Goal: Task Accomplishment & Management: Manage account settings

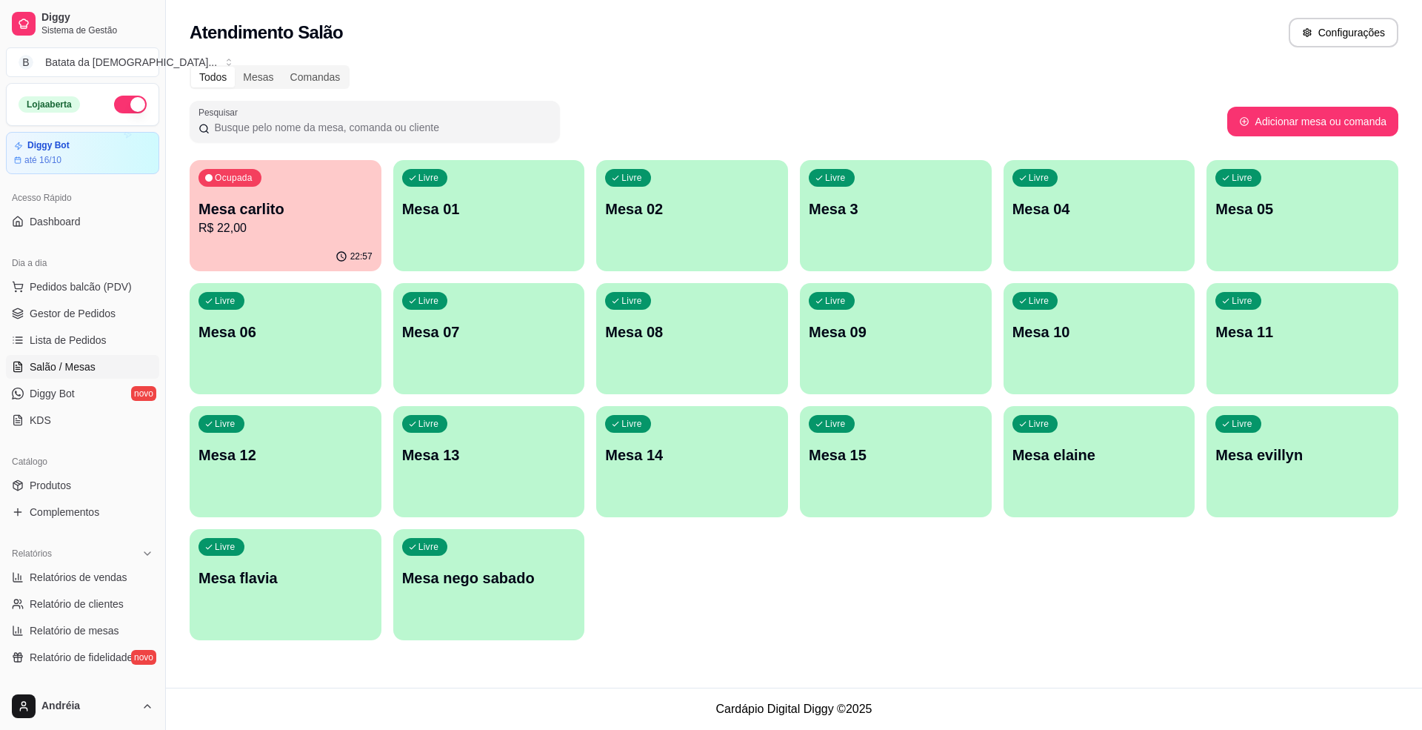
click at [284, 200] on p "Mesa carlito" at bounding box center [286, 209] width 174 height 21
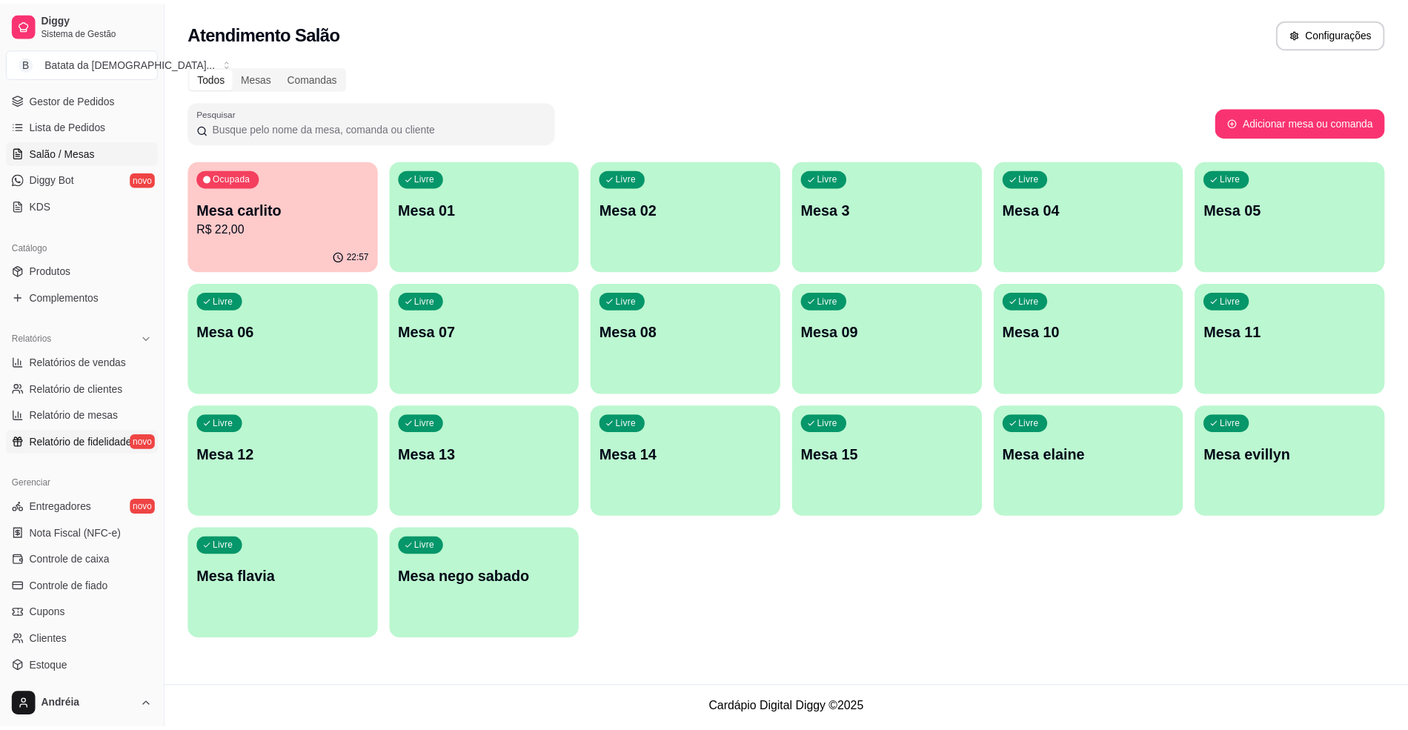
scroll to position [238, 0]
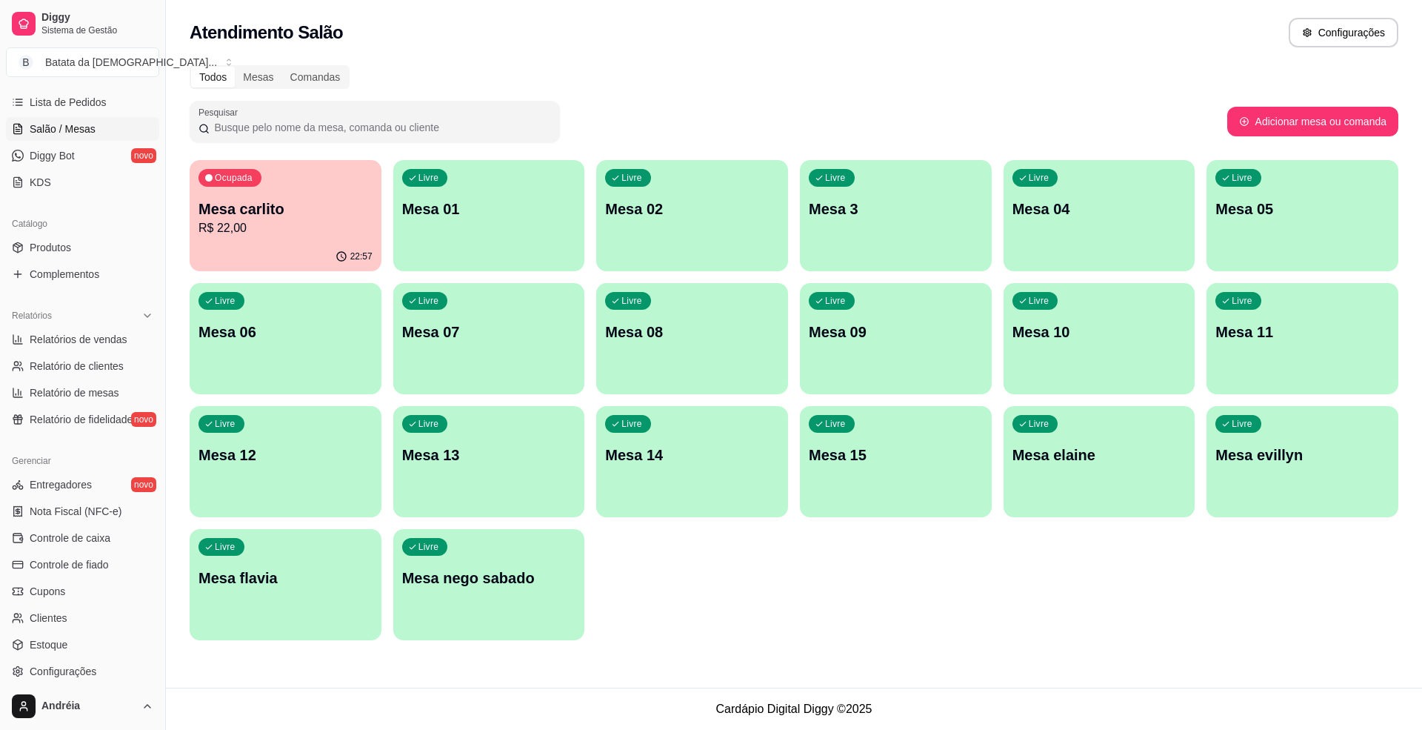
click at [87, 262] on ul "Produtos Complementos" at bounding box center [82, 261] width 153 height 50
click at [87, 253] on link "Produtos" at bounding box center [82, 248] width 153 height 24
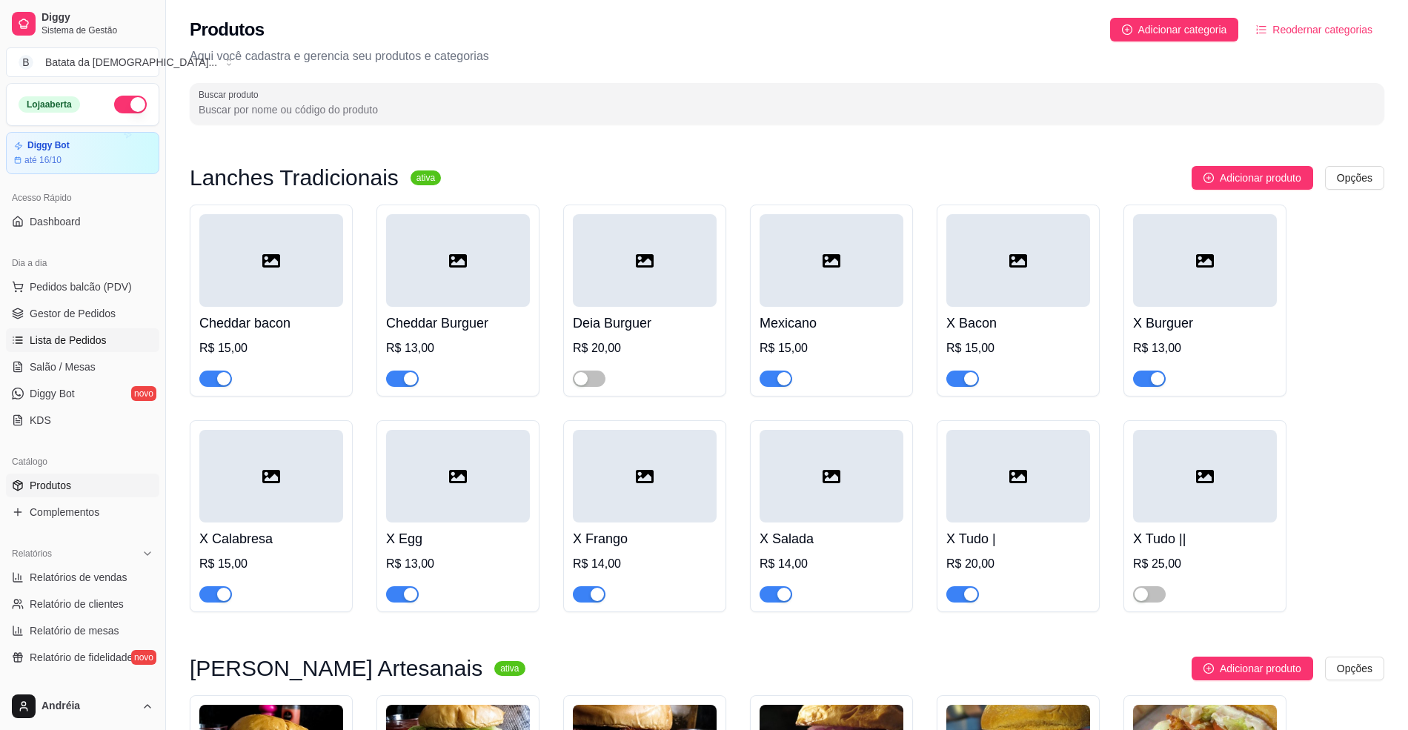
click at [89, 342] on span "Lista de Pedidos" at bounding box center [68, 340] width 77 height 15
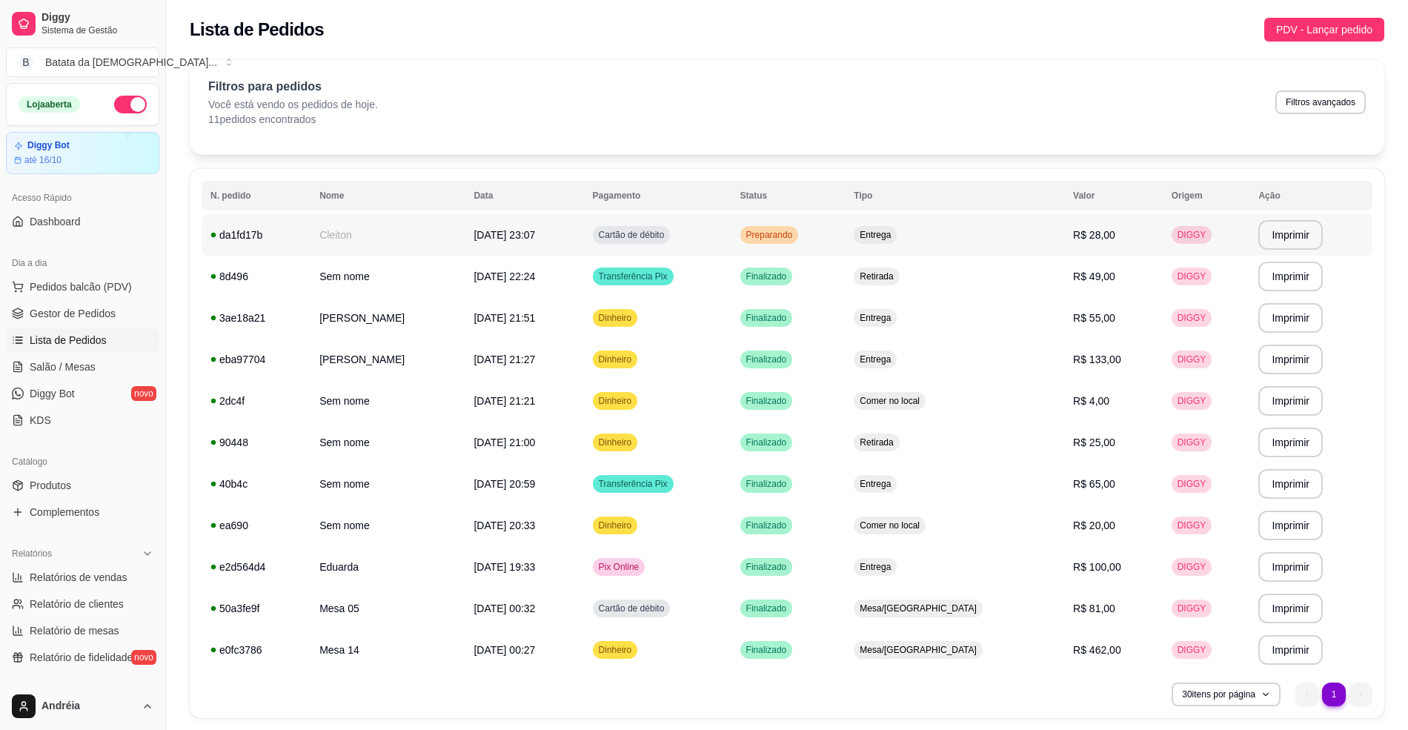
click at [731, 216] on td "Cartão de débito" at bounding box center [657, 234] width 147 height 41
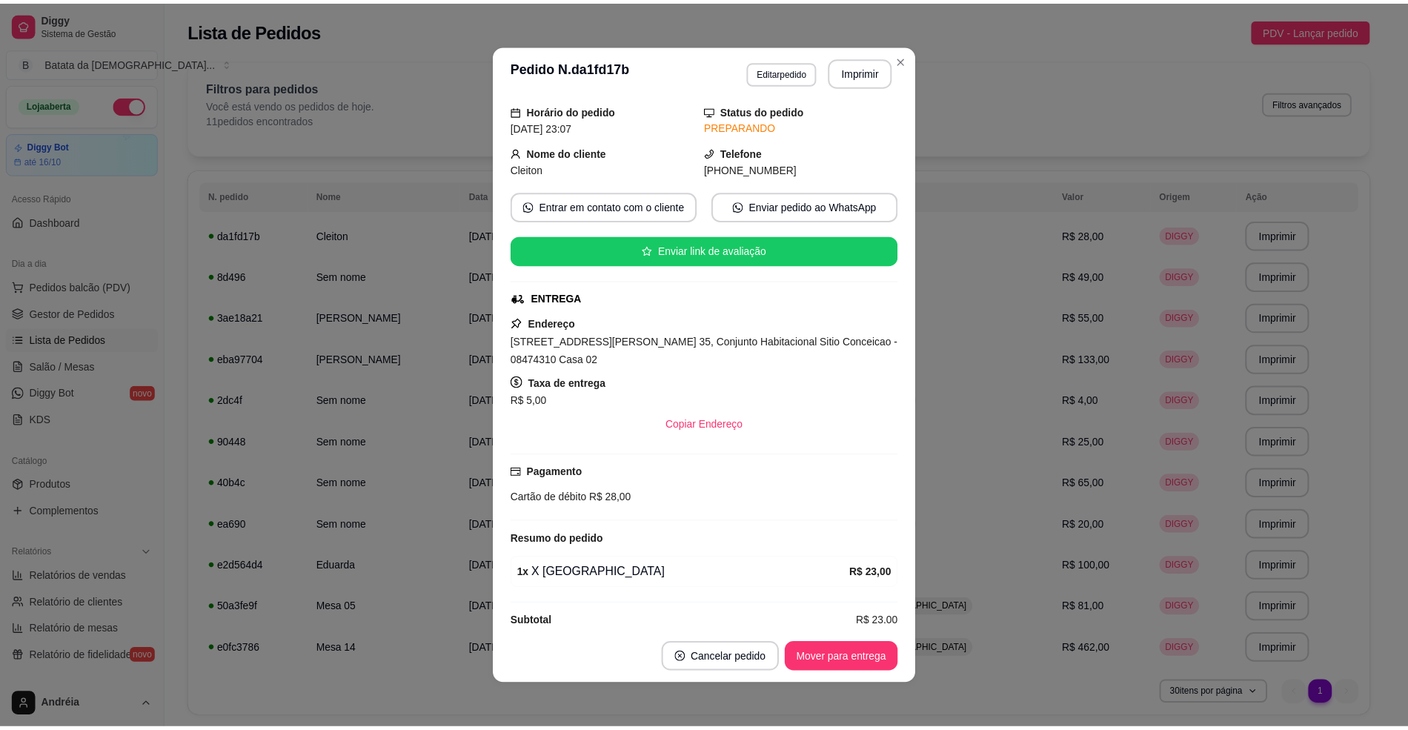
scroll to position [79, 0]
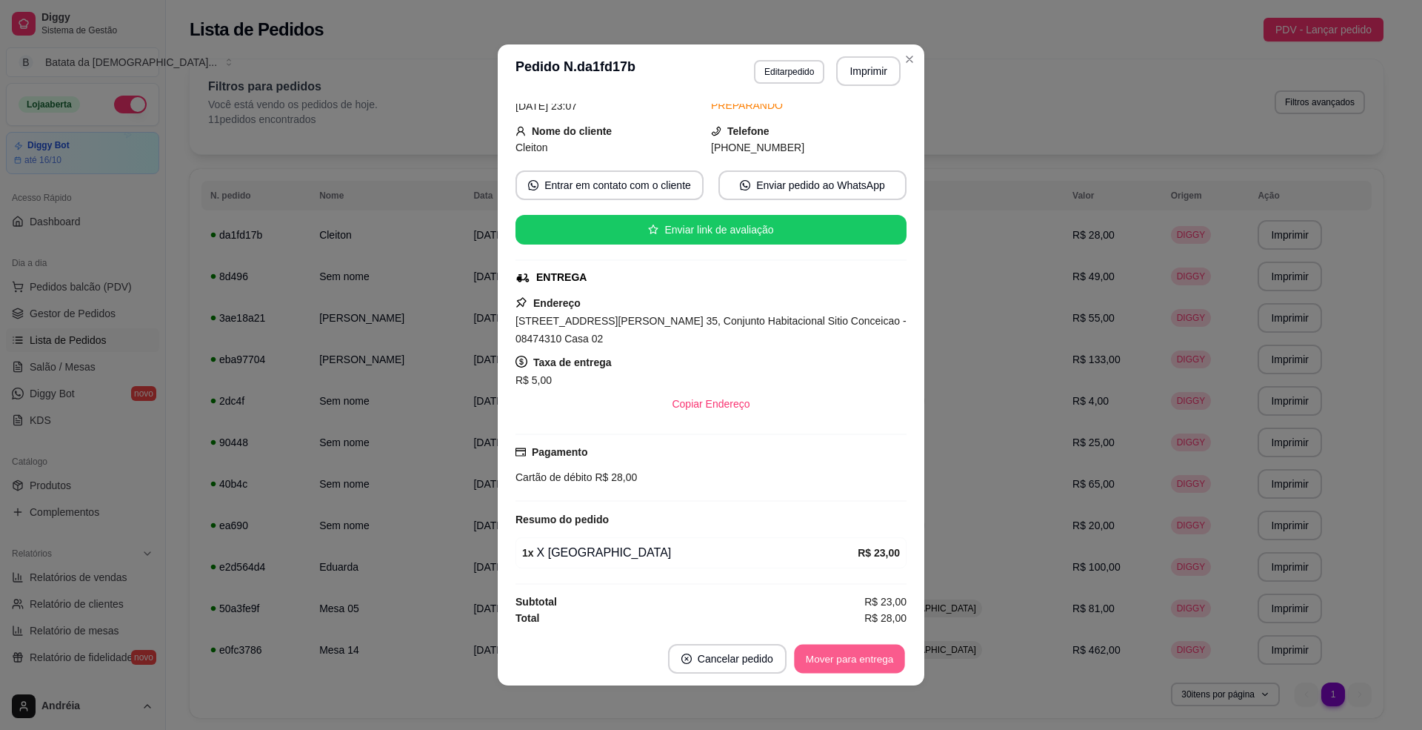
click at [851, 650] on button "Mover para entrega" at bounding box center [849, 659] width 111 height 29
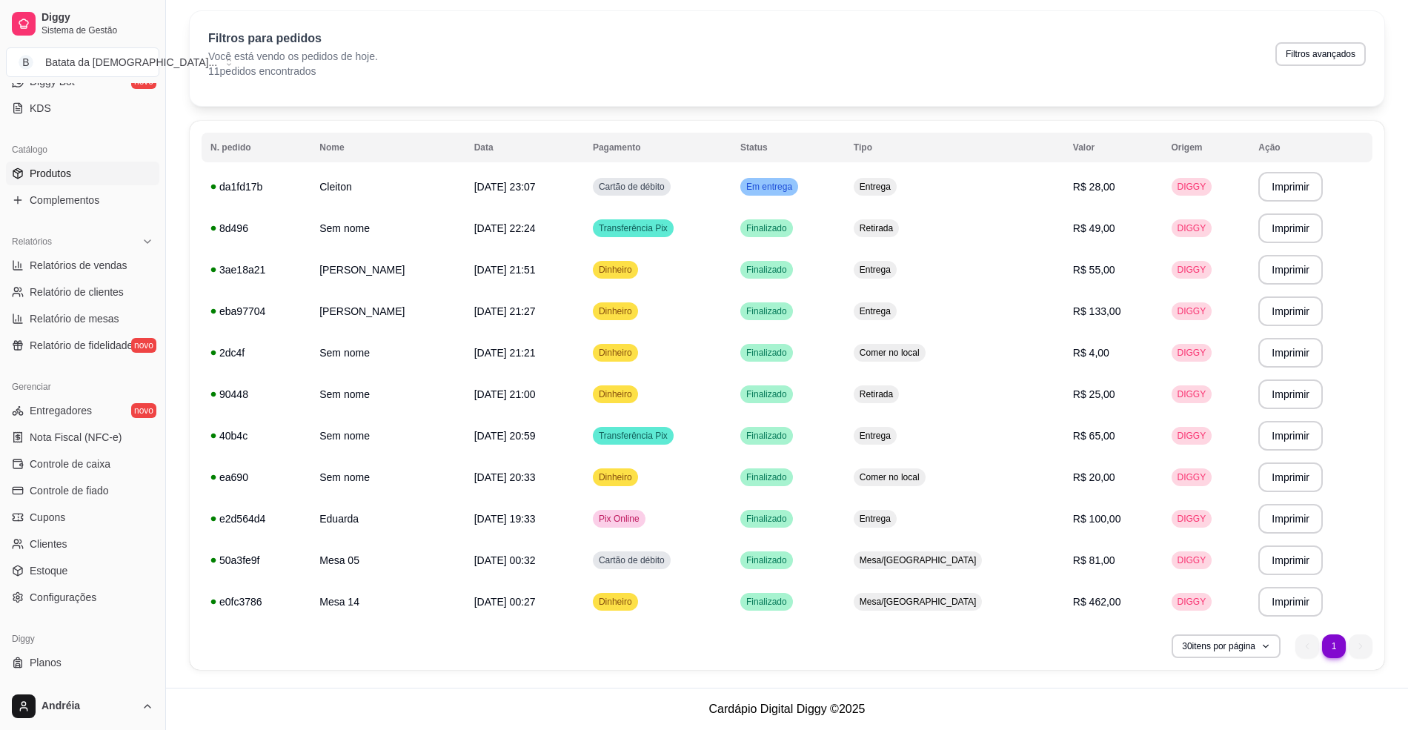
scroll to position [336, 0]
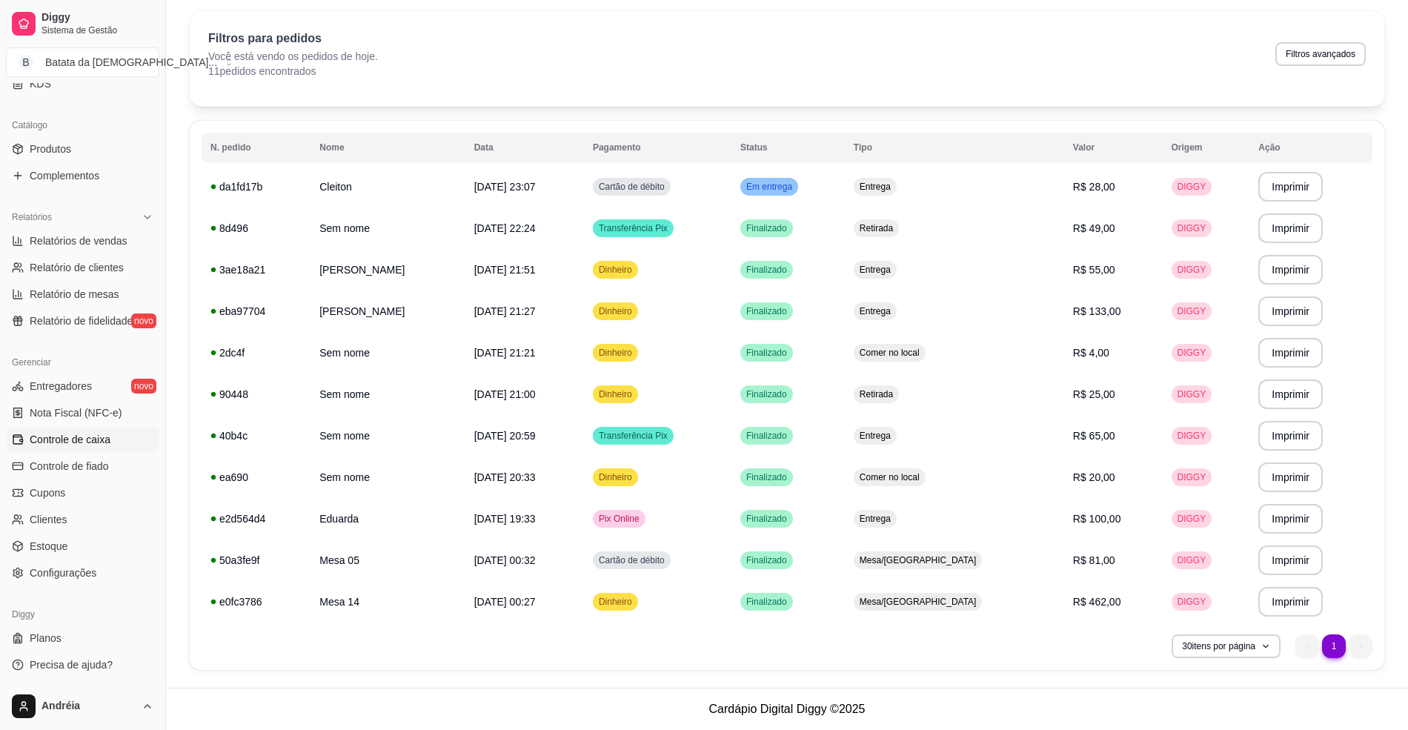
click at [86, 430] on link "Controle de caixa" at bounding box center [82, 439] width 153 height 24
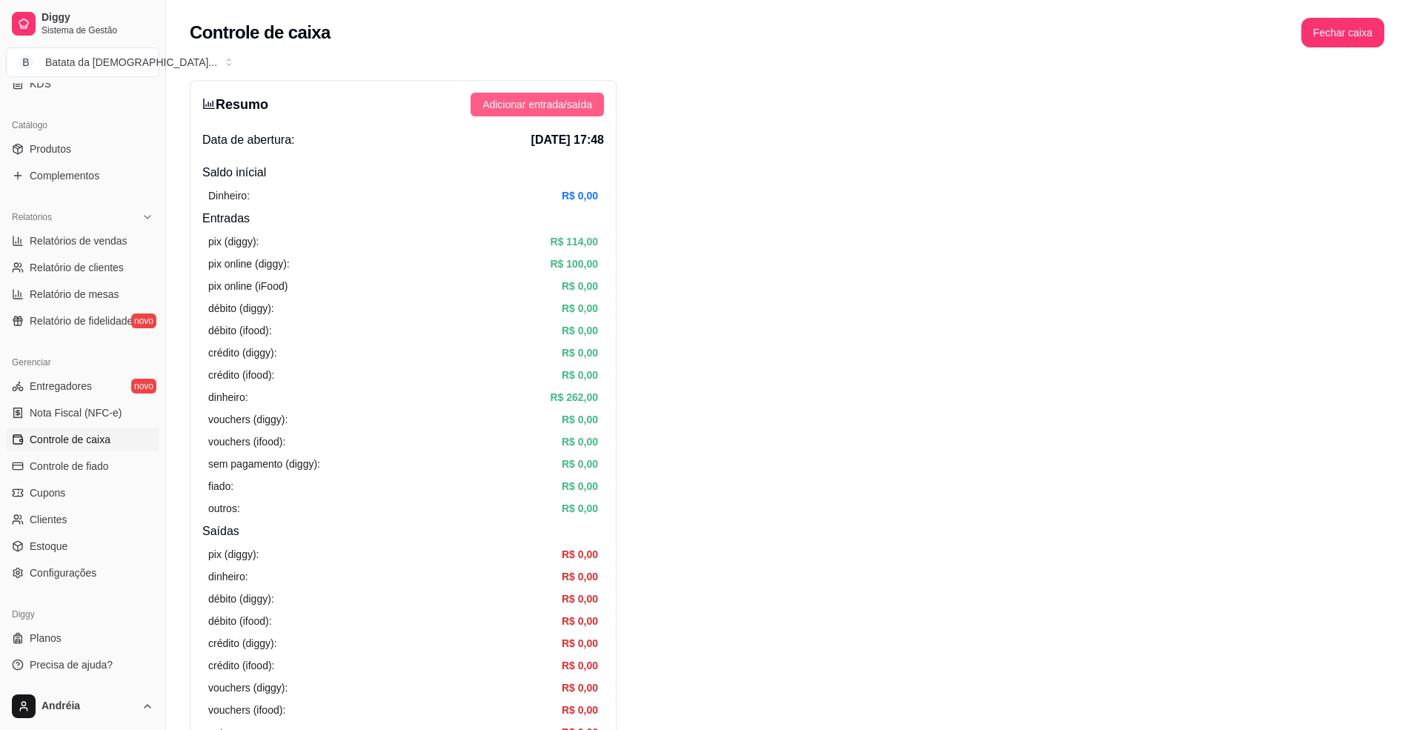
click at [537, 104] on span "Adicionar entrada/saída" at bounding box center [537, 104] width 110 height 16
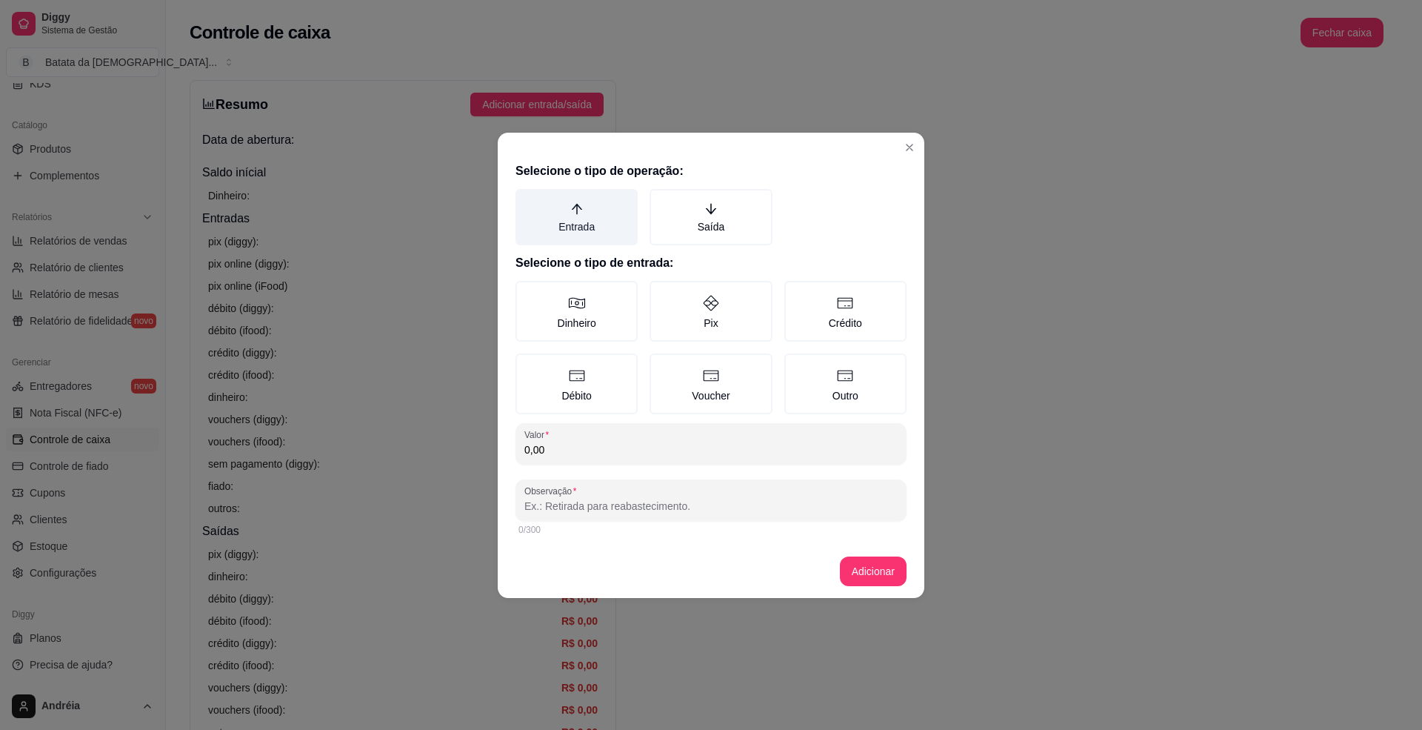
click at [594, 209] on label "Entrada" at bounding box center [577, 217] width 122 height 56
click at [527, 200] on button "Entrada" at bounding box center [521, 194] width 12 height 12
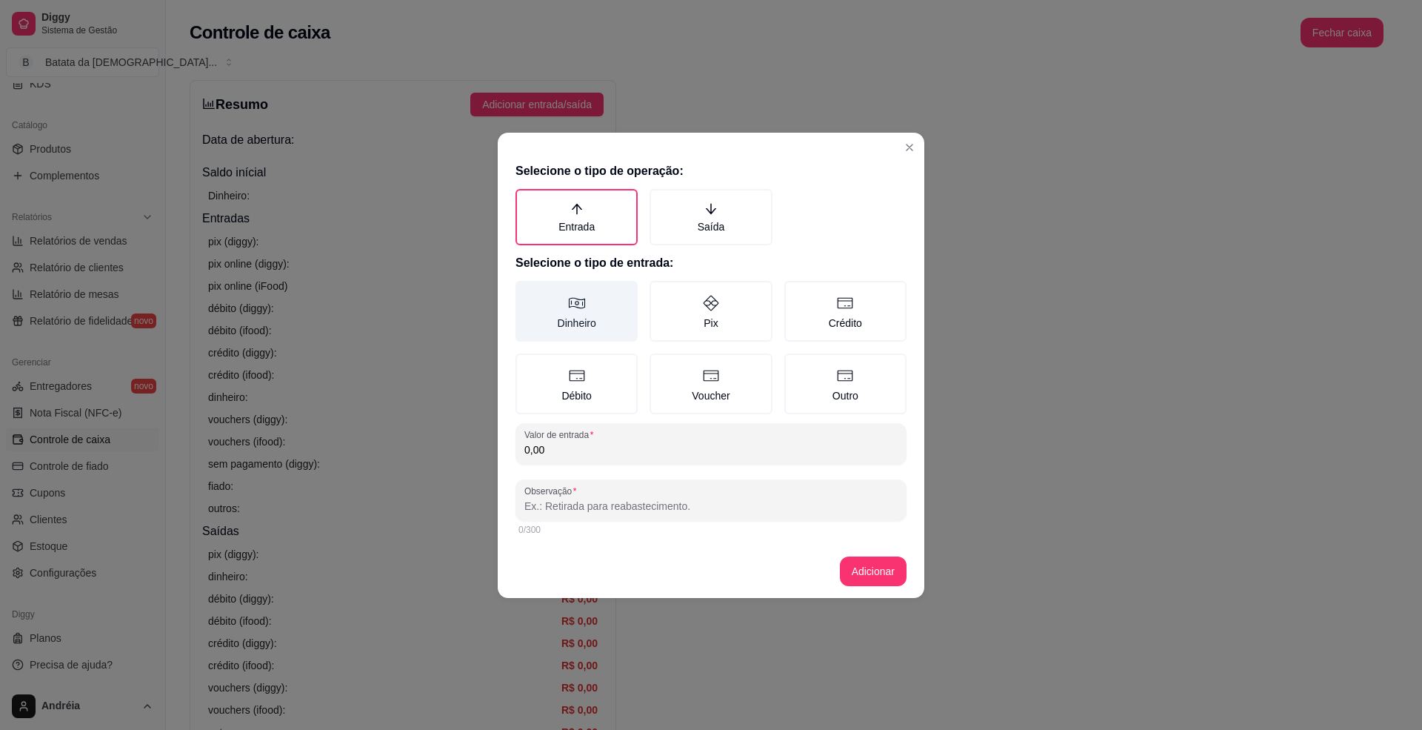
click at [575, 336] on label "Dinheiro" at bounding box center [577, 311] width 122 height 61
click at [527, 292] on button "Dinheiro" at bounding box center [521, 286] width 12 height 12
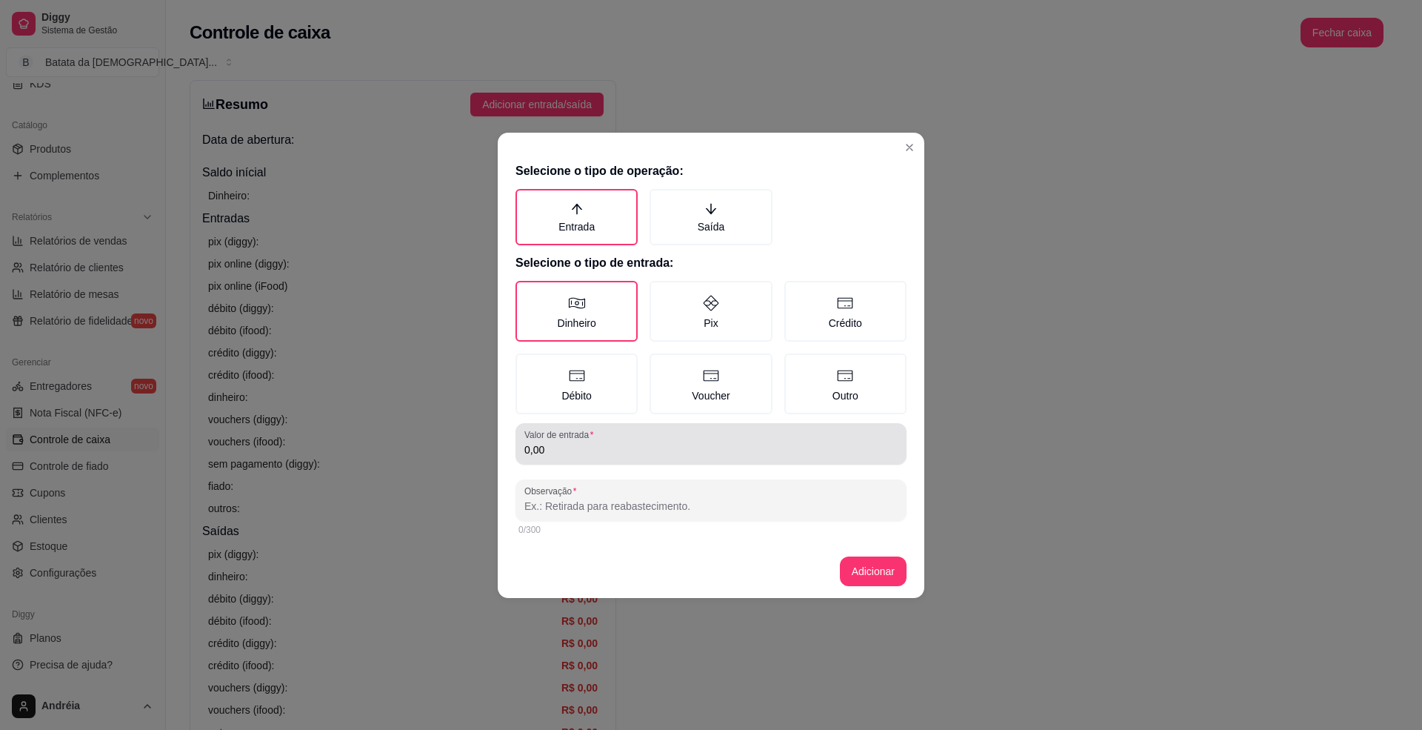
click at [558, 439] on label "Valor de entrada" at bounding box center [562, 434] width 74 height 13
click at [558, 442] on input "0,00" at bounding box center [711, 449] width 373 height 15
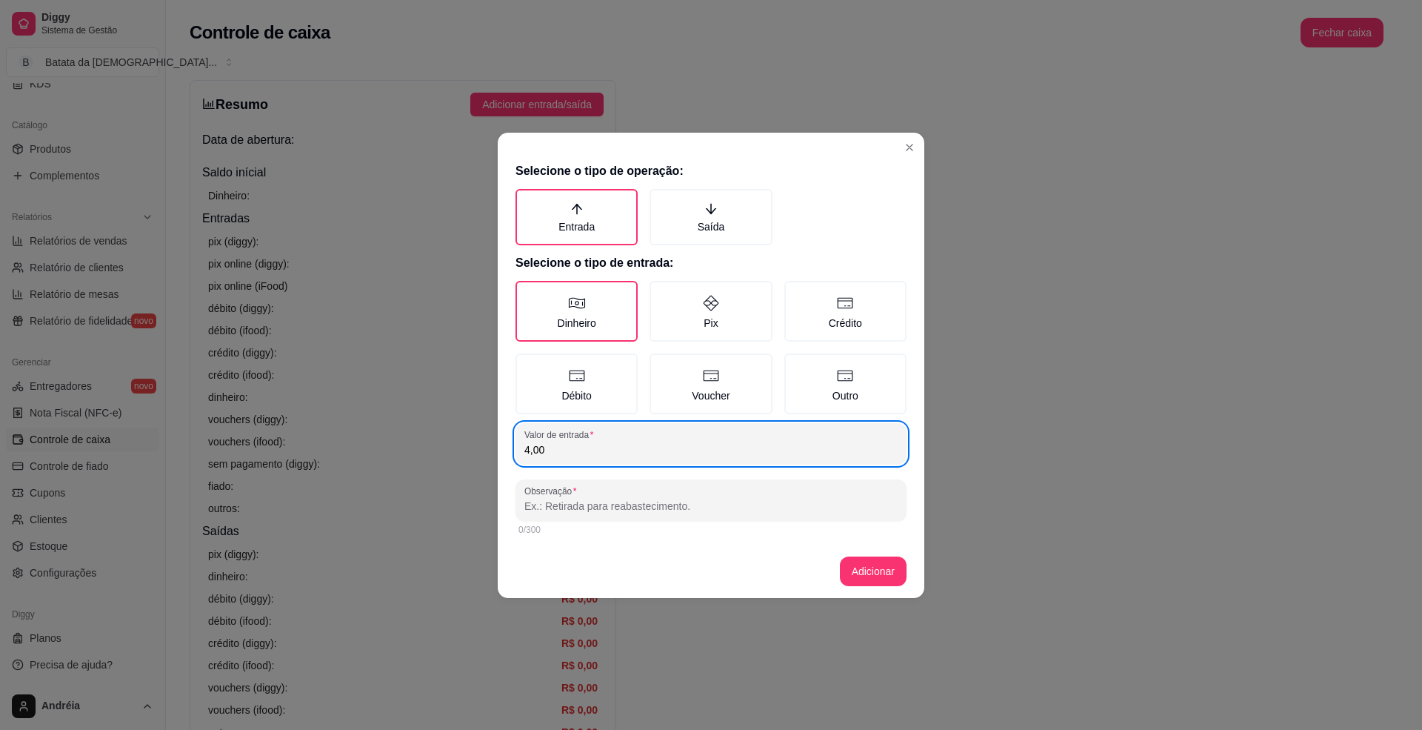
type input "4,00"
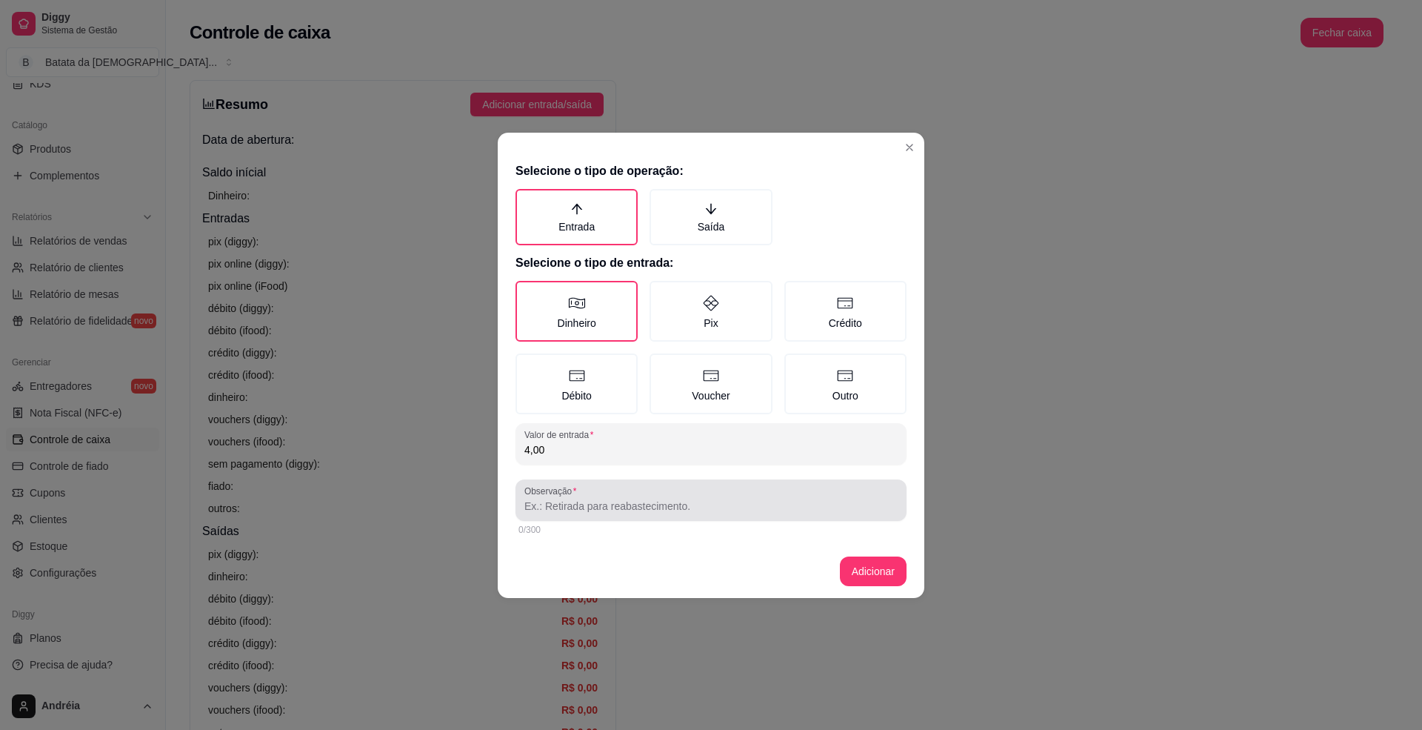
click at [795, 514] on div "Observação" at bounding box center [711, 499] width 391 height 41
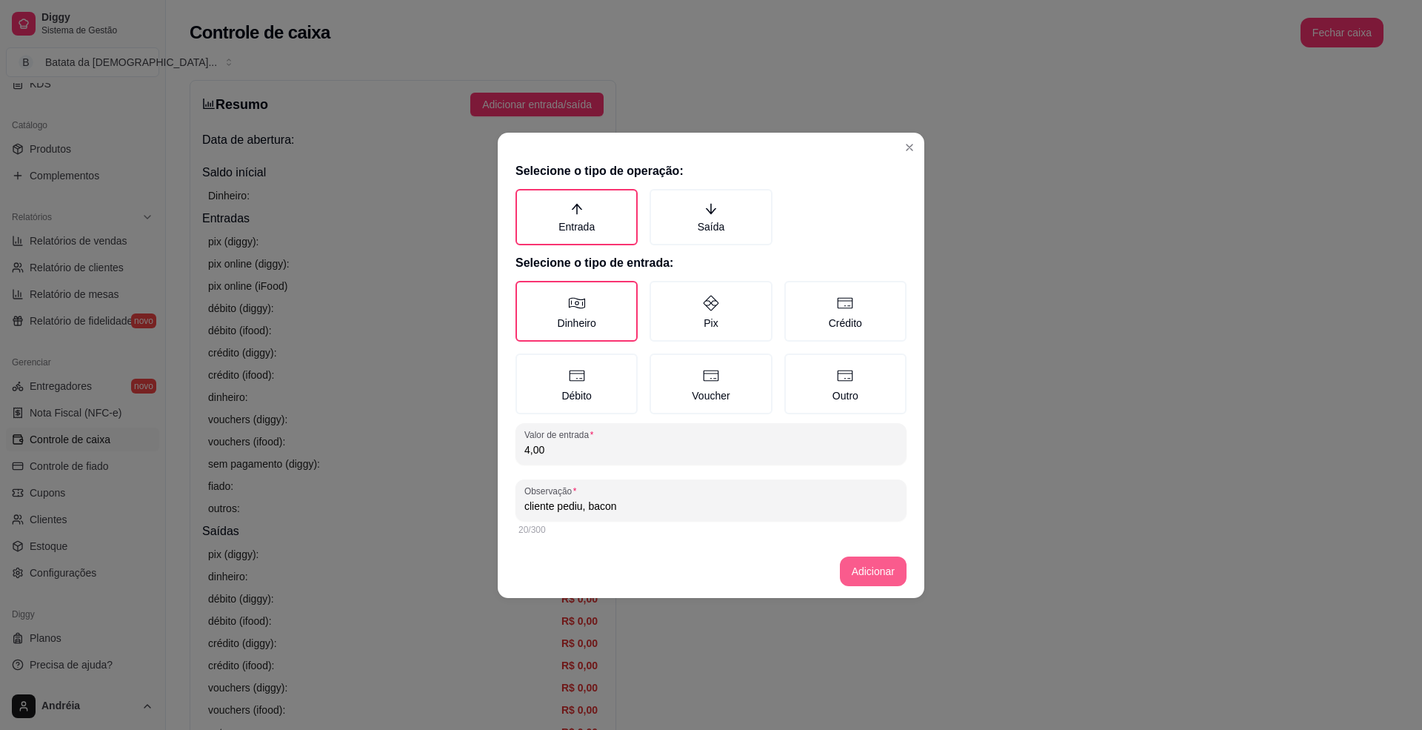
type input "cliente pediu, bacon"
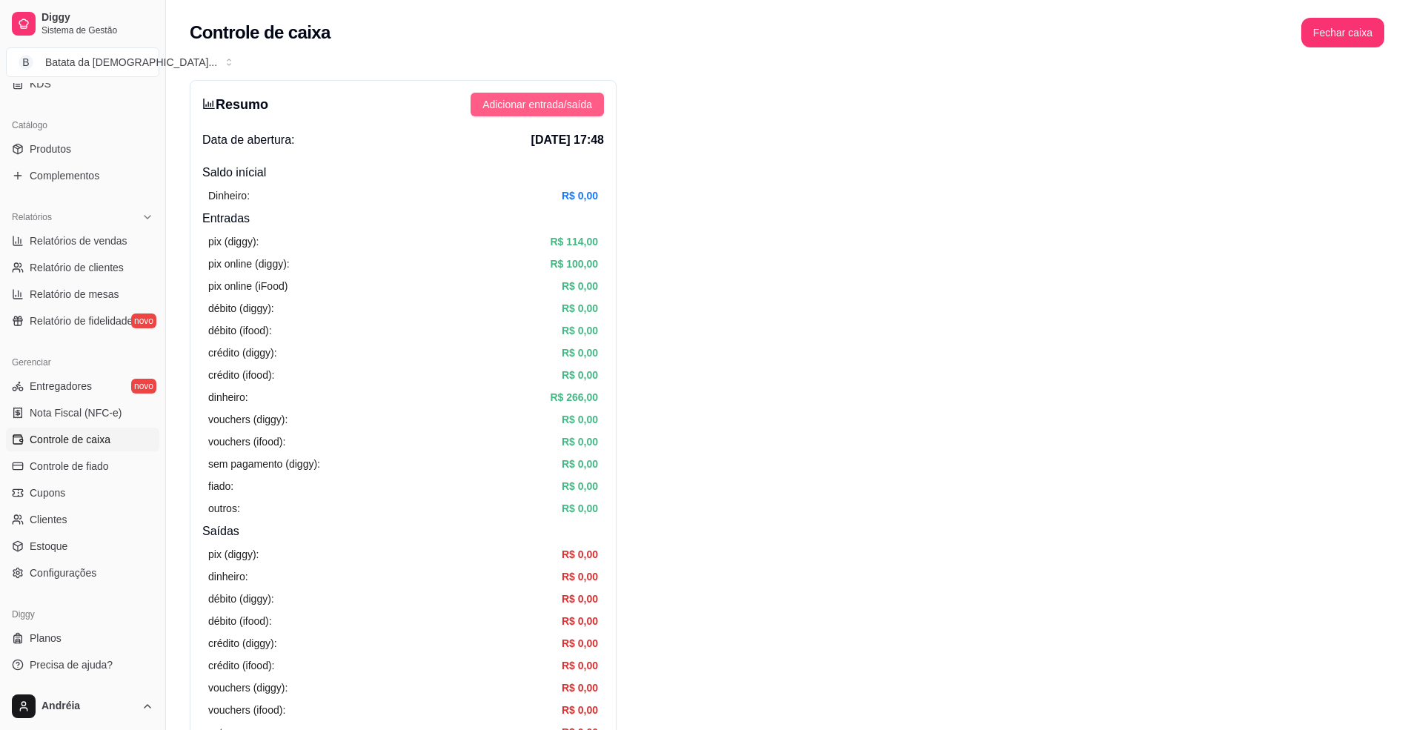
drag, startPoint x: 548, startPoint y: 72, endPoint x: 562, endPoint y: 101, distance: 31.8
click at [562, 101] on span "Adicionar entrada/saída" at bounding box center [537, 104] width 110 height 16
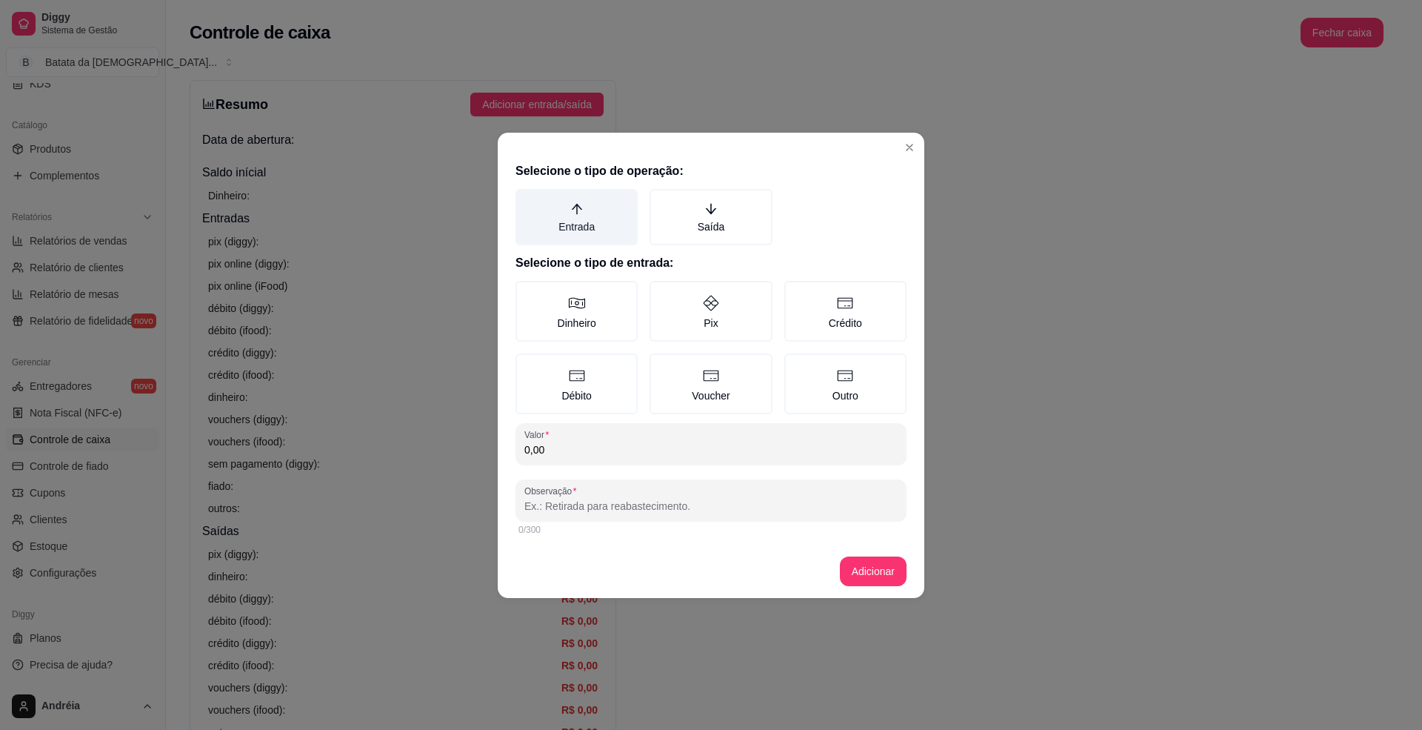
click at [606, 231] on label "Entrada" at bounding box center [577, 217] width 122 height 56
click at [527, 200] on button "Entrada" at bounding box center [521, 194] width 12 height 12
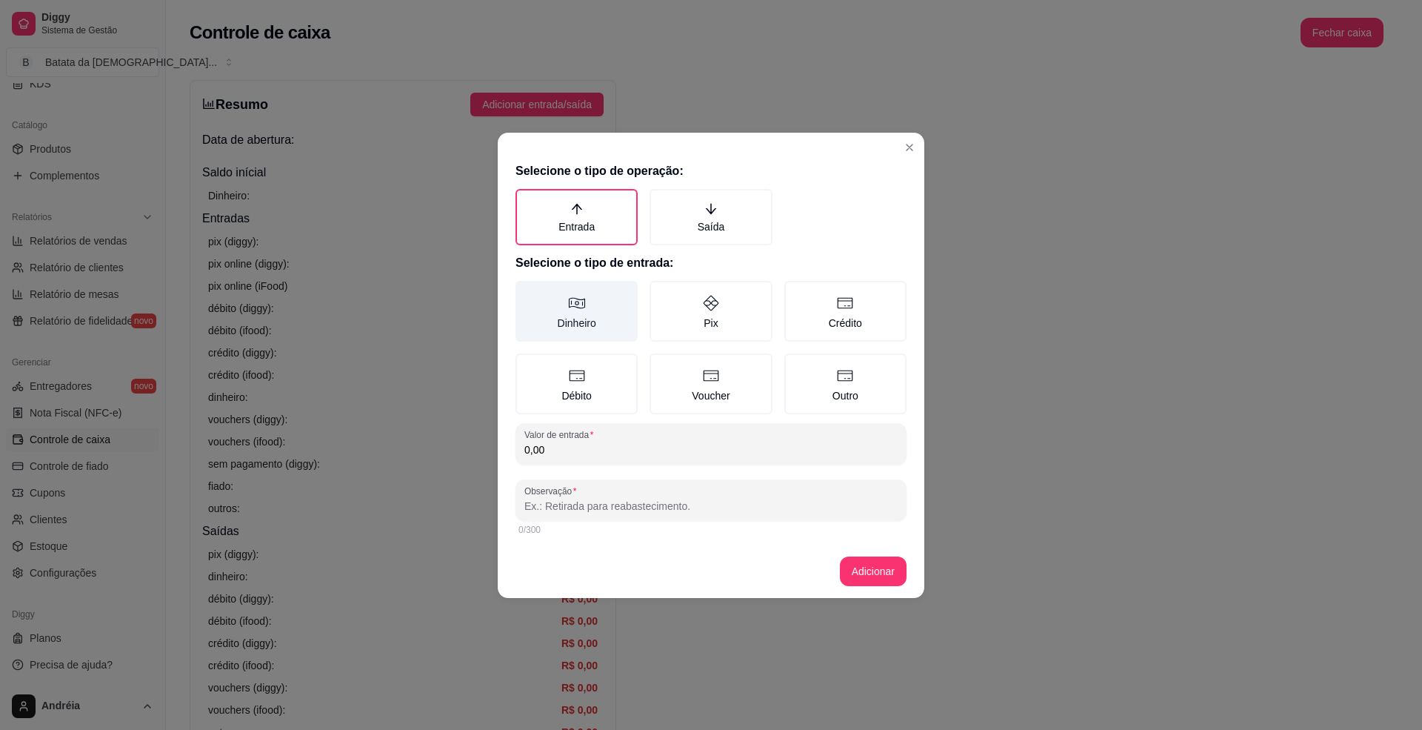
click at [608, 308] on label "Dinheiro" at bounding box center [577, 311] width 122 height 61
click at [527, 292] on button "Dinheiro" at bounding box center [521, 286] width 12 height 12
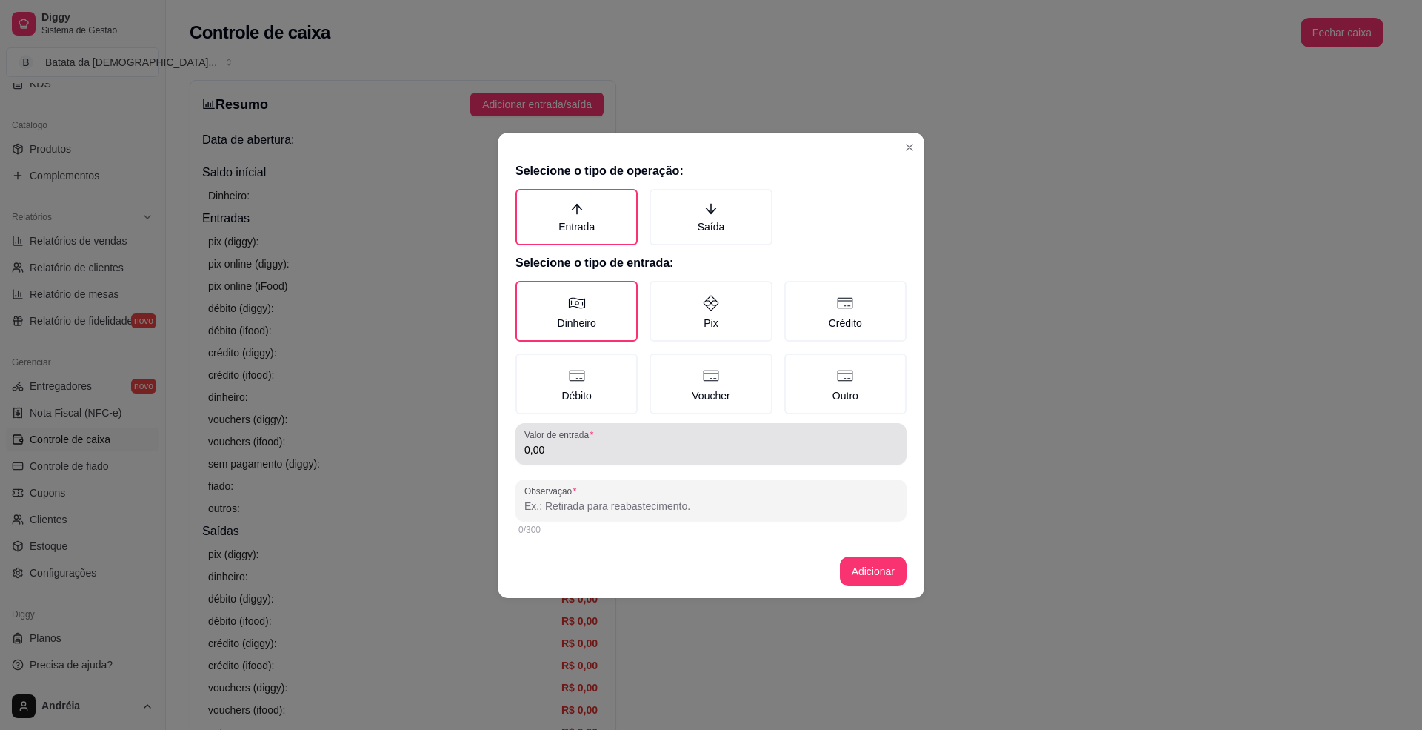
click at [650, 459] on div "Valor de entrada 0,00" at bounding box center [711, 443] width 391 height 41
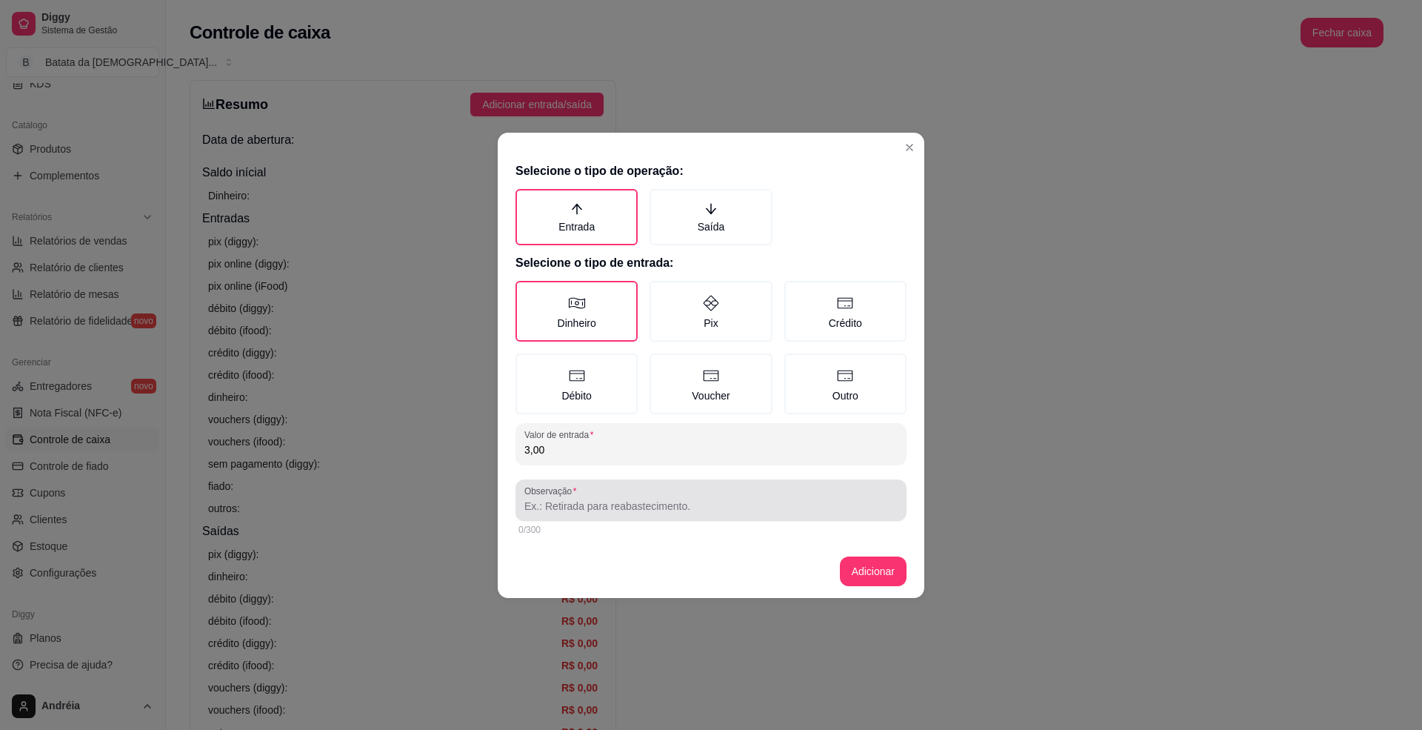
type input "3,00"
click at [671, 505] on input "Observação" at bounding box center [711, 506] width 373 height 15
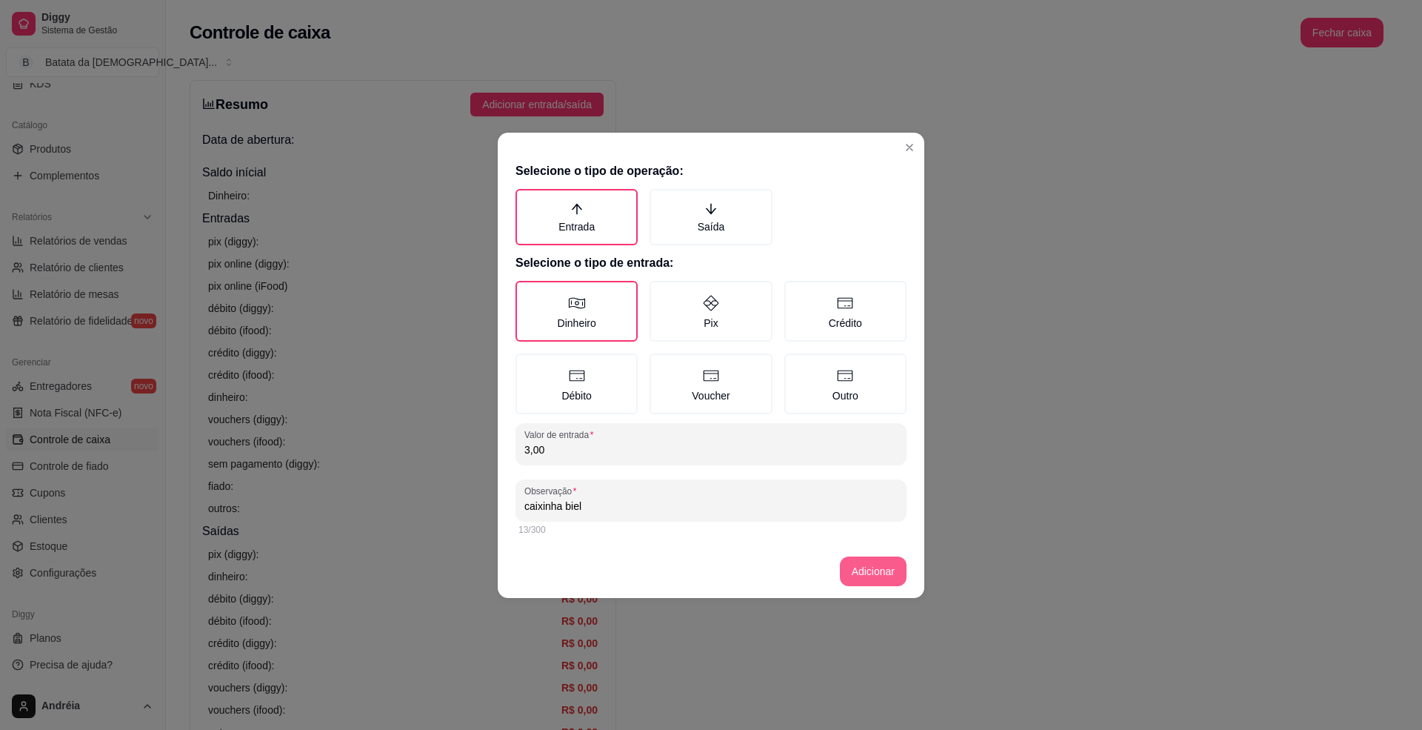
type input "caixinha biel"
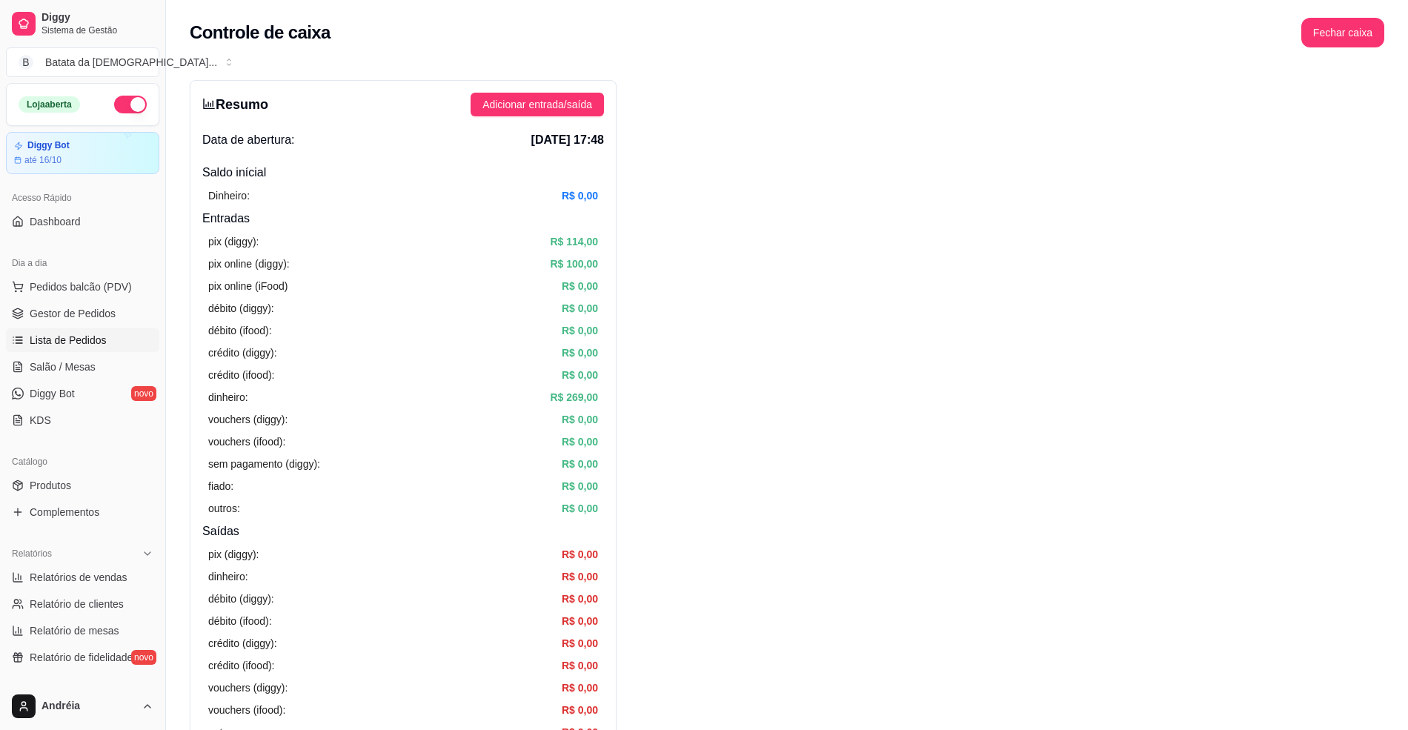
click at [86, 336] on span "Lista de Pedidos" at bounding box center [68, 340] width 77 height 15
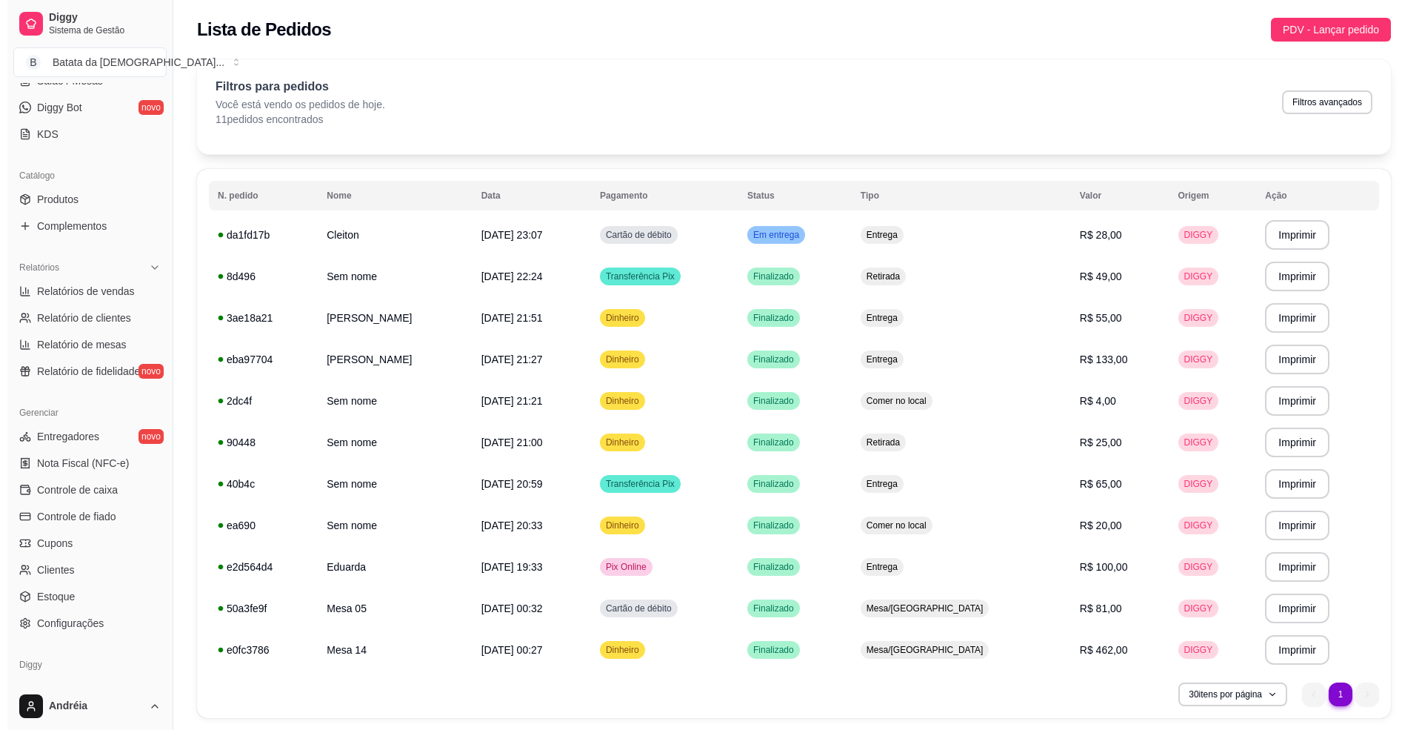
scroll to position [296, 0]
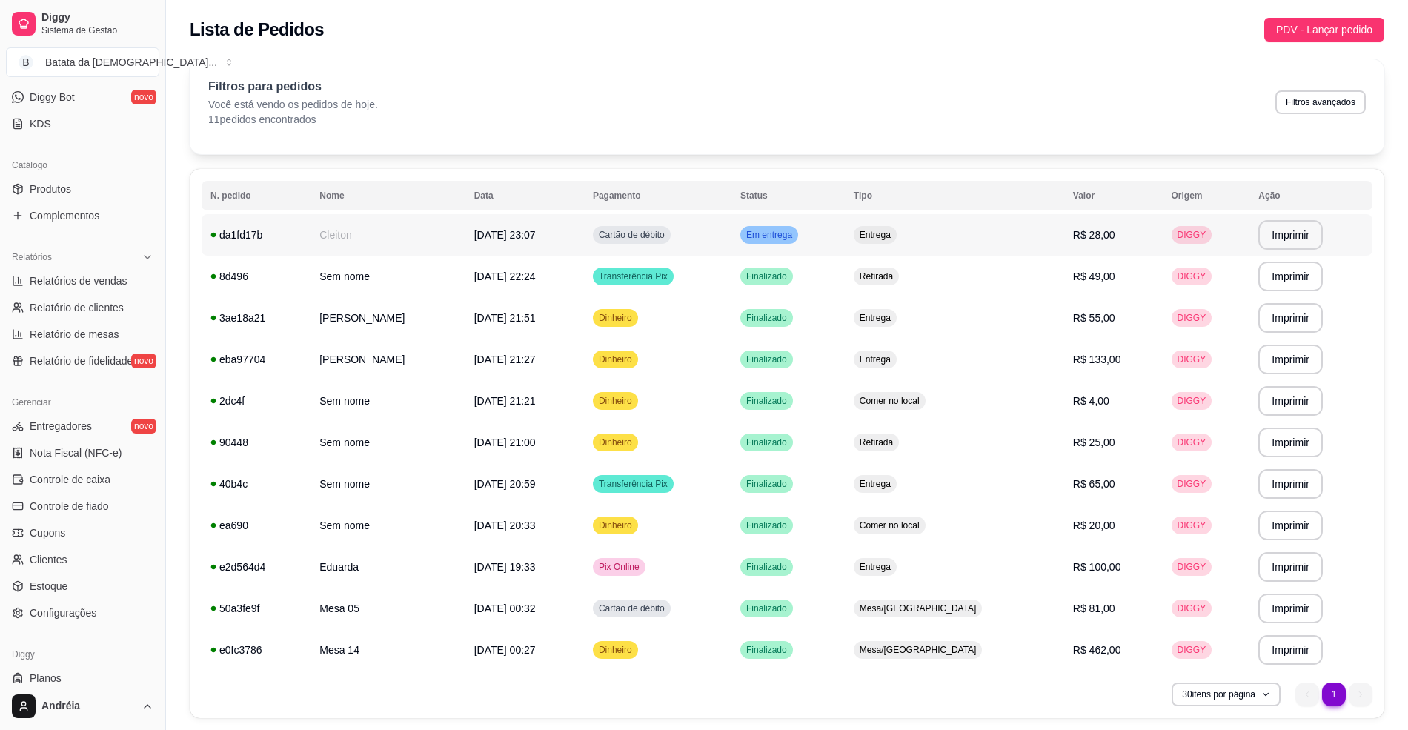
click at [810, 221] on td "Em entrega" at bounding box center [787, 234] width 113 height 41
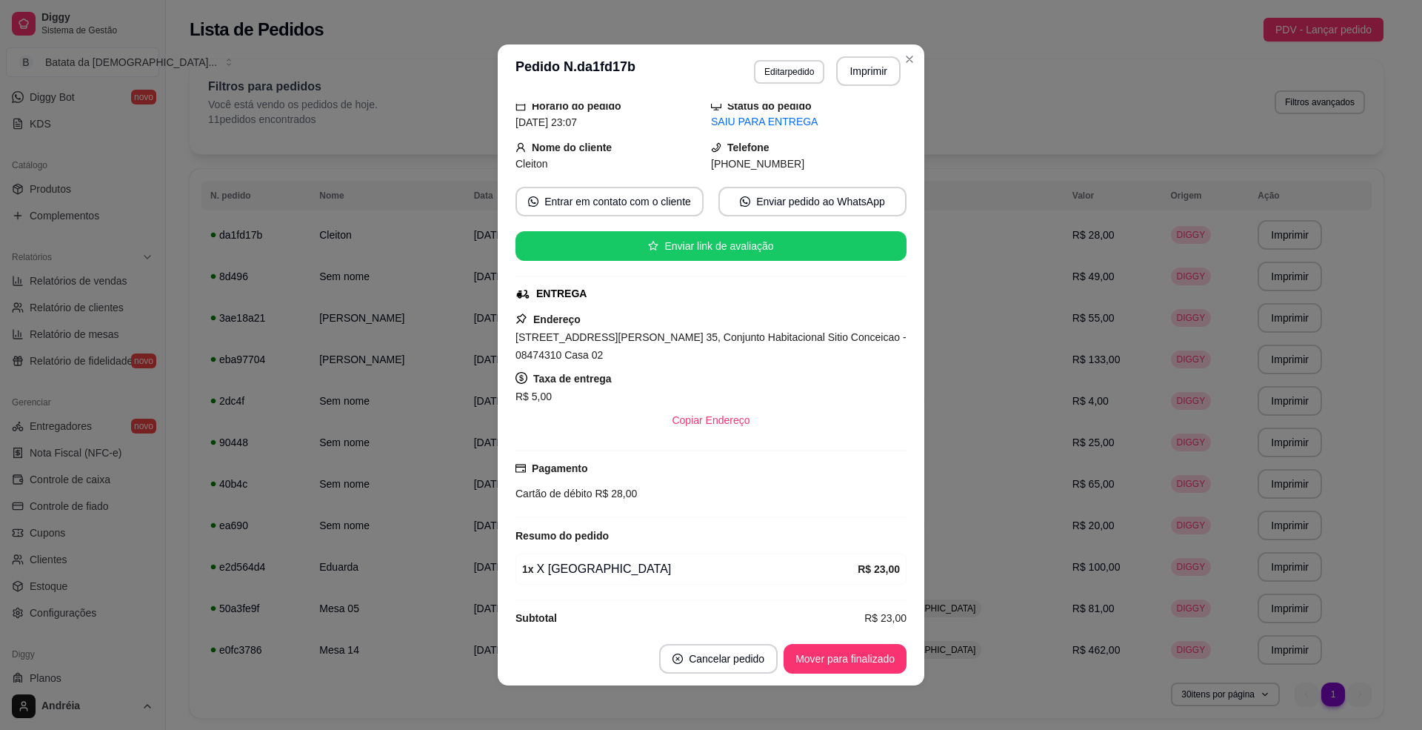
scroll to position [79, 0]
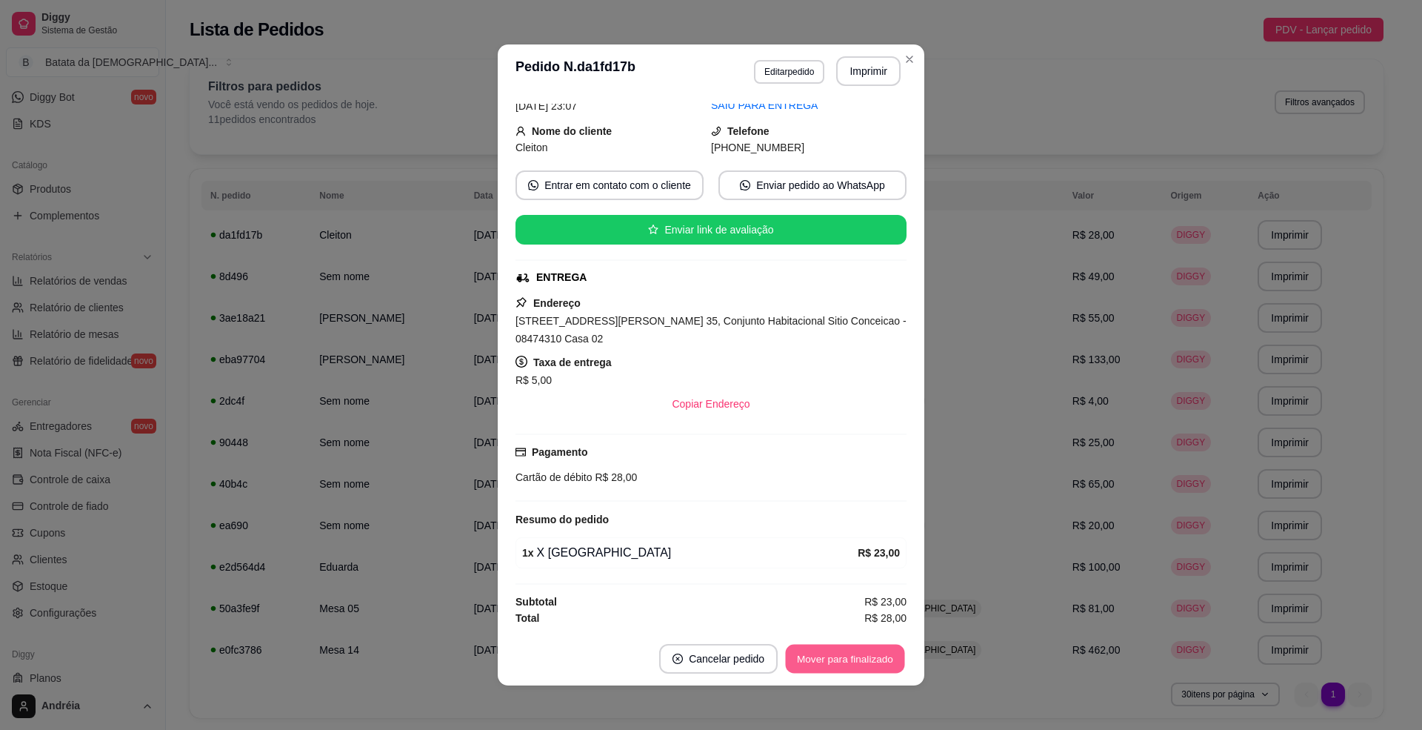
click at [839, 664] on button "Mover para finalizado" at bounding box center [845, 659] width 119 height 29
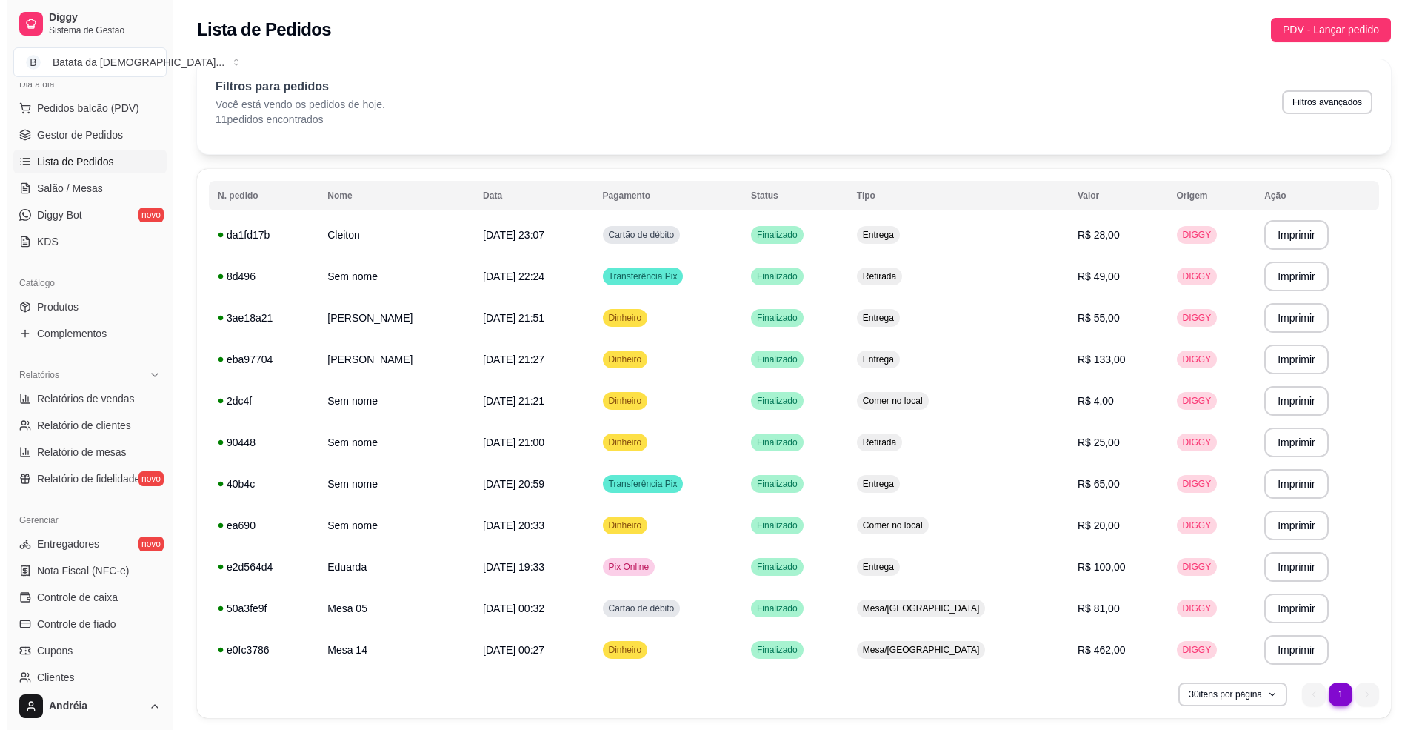
scroll to position [0, 0]
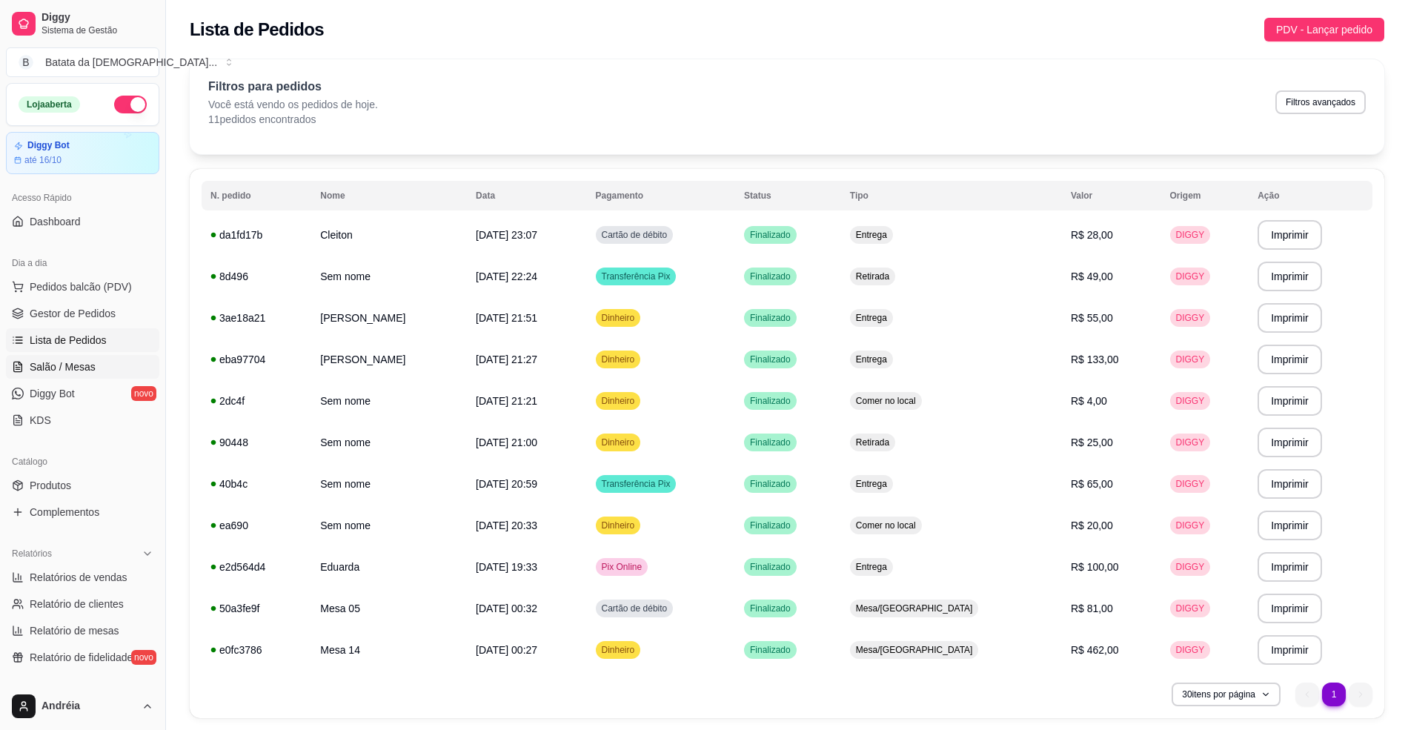
click at [76, 362] on span "Salão / Mesas" at bounding box center [63, 366] width 66 height 15
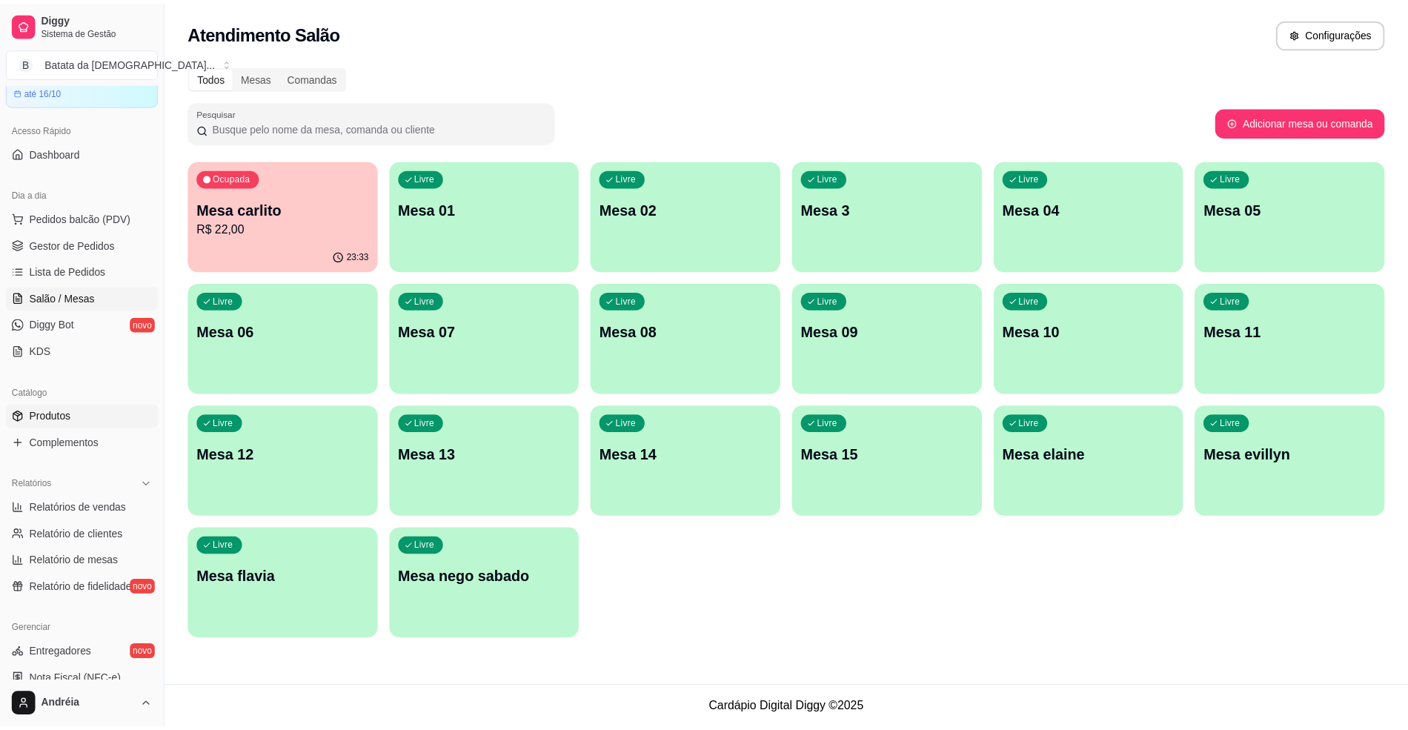
scroll to position [197, 0]
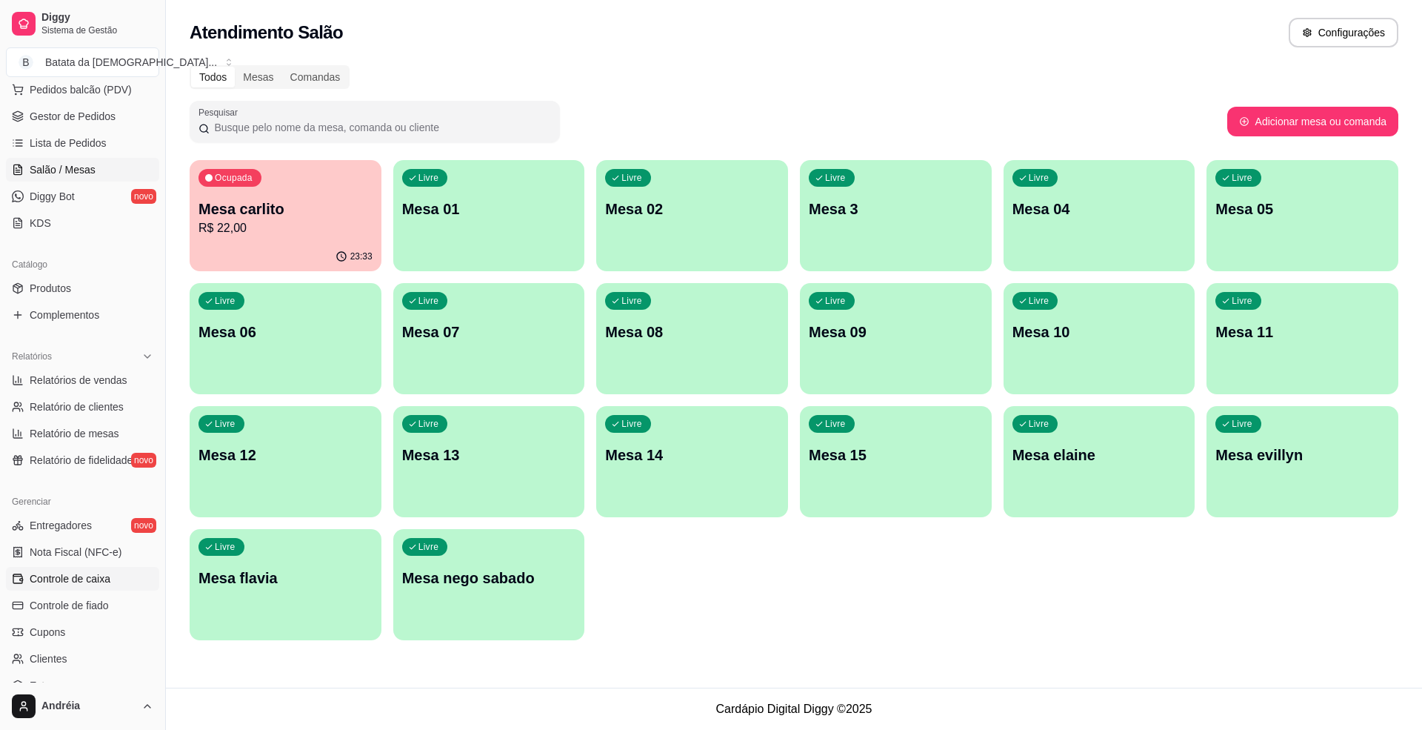
click at [76, 578] on span "Controle de caixa" at bounding box center [70, 578] width 81 height 15
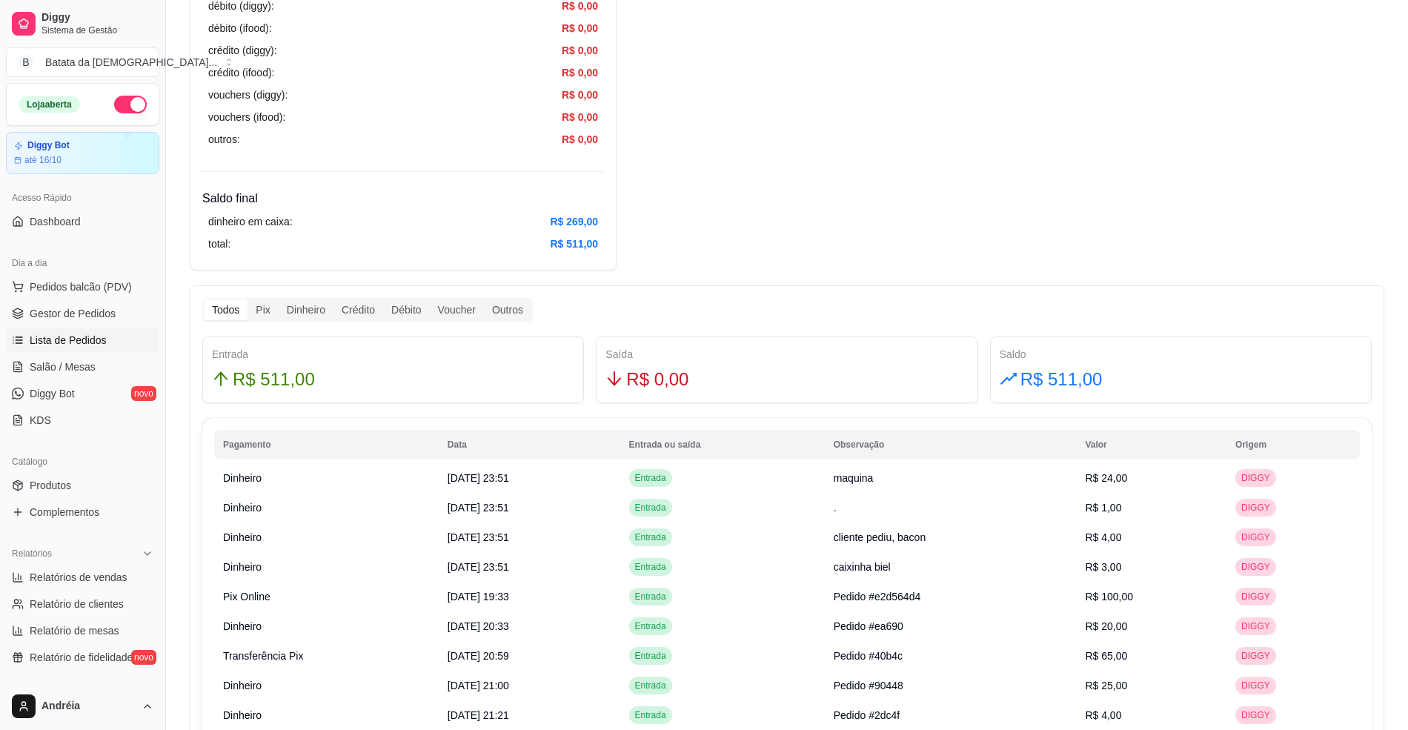
click at [96, 338] on span "Lista de Pedidos" at bounding box center [68, 340] width 77 height 15
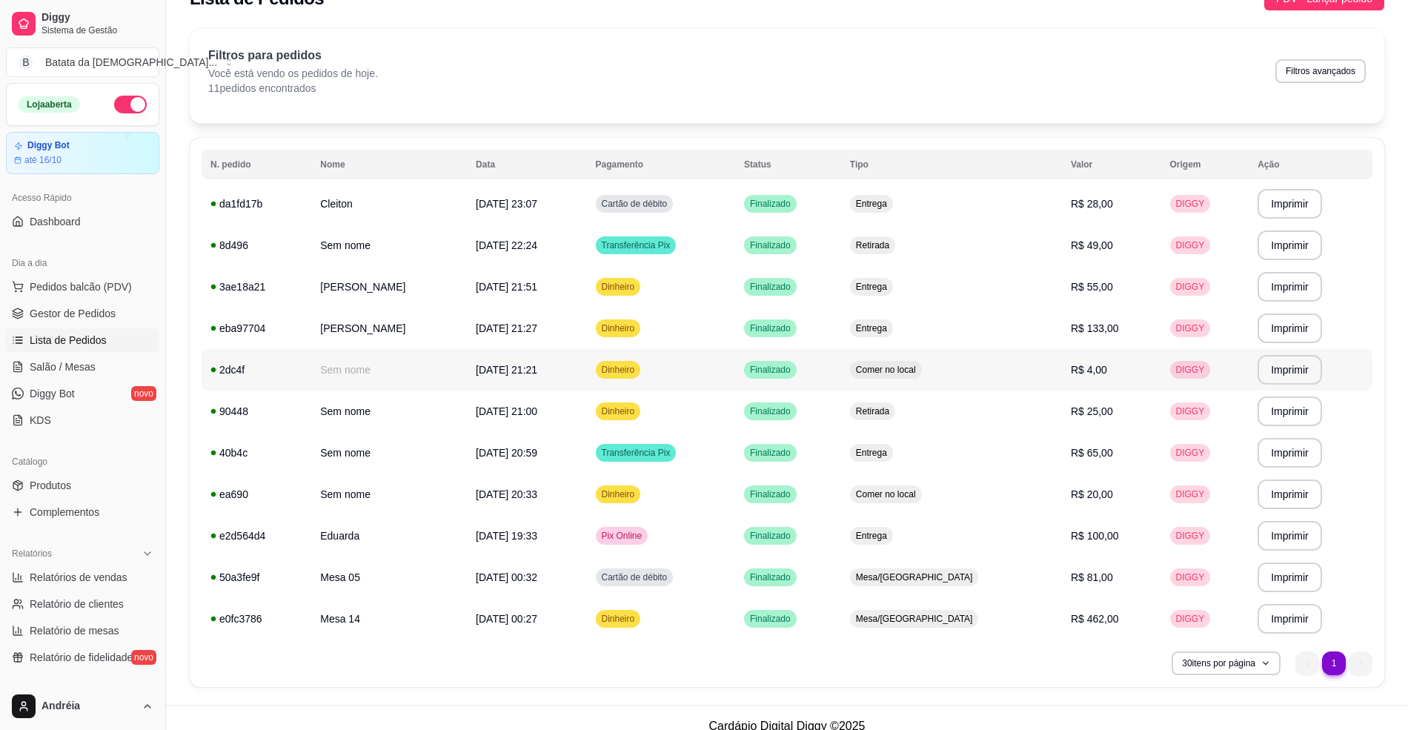
scroll to position [48, 0]
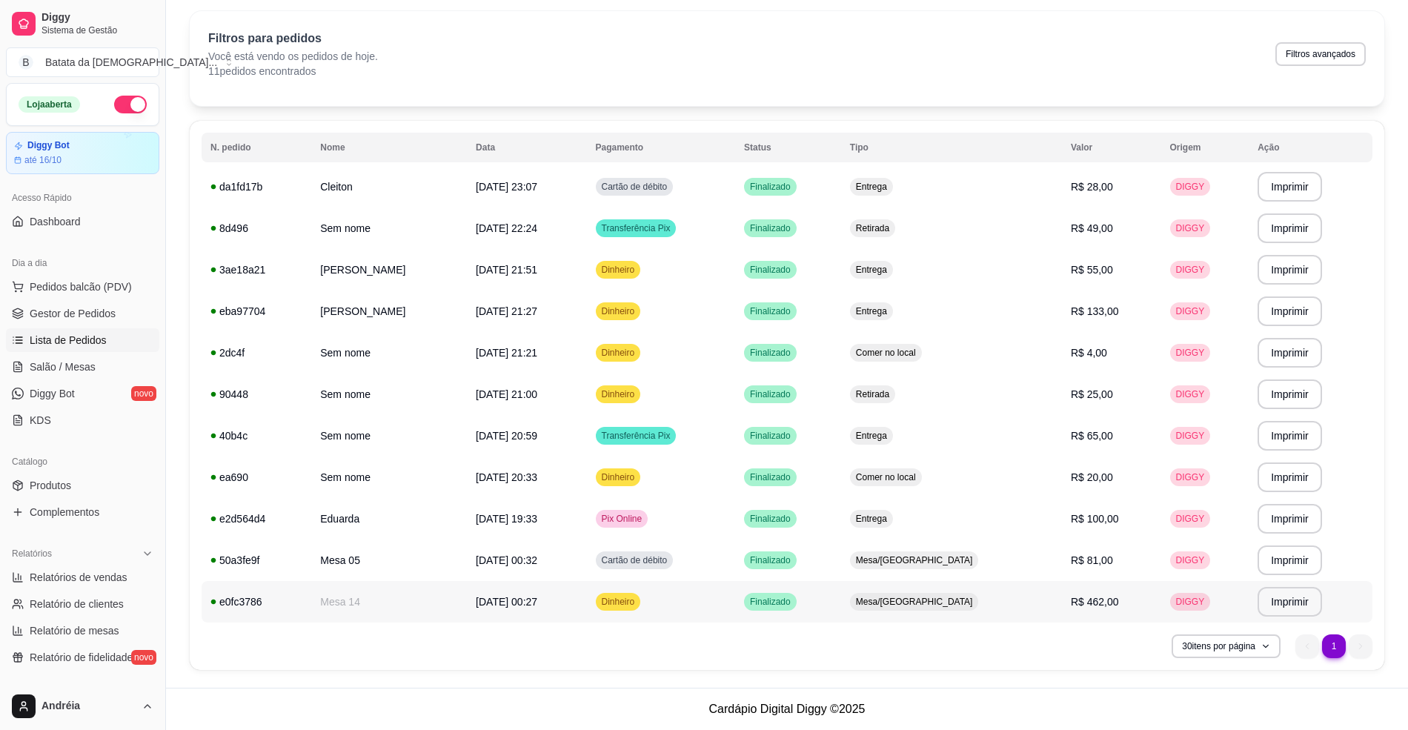
click at [925, 599] on span "Mesa/[GEOGRAPHIC_DATA]" at bounding box center [914, 602] width 123 height 12
click at [922, 470] on div "Comer no local" at bounding box center [886, 477] width 72 height 18
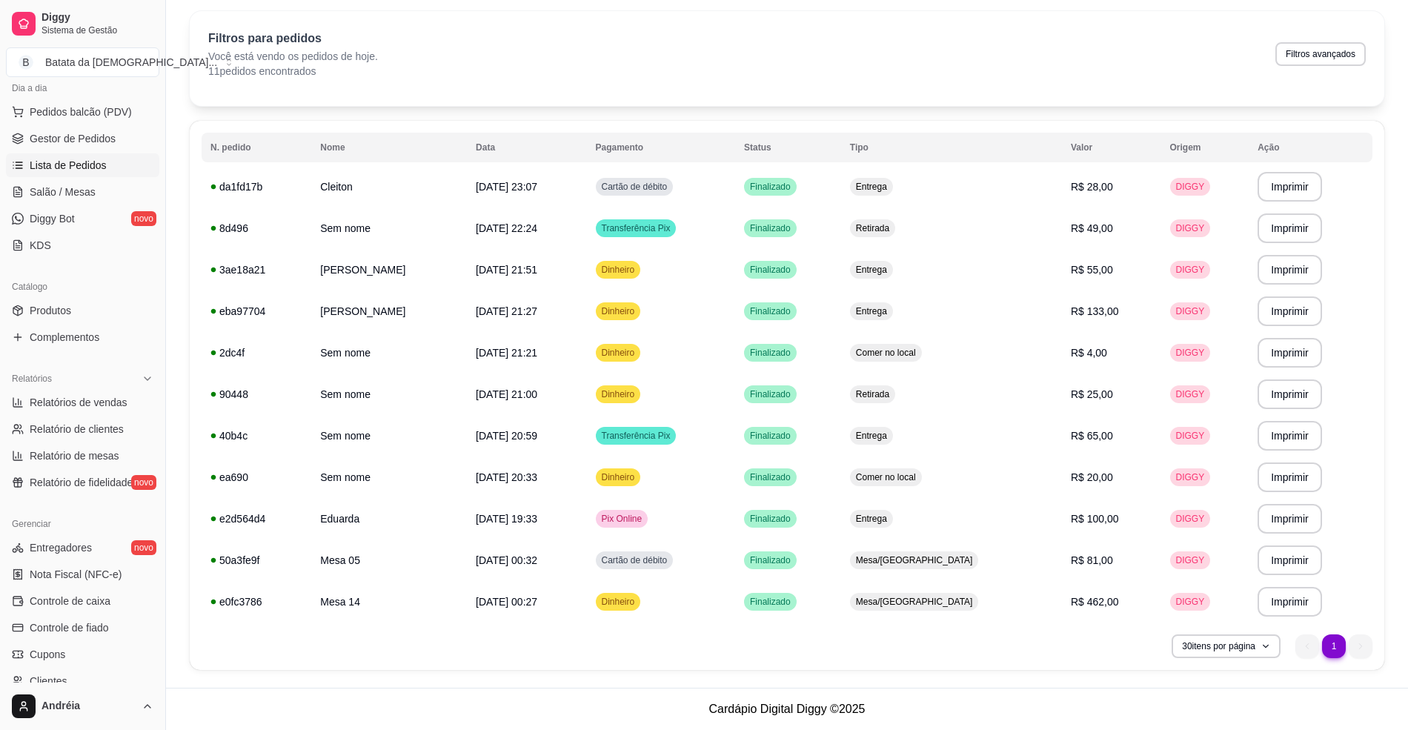
scroll to position [336, 0]
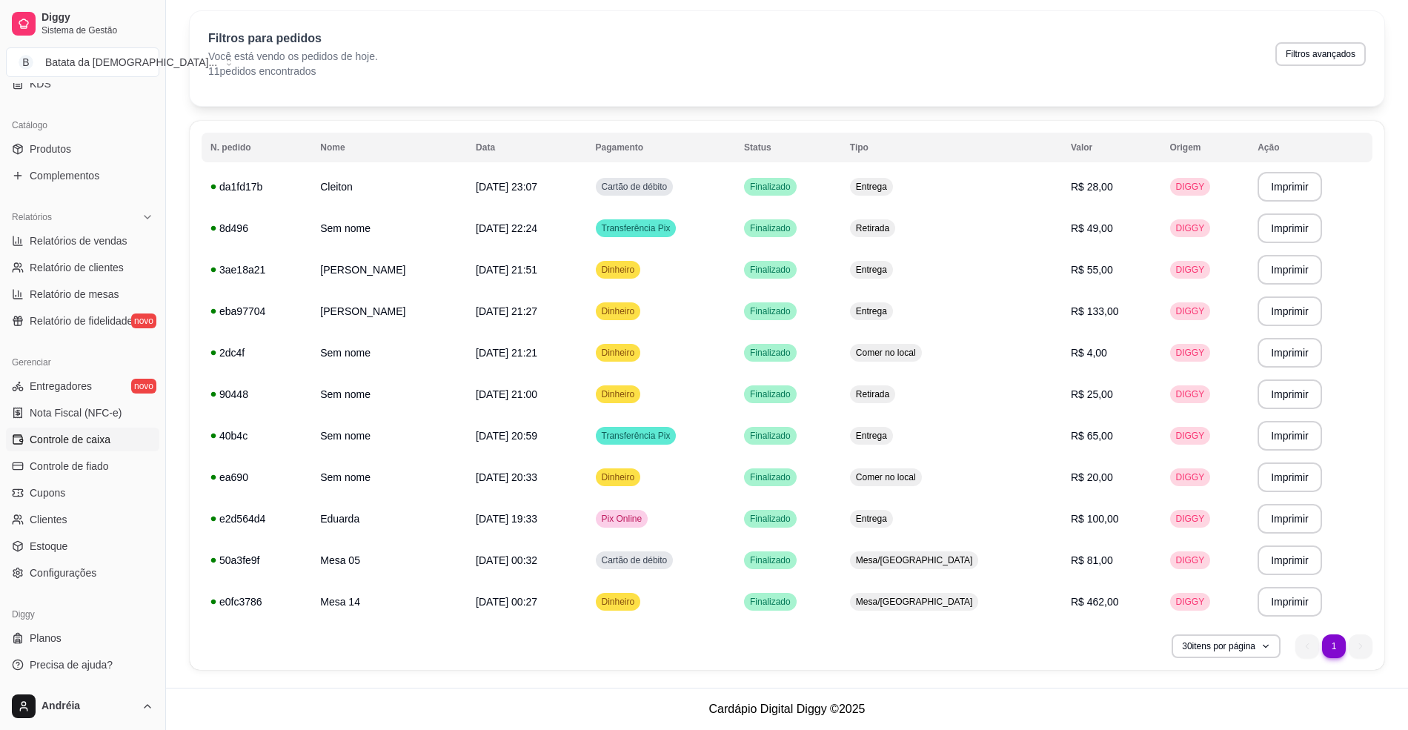
click at [36, 449] on link "Controle de caixa" at bounding box center [82, 439] width 153 height 24
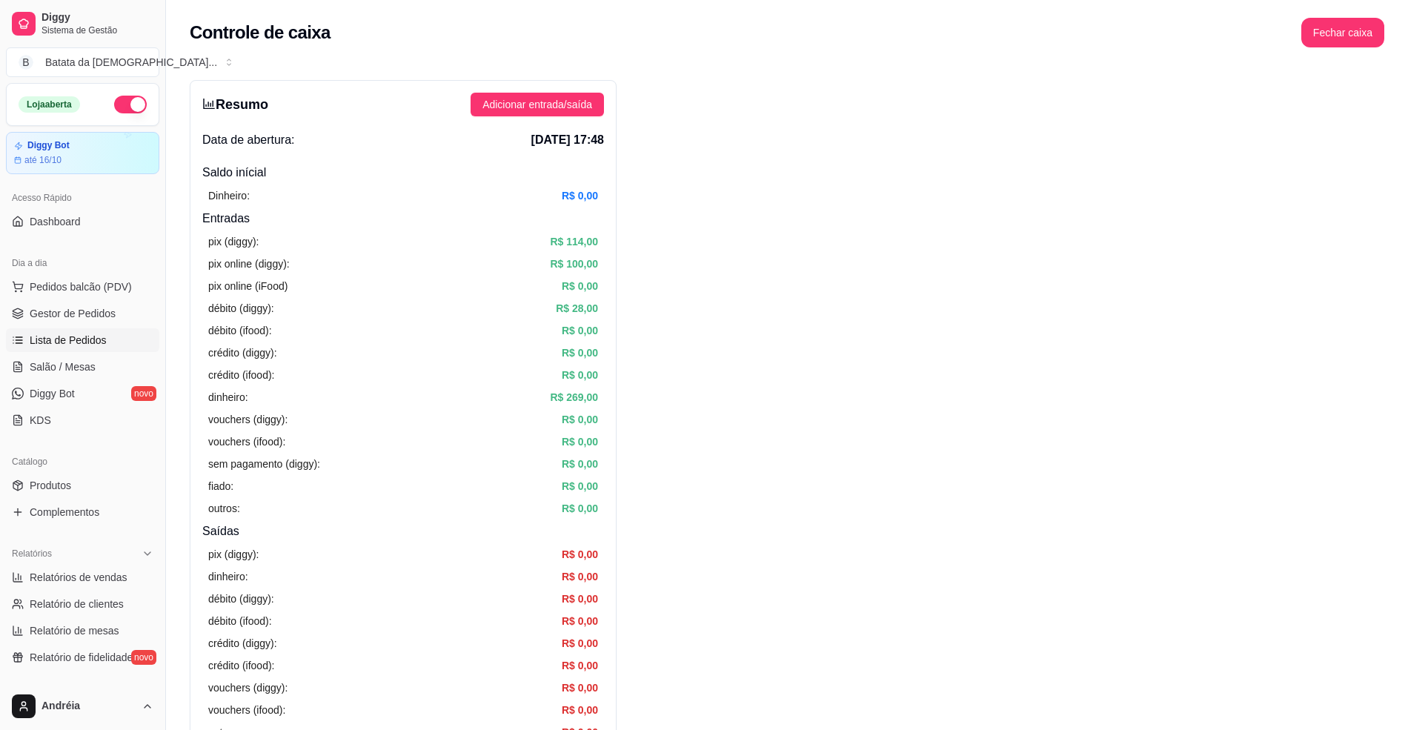
click at [67, 330] on link "Lista de Pedidos" at bounding box center [82, 340] width 153 height 24
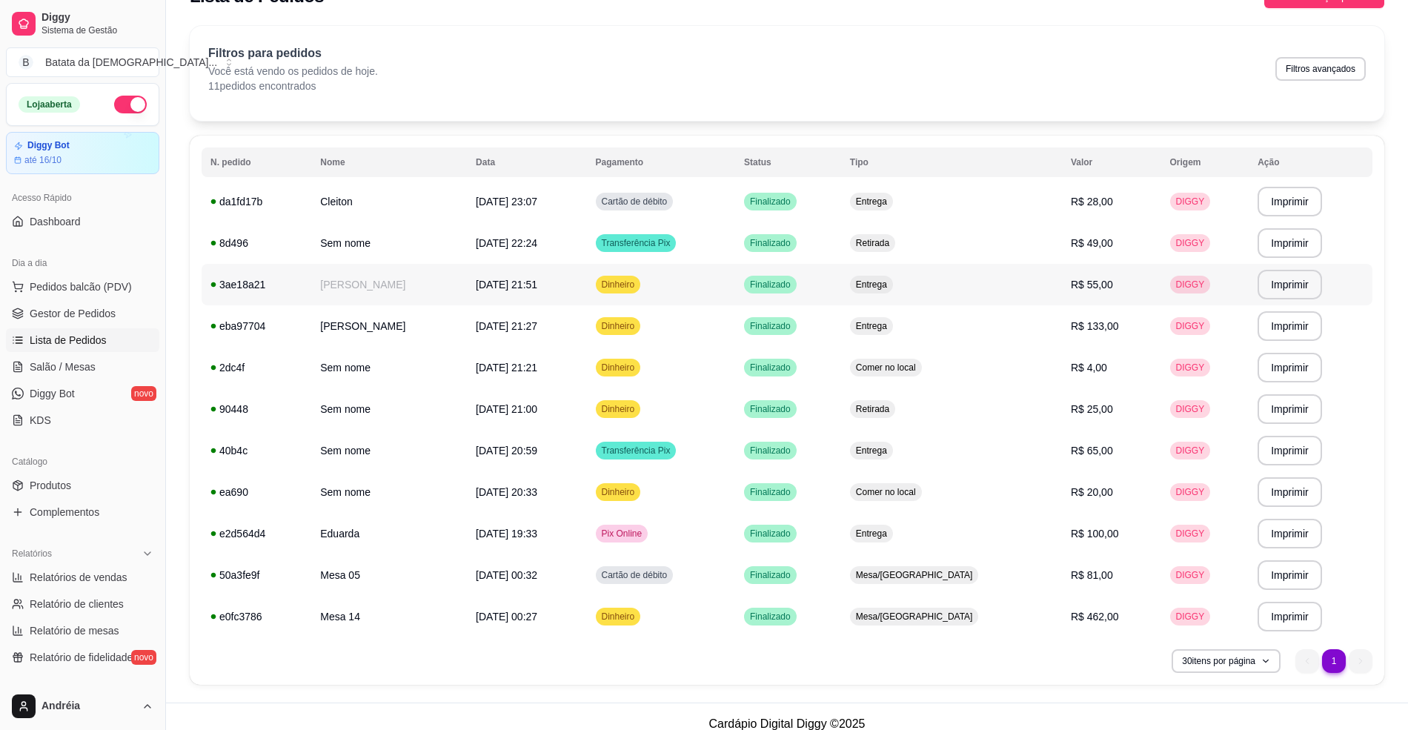
scroll to position [48, 0]
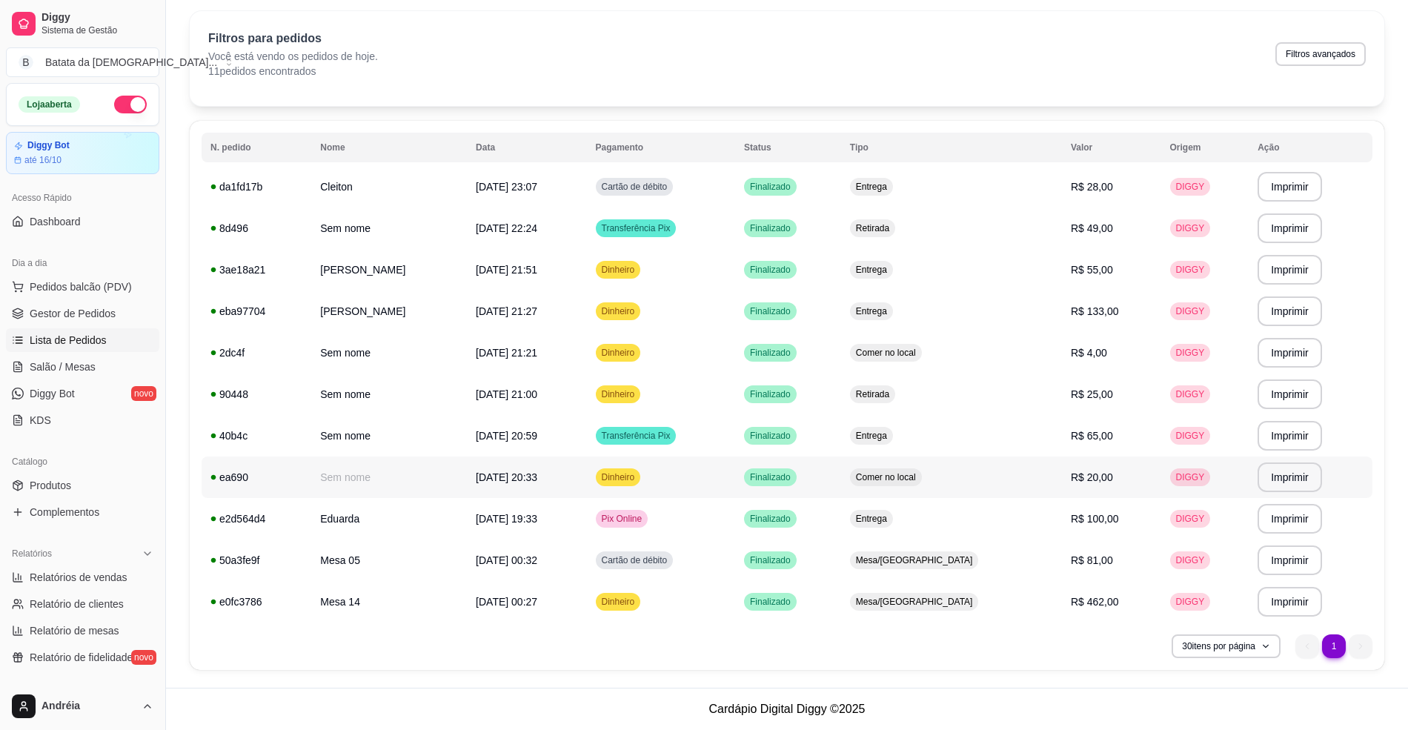
click at [925, 465] on td "Comer no local" at bounding box center [951, 476] width 221 height 41
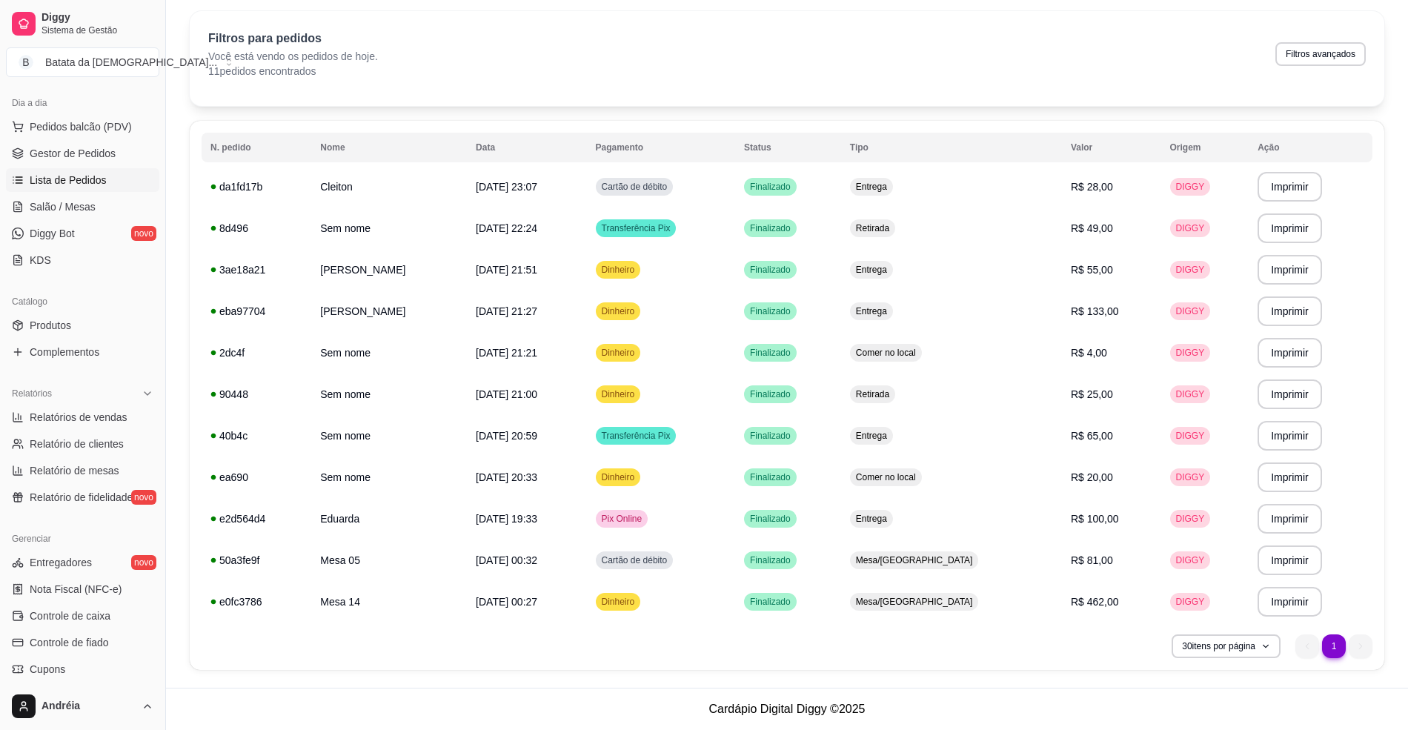
scroll to position [296, 0]
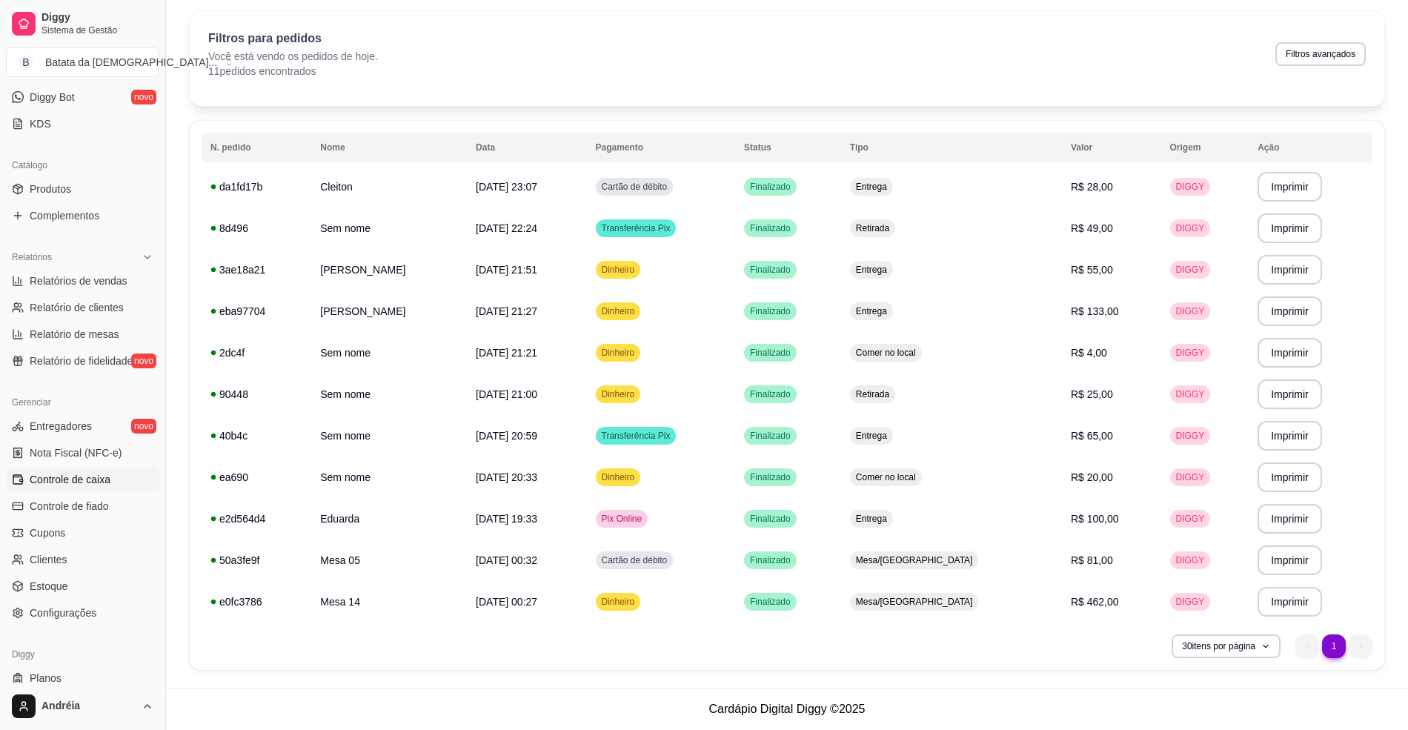
click at [63, 490] on link "Controle de caixa" at bounding box center [82, 479] width 153 height 24
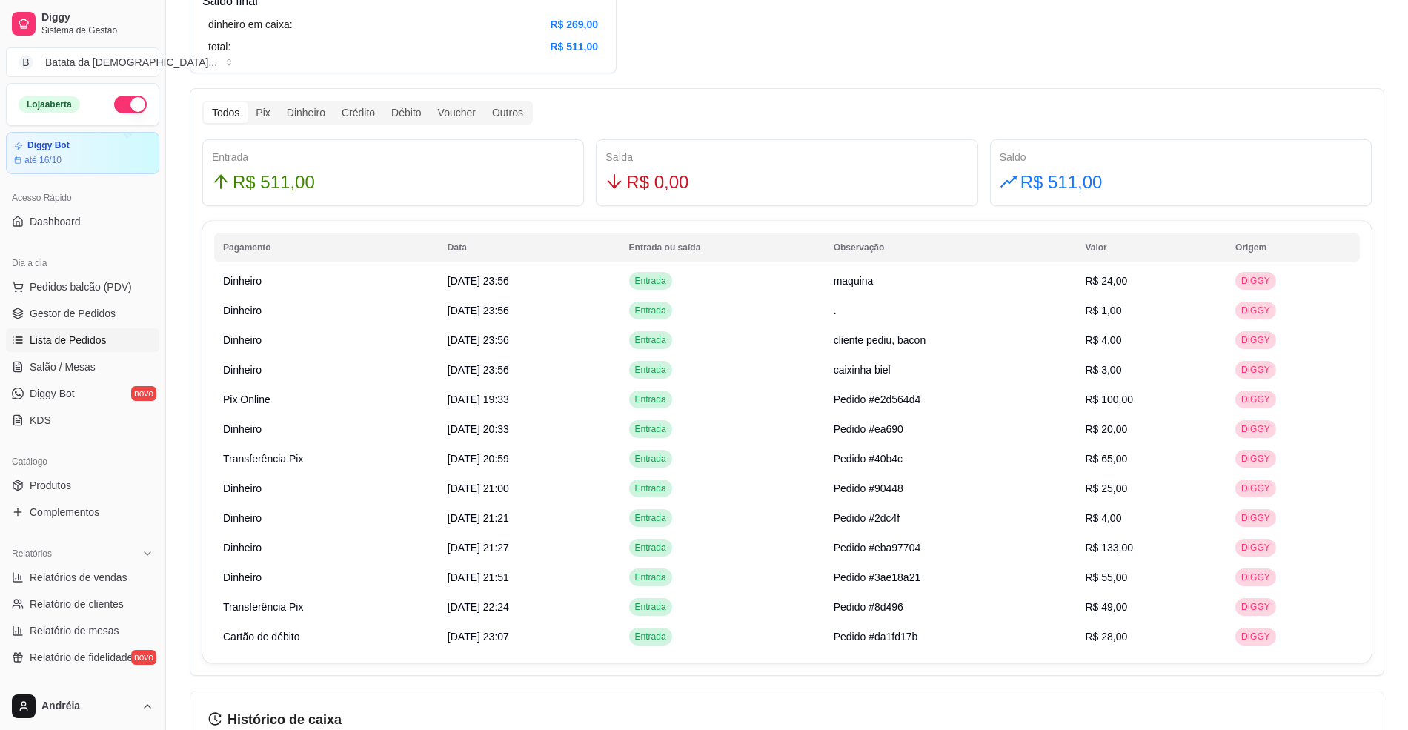
click at [116, 347] on link "Lista de Pedidos" at bounding box center [82, 340] width 153 height 24
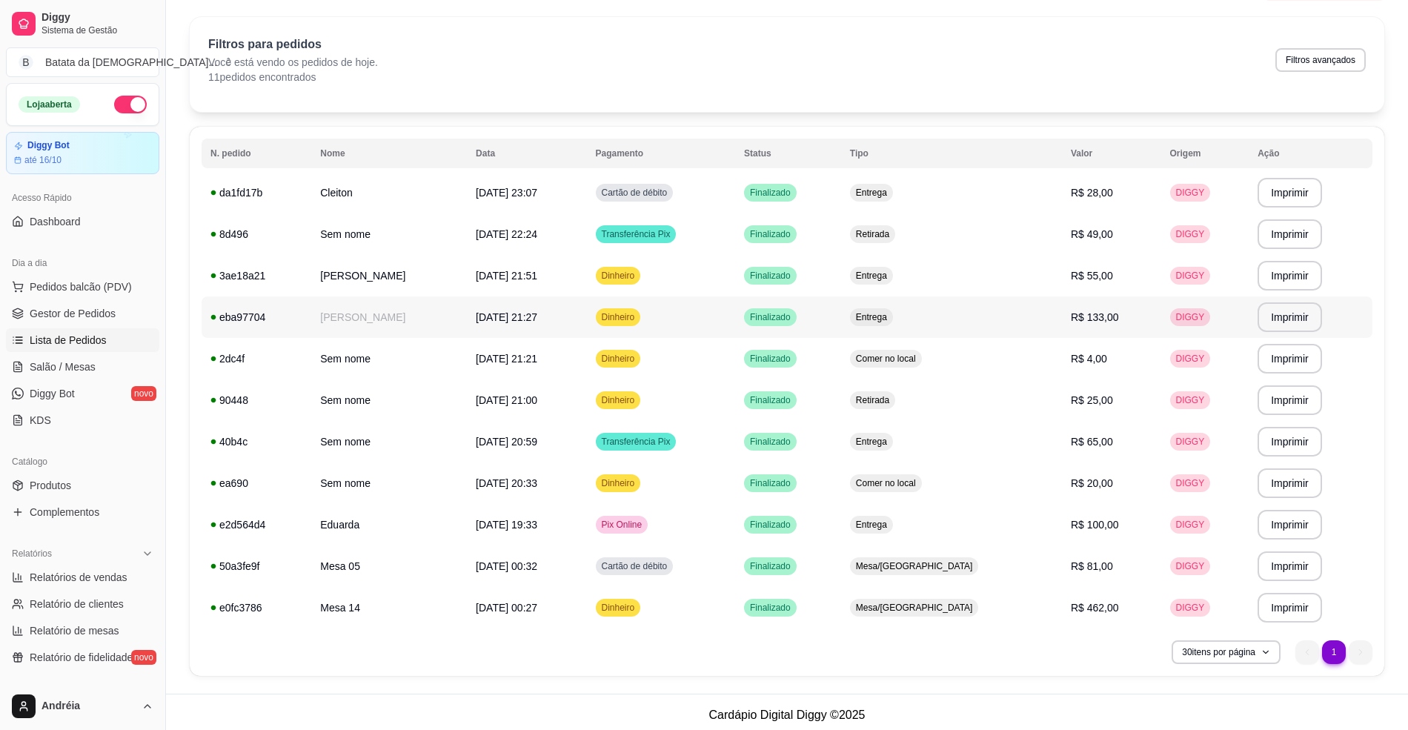
scroll to position [48, 0]
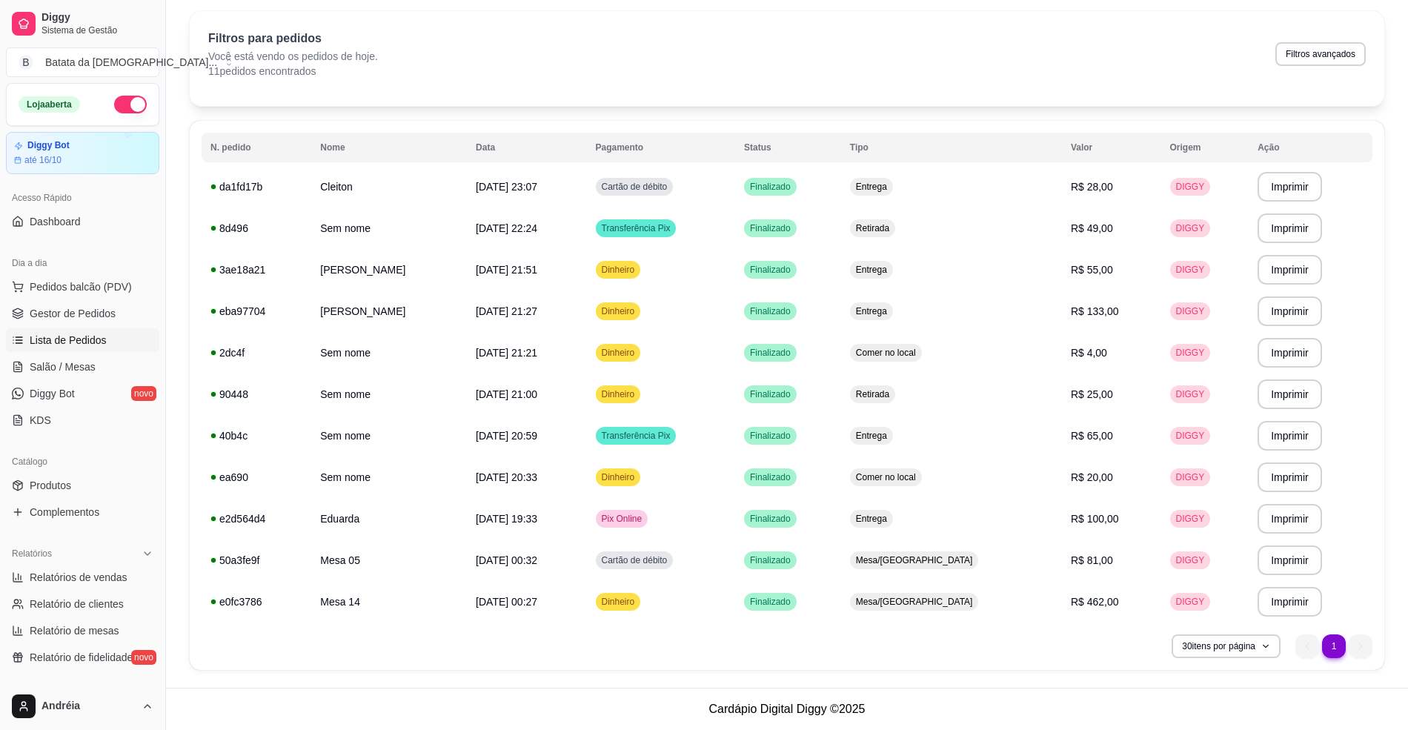
click at [120, 96] on button "button" at bounding box center [130, 105] width 33 height 18
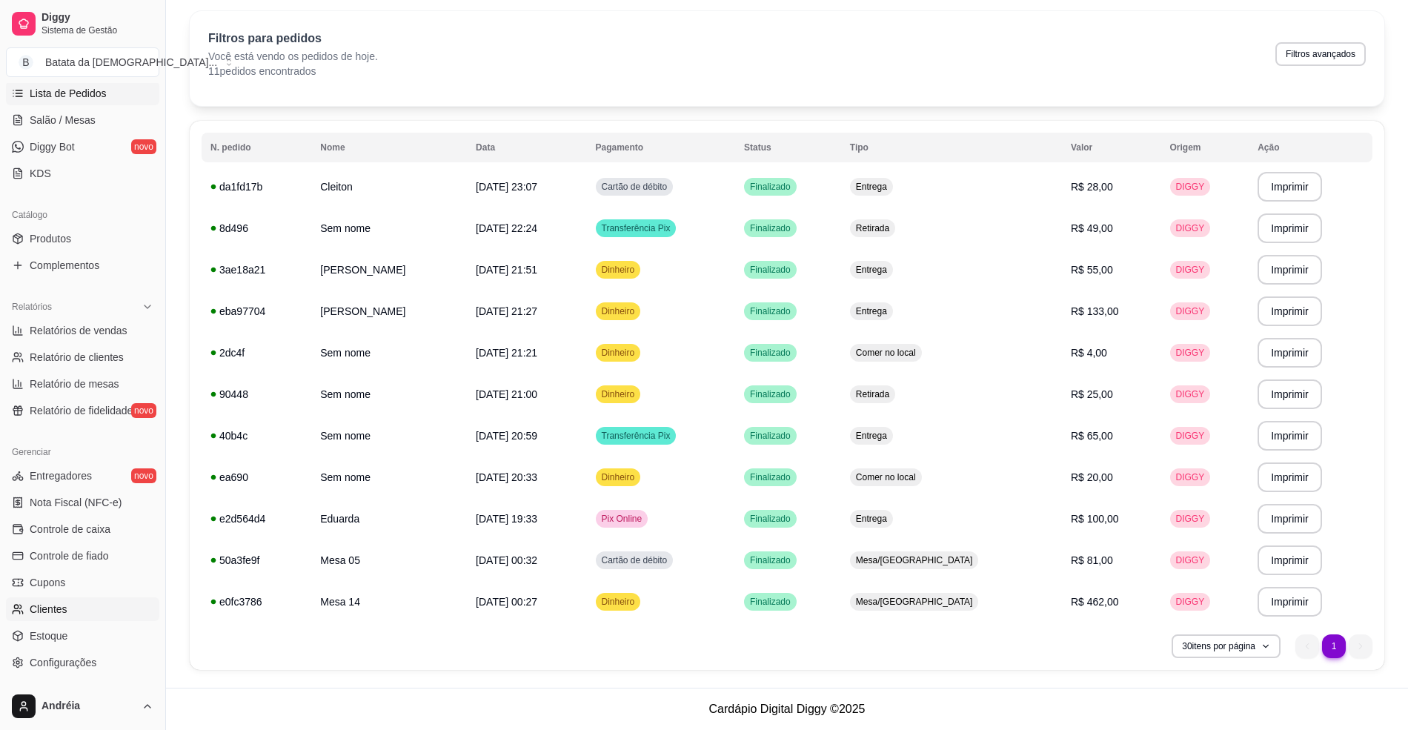
scroll to position [296, 0]
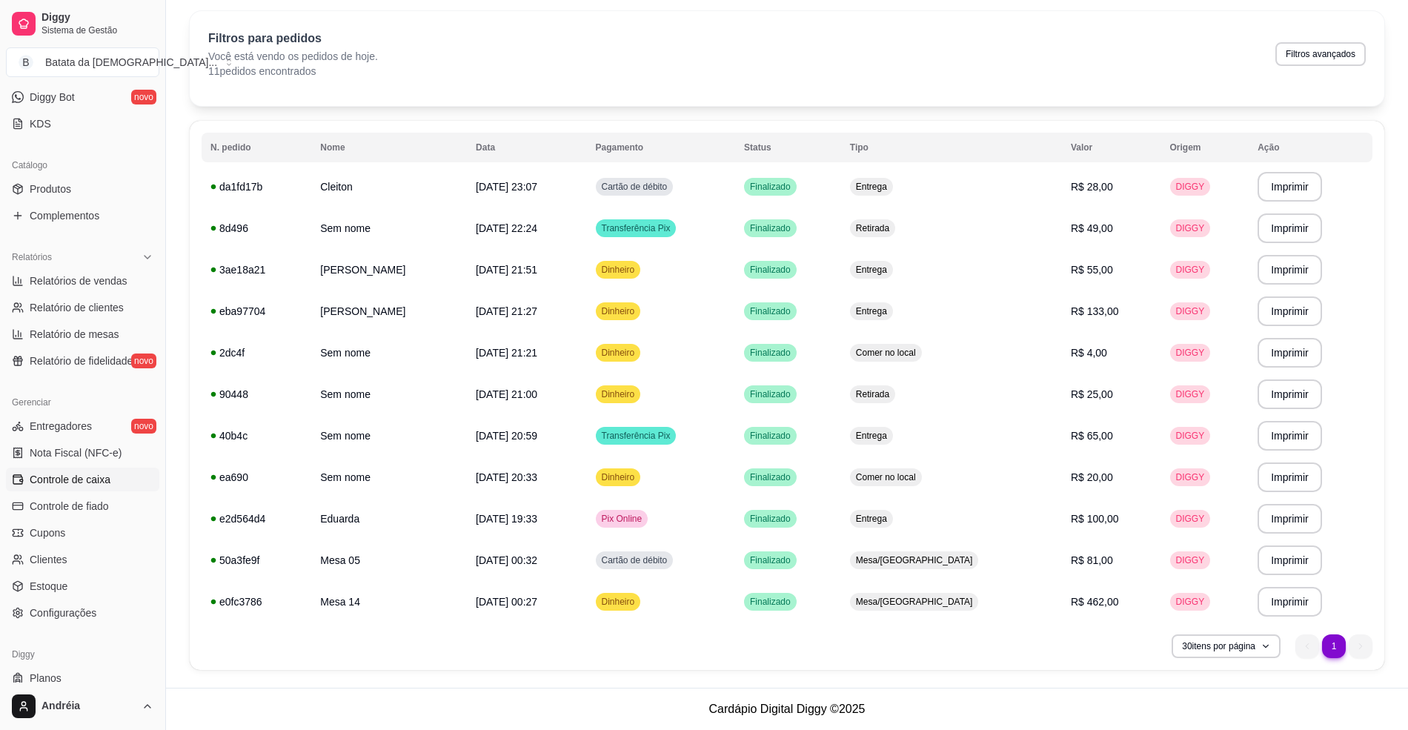
click at [113, 481] on link "Controle de caixa" at bounding box center [82, 479] width 153 height 24
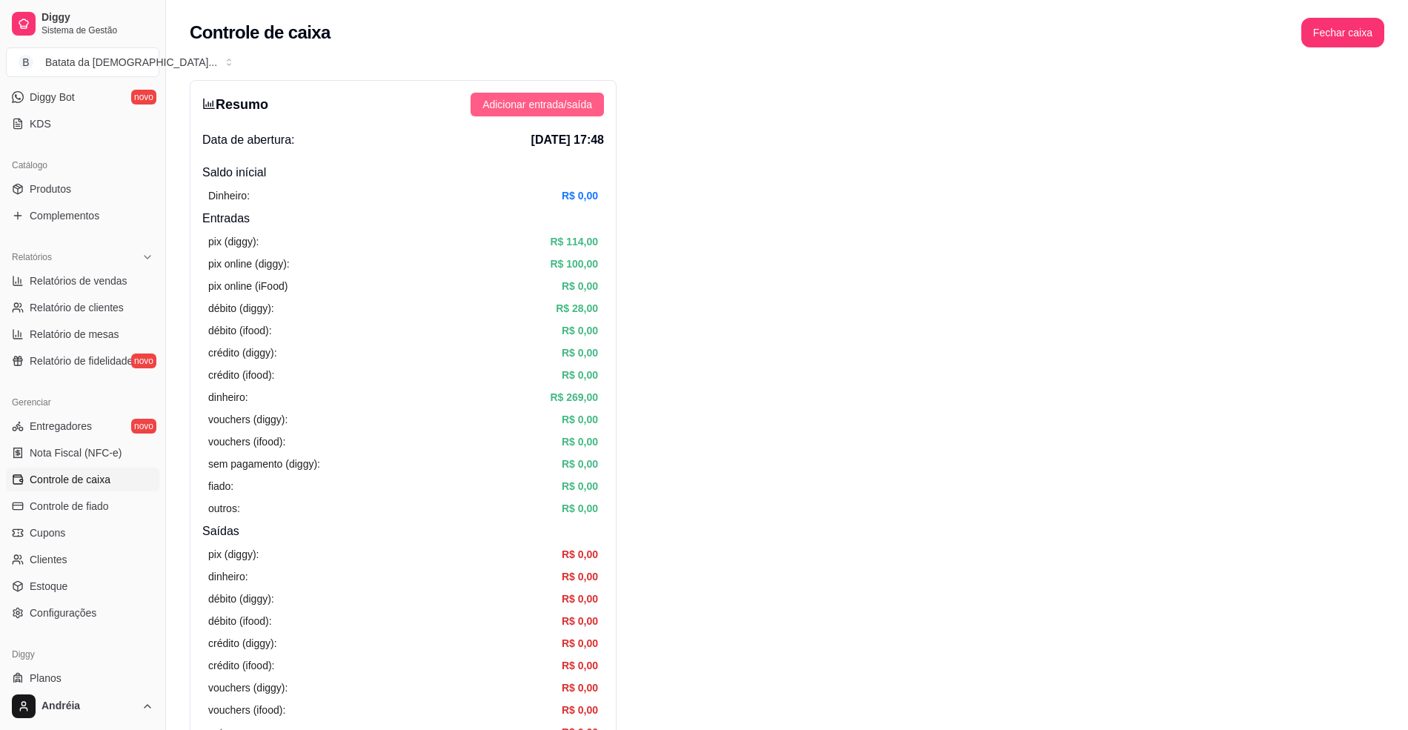
click at [573, 107] on span "Adicionar entrada/saída" at bounding box center [537, 104] width 110 height 16
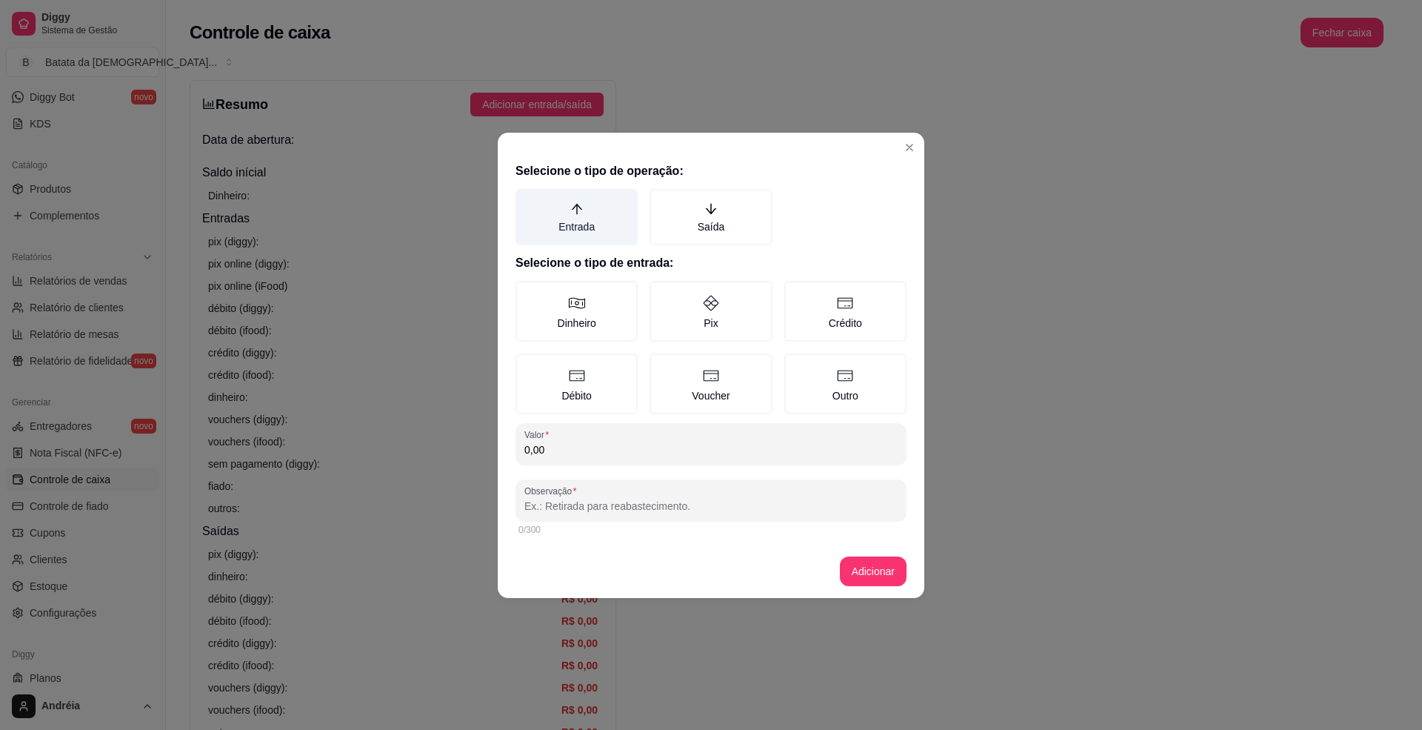
click at [579, 230] on label "Entrada" at bounding box center [577, 217] width 122 height 56
click at [527, 200] on button "Entrada" at bounding box center [521, 194] width 12 height 12
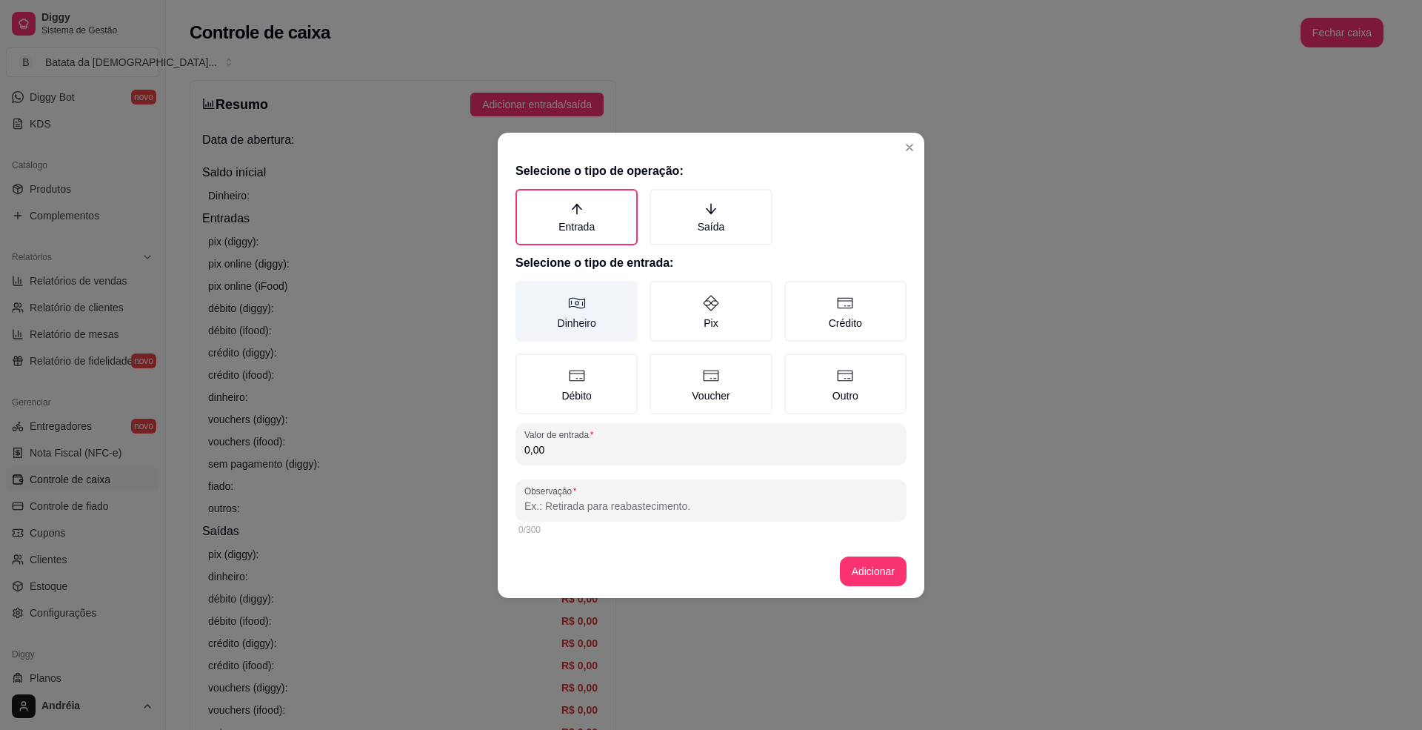
click at [608, 315] on label "Dinheiro" at bounding box center [577, 311] width 122 height 61
click at [527, 292] on button "Dinheiro" at bounding box center [521, 286] width 12 height 12
click at [670, 463] on div "Selecione o tipo de operação: Entrada Saída Selecione o tipo de entrada: Dinhei…" at bounding box center [711, 350] width 427 height 388
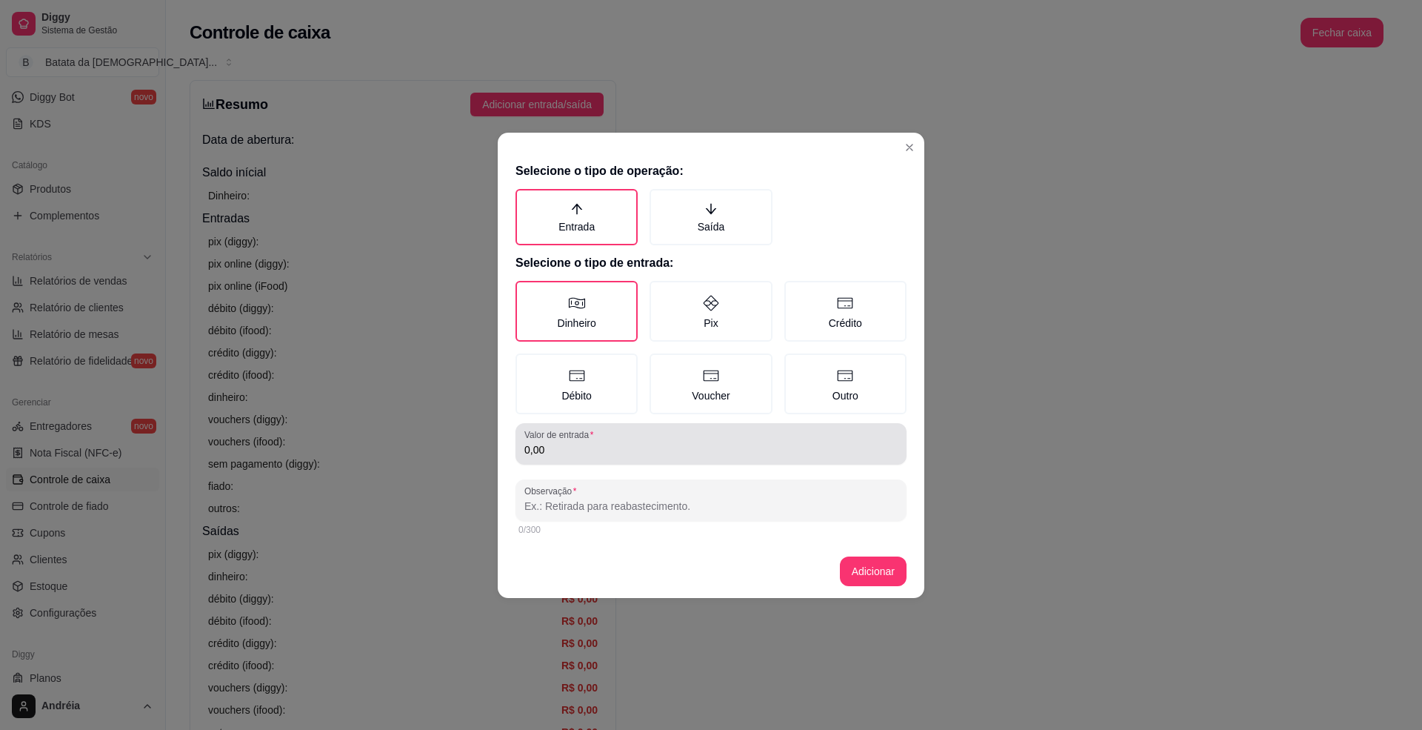
click at [670, 456] on div "0,00" at bounding box center [711, 444] width 373 height 30
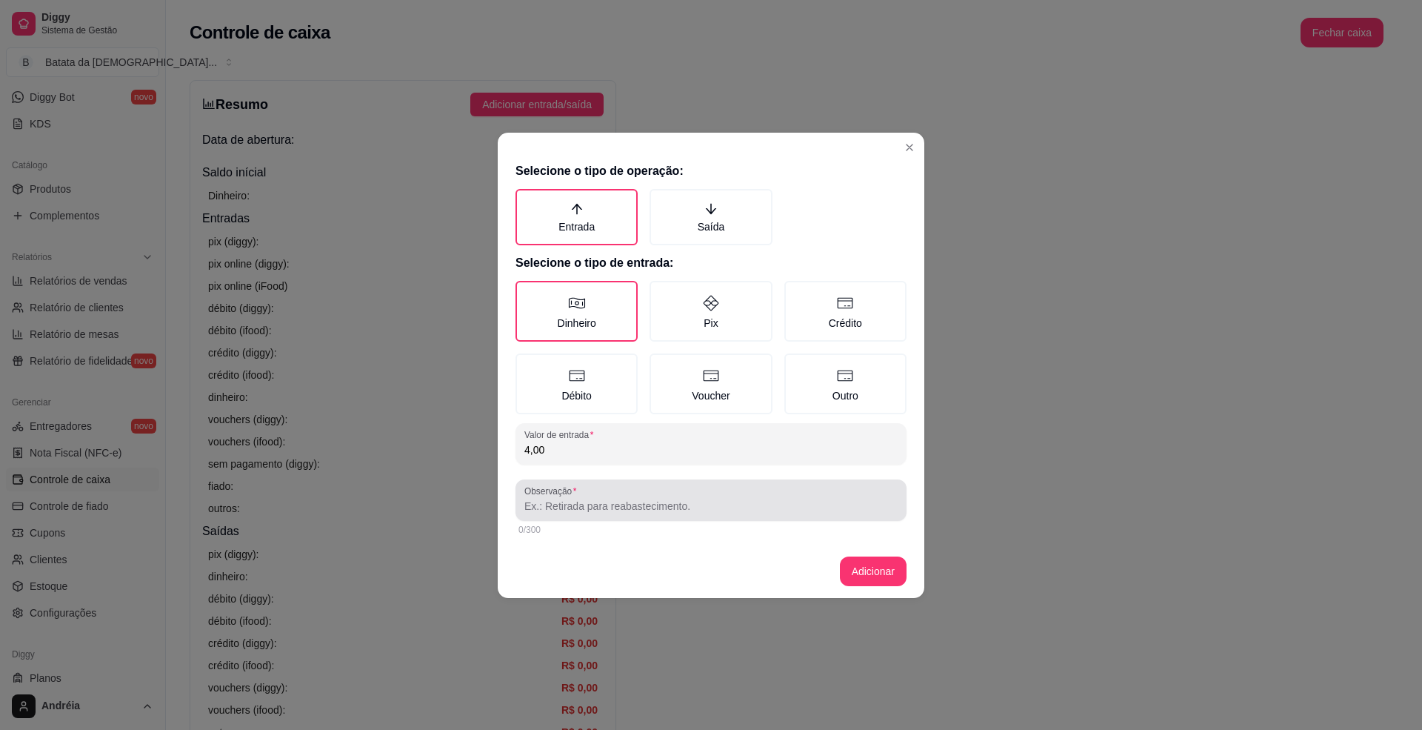
type input "4,00"
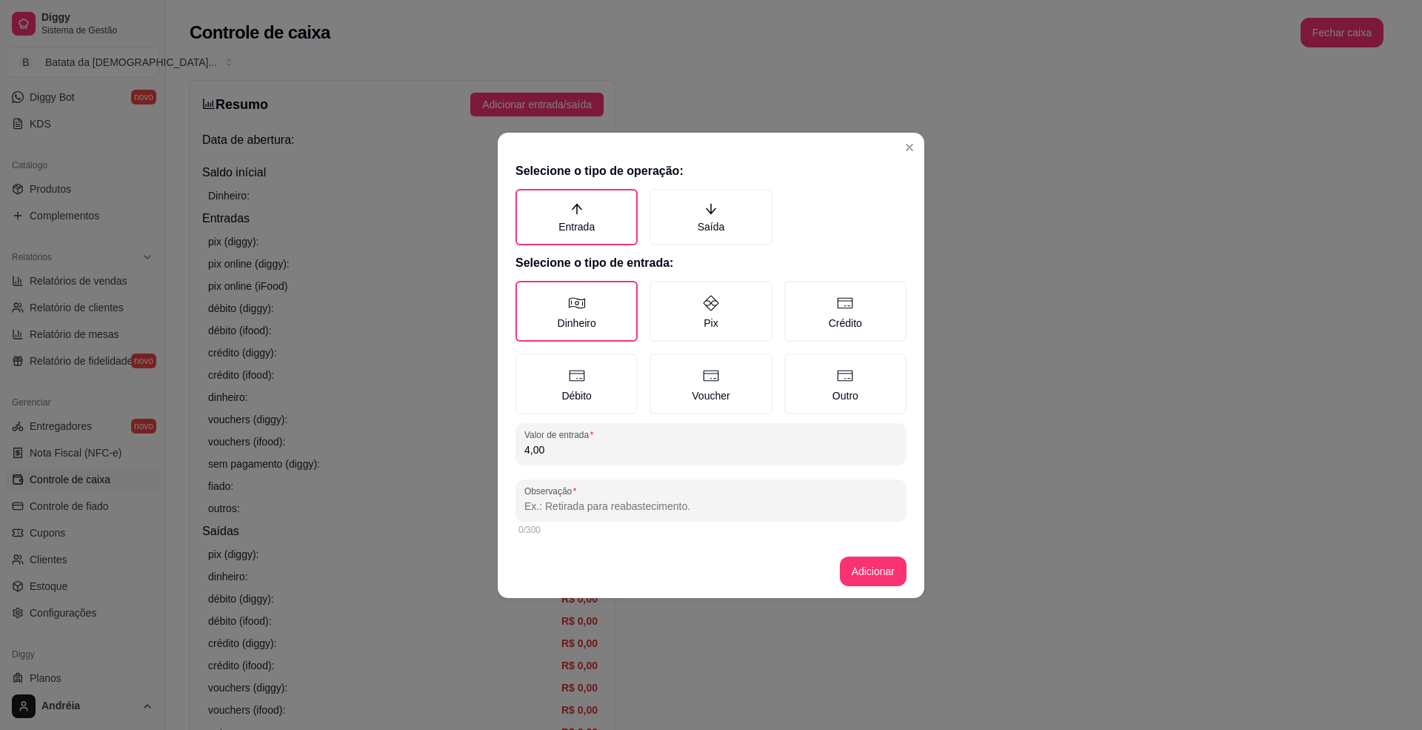
click at [615, 502] on input "Observação" at bounding box center [711, 506] width 373 height 15
type input "c"
type input "."
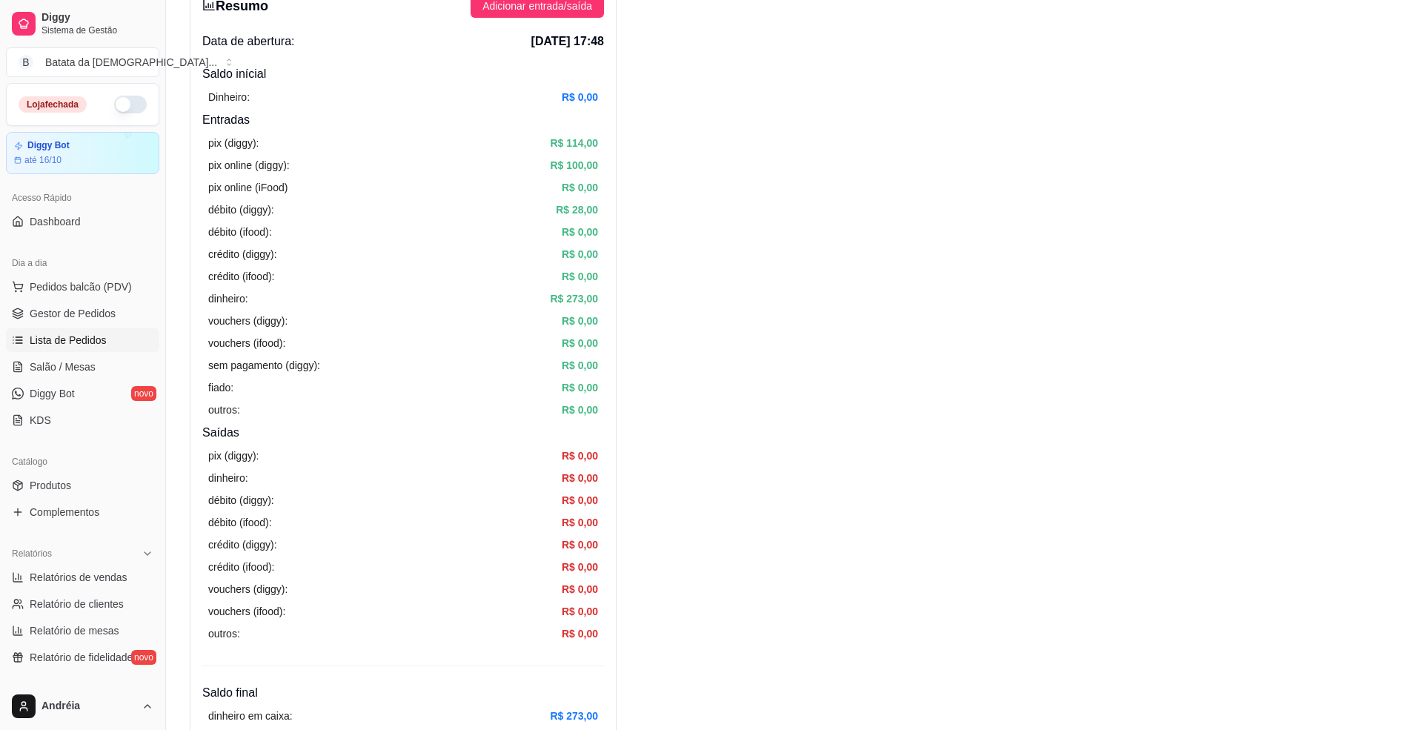
click at [71, 339] on span "Lista de Pedidos" at bounding box center [68, 340] width 77 height 15
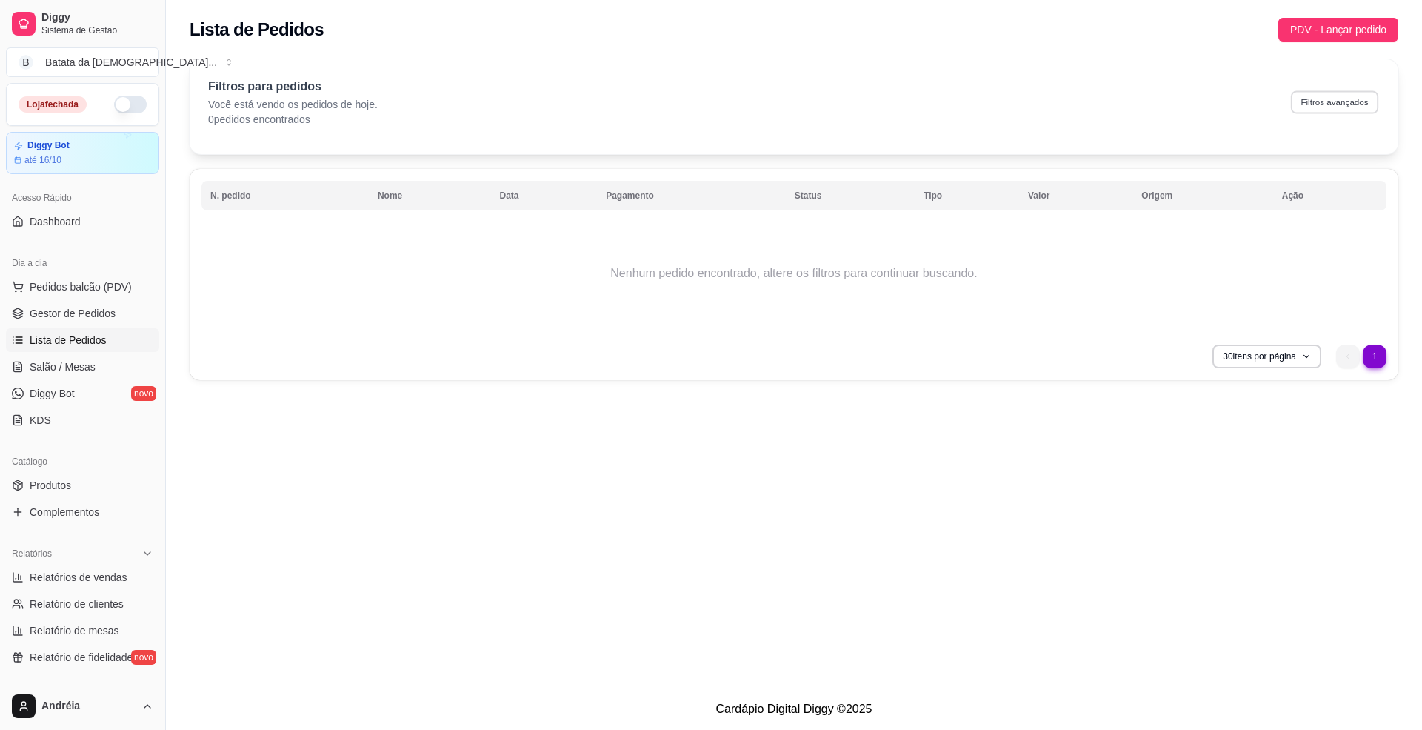
click at [1328, 101] on button "Filtros avançados" at bounding box center [1334, 101] width 87 height 23
select select "0"
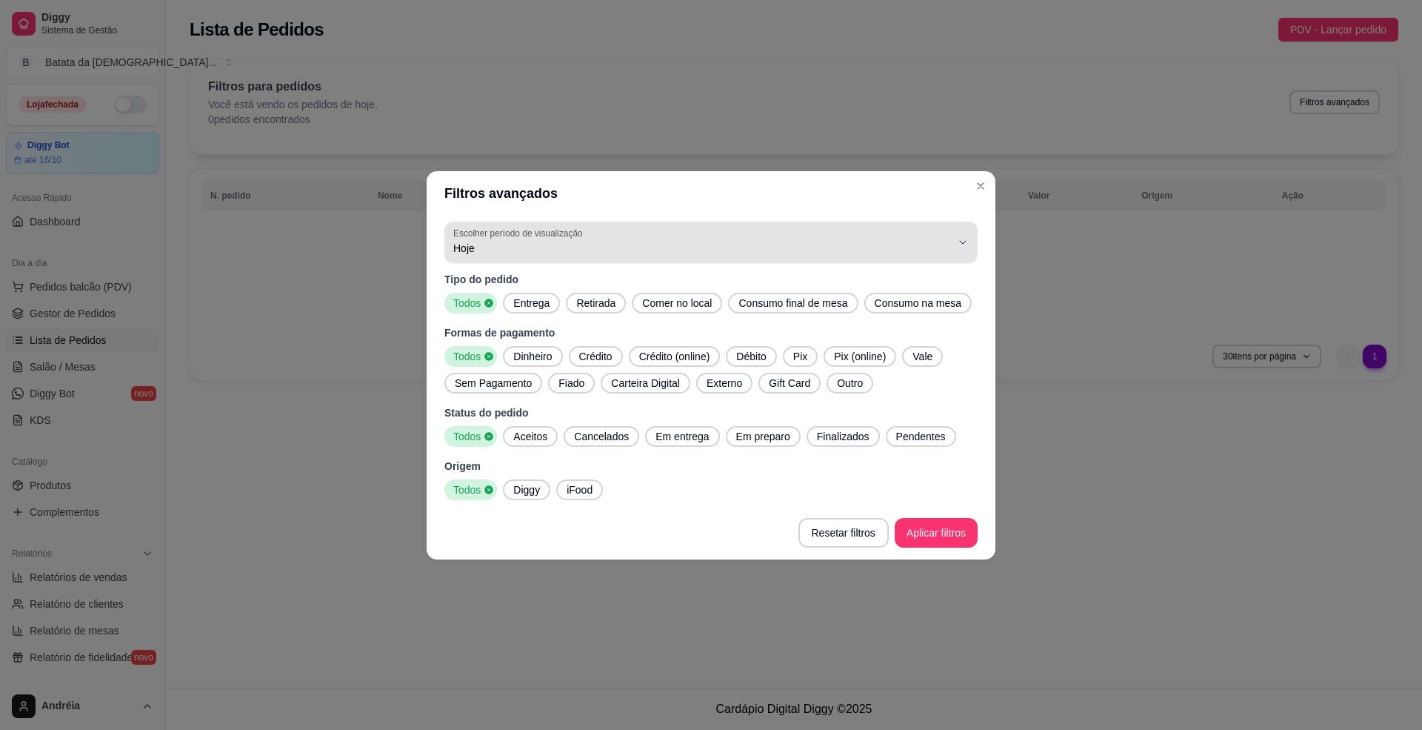
click at [794, 222] on button "Escolher período de visualização Hoje" at bounding box center [711, 242] width 533 height 41
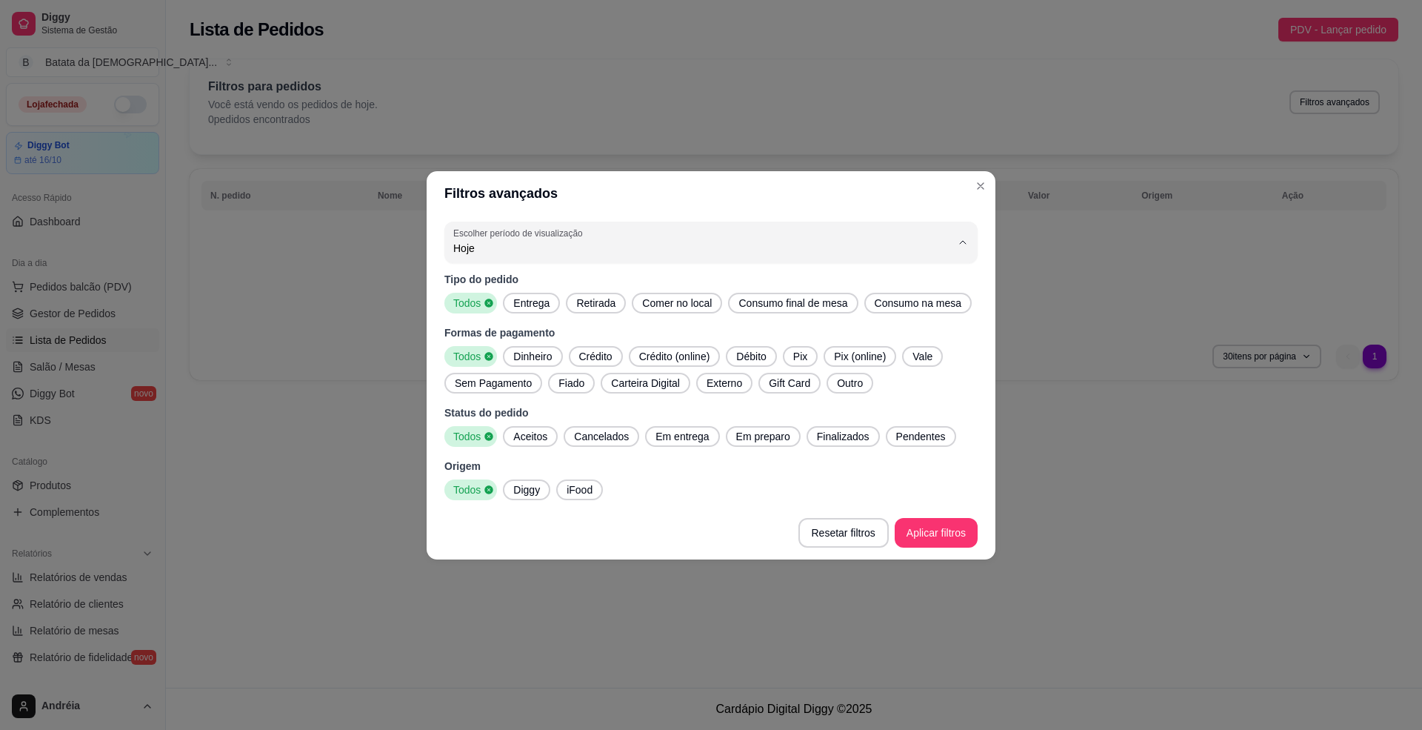
click at [717, 299] on li "Ontem" at bounding box center [711, 307] width 501 height 23
type input "1"
select select "1"
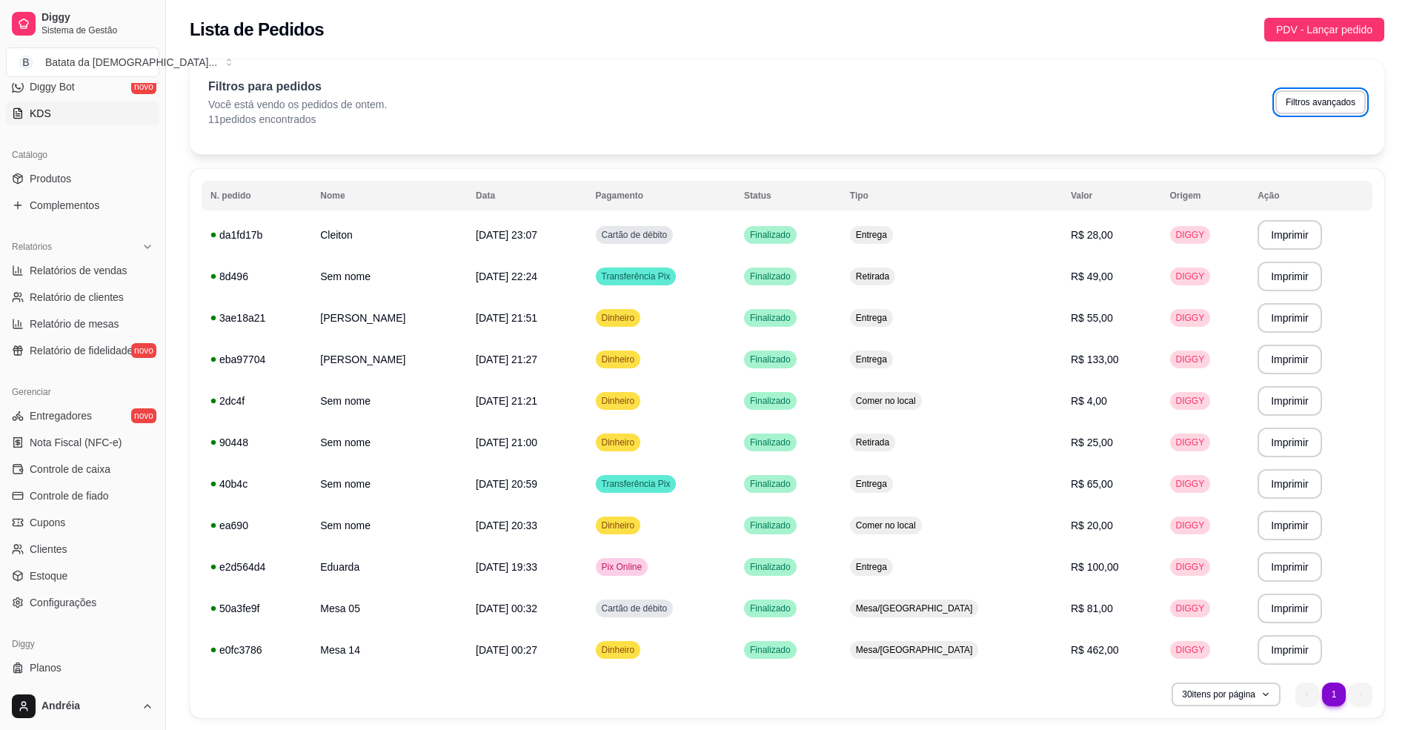
scroll to position [336, 0]
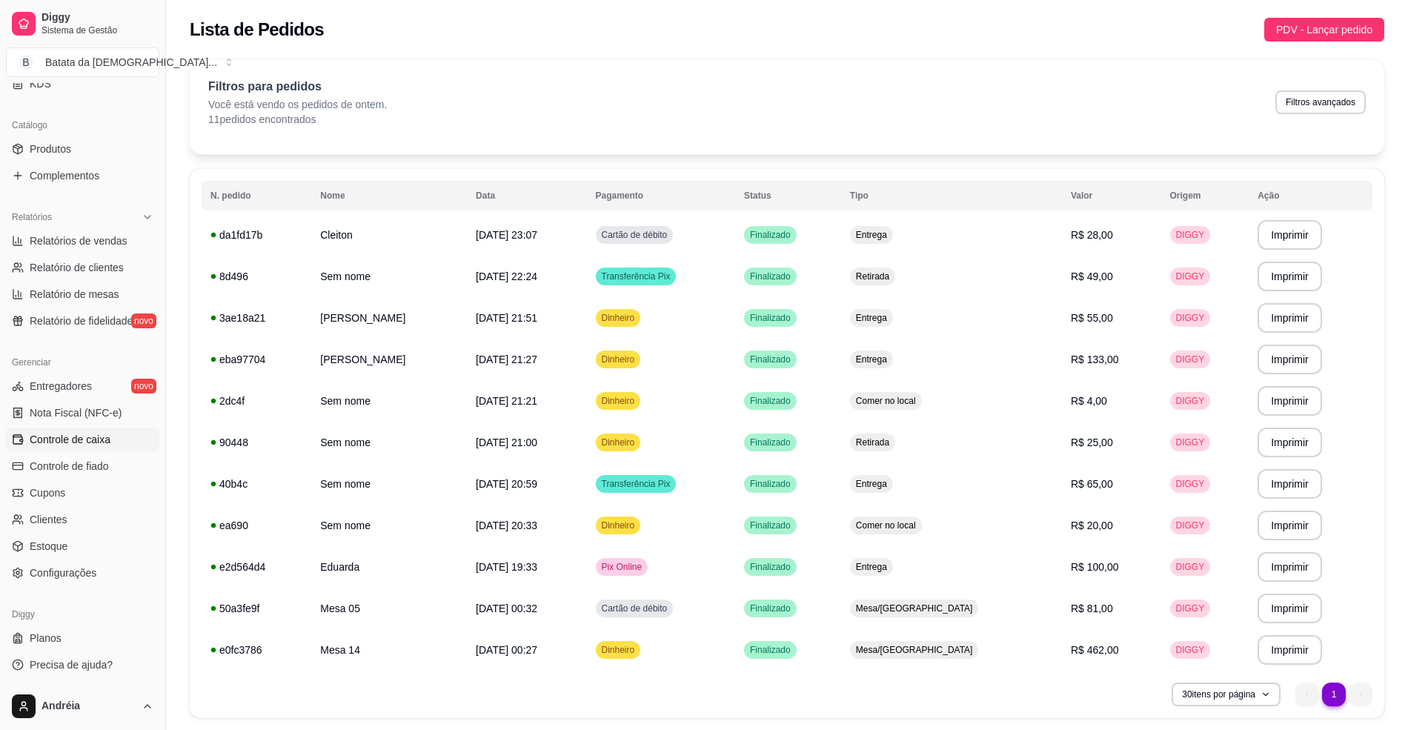
click at [96, 437] on span "Controle de caixa" at bounding box center [70, 439] width 81 height 15
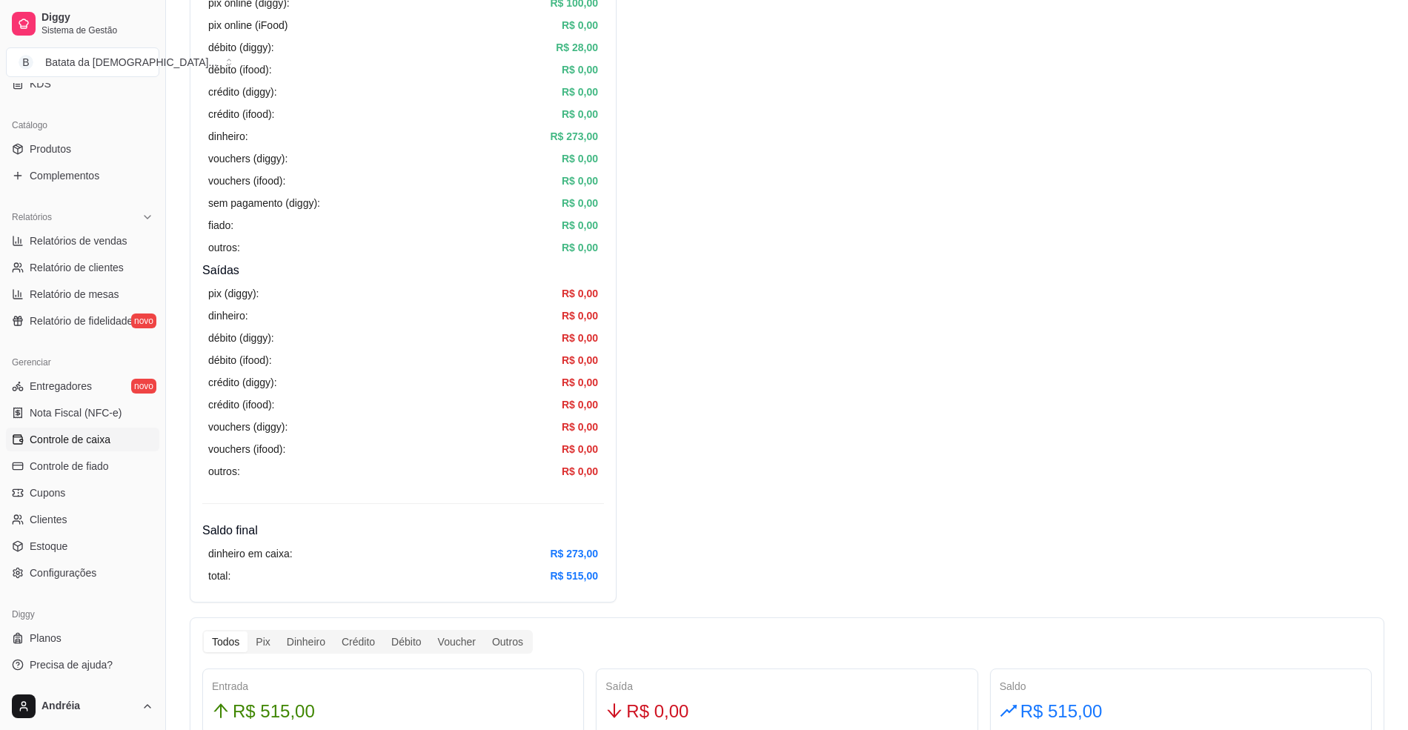
scroll to position [296, 0]
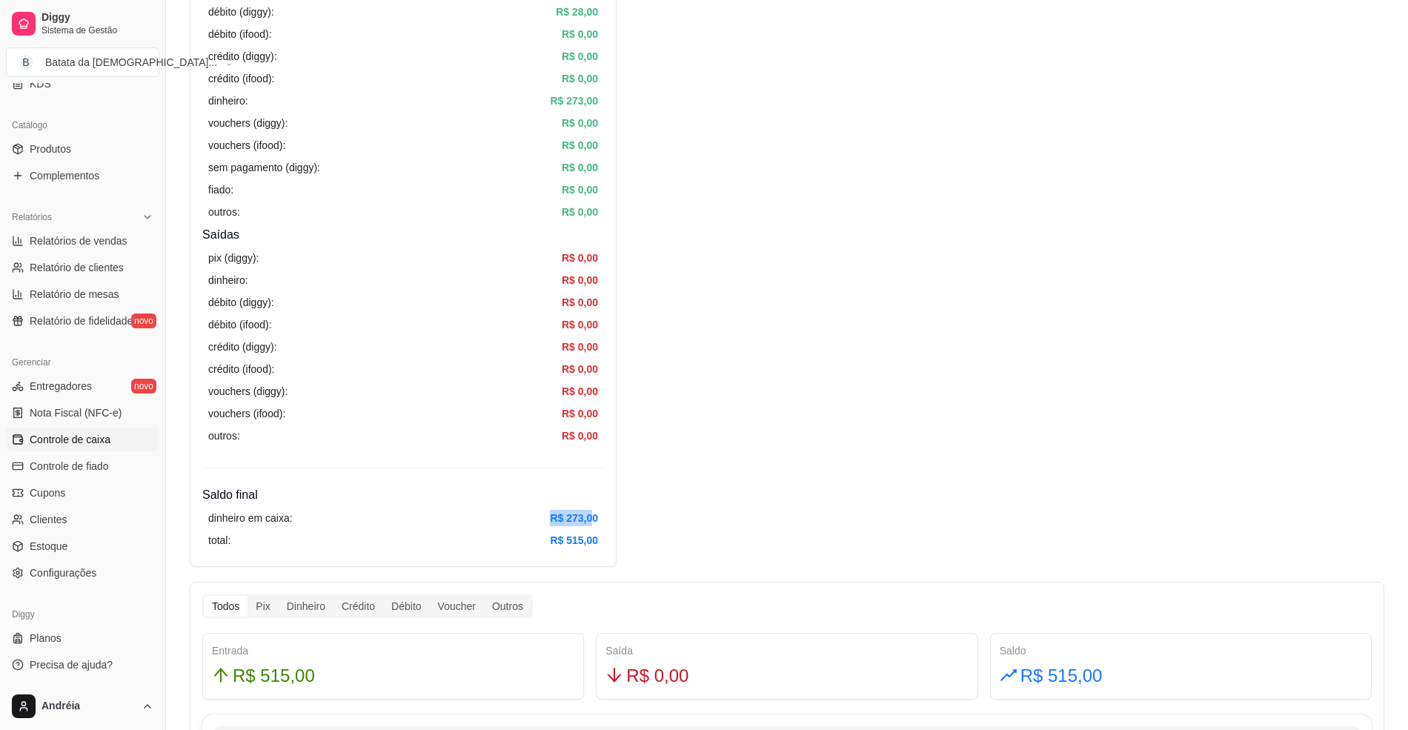
drag, startPoint x: 590, startPoint y: 525, endPoint x: 542, endPoint y: 516, distance: 48.8
click at [542, 516] on div "dinheiro em caixa: R$ 273,00" at bounding box center [403, 518] width 390 height 16
click at [713, 499] on div "Resumo Adicionar entrada/saída Data de abertura: [DATE] 17:48 Saldo inícial Din…" at bounding box center [787, 729] width 1194 height 1891
drag, startPoint x: 599, startPoint y: 516, endPoint x: 561, endPoint y: 520, distance: 38.0
click at [561, 520] on div "dinheiro em caixa: R$ 273,00 total: R$ 515,00" at bounding box center [403, 529] width 402 height 50
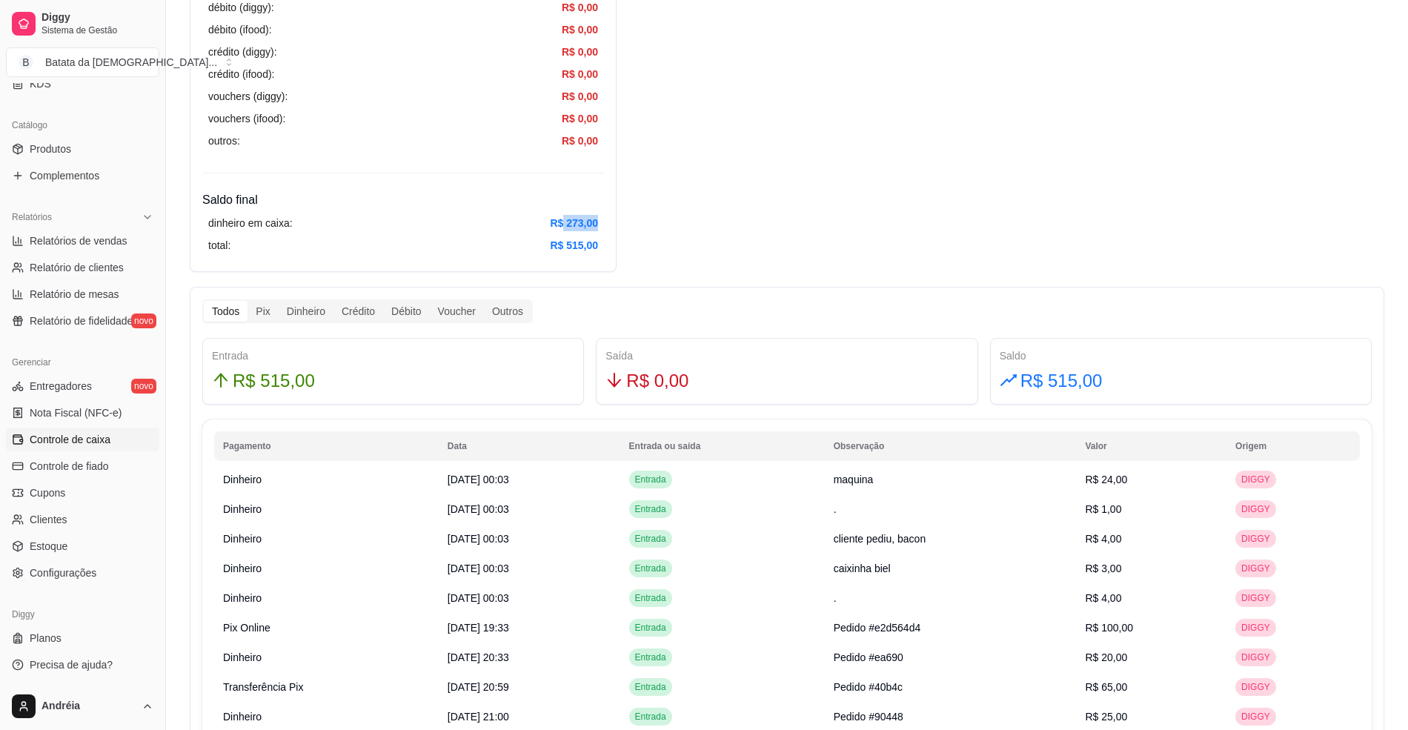
scroll to position [593, 0]
click at [772, 84] on div "Resumo Adicionar entrada/saída Data de abertura: [DATE] 17:48 Saldo inícial Din…" at bounding box center [787, 432] width 1194 height 1891
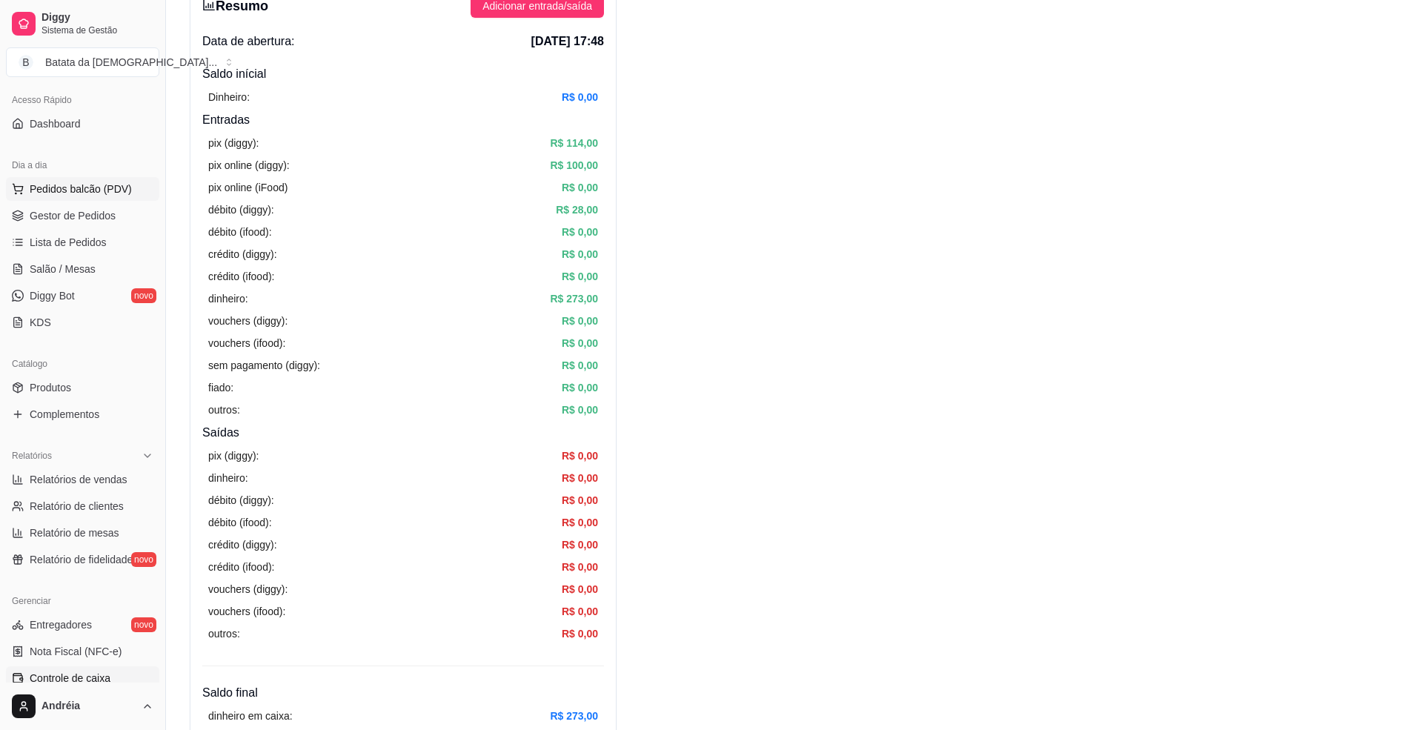
scroll to position [40, 0]
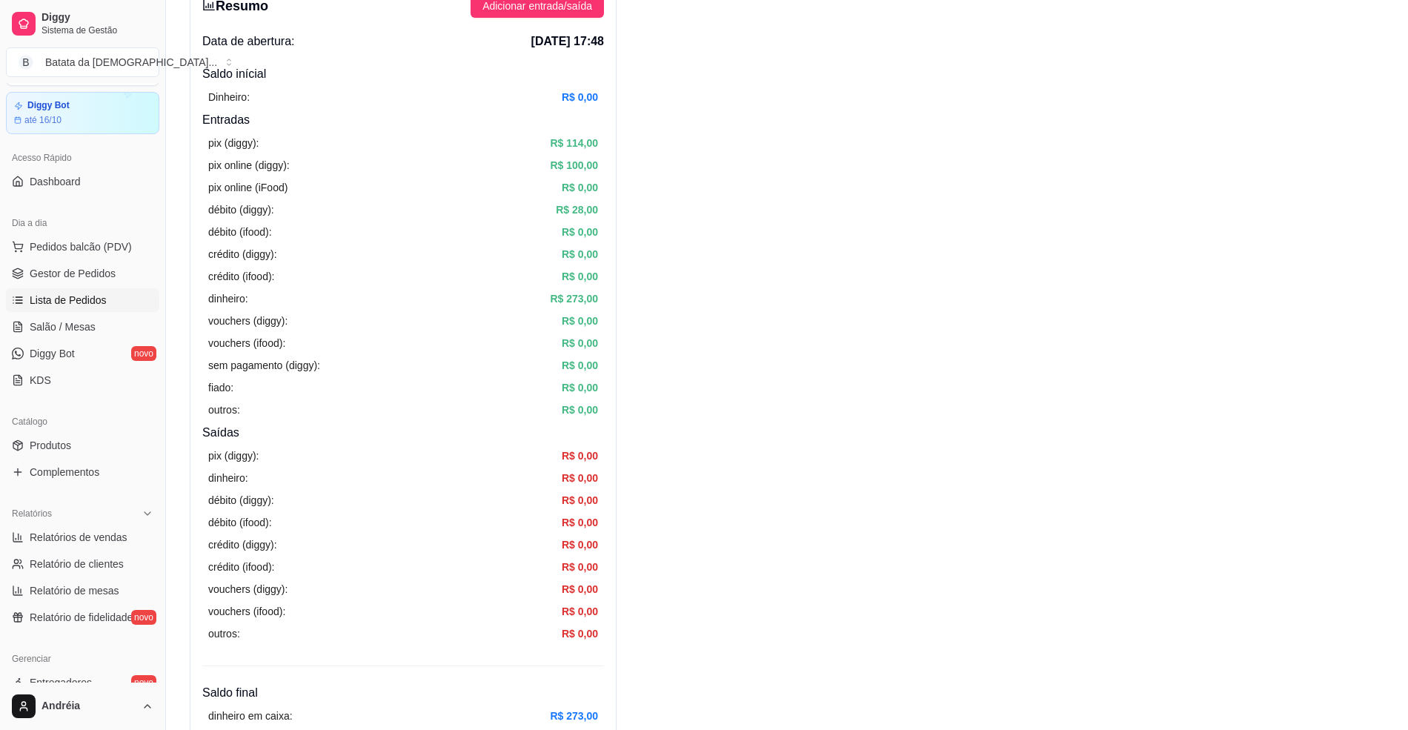
click at [99, 293] on span "Lista de Pedidos" at bounding box center [68, 300] width 77 height 15
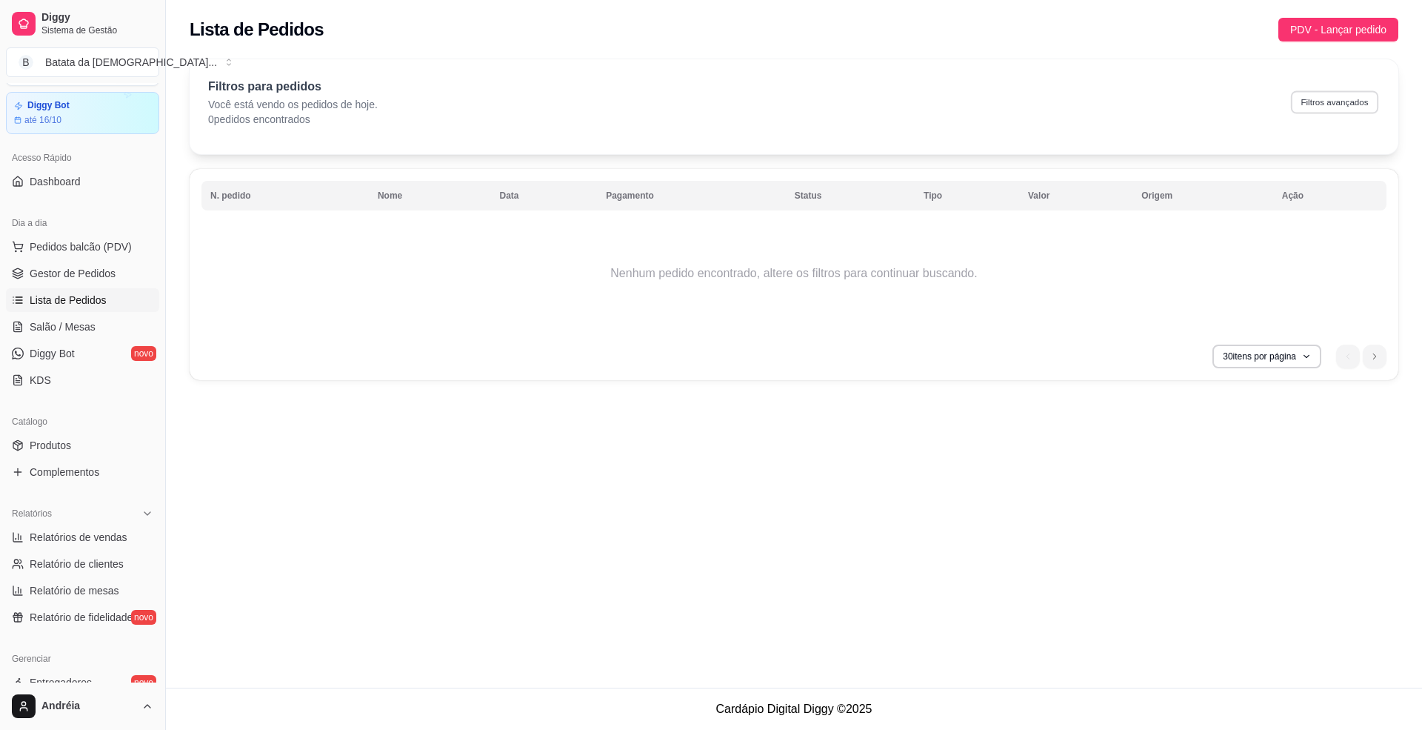
click at [1316, 101] on button "Filtros avançados" at bounding box center [1334, 101] width 87 height 23
select select "0"
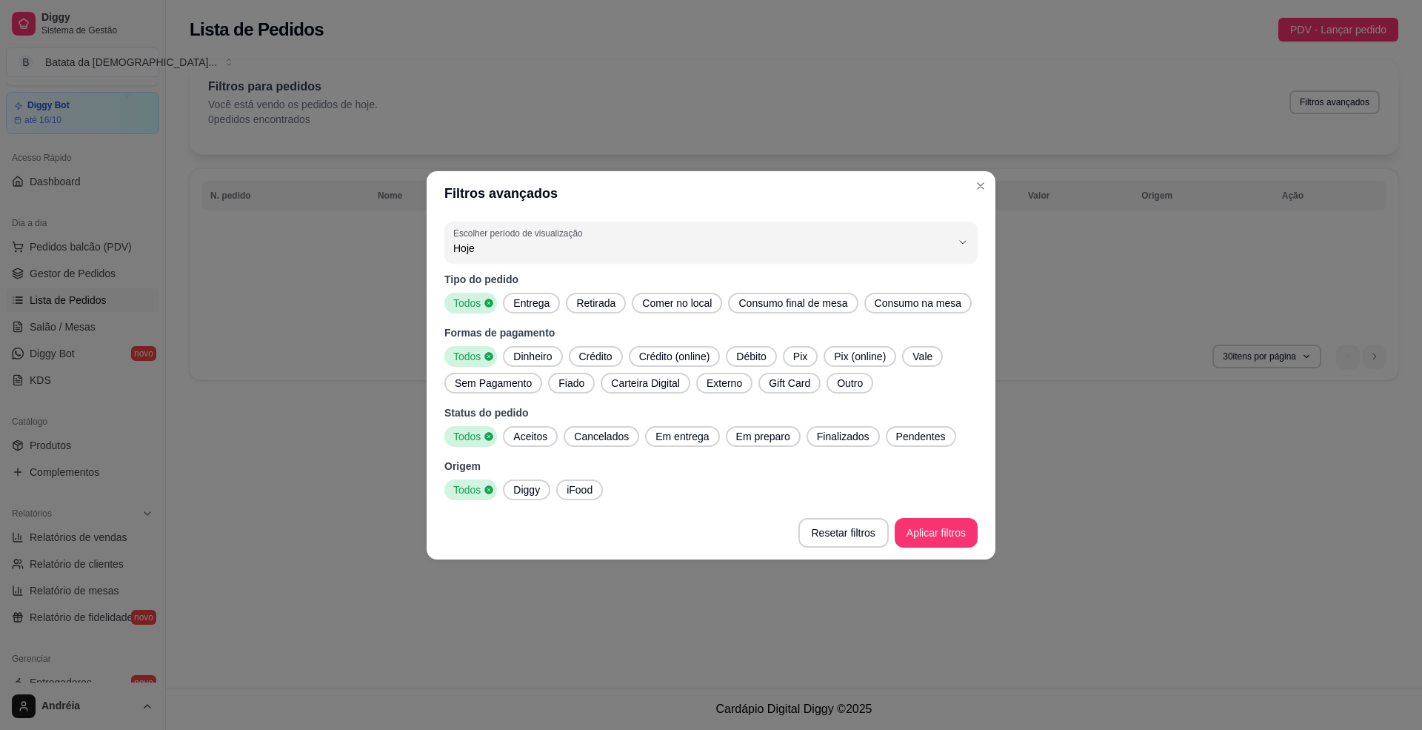
click at [822, 255] on span "Hoje" at bounding box center [702, 248] width 498 height 15
click at [685, 313] on span "Ontem" at bounding box center [704, 307] width 475 height 14
type input "1"
select select "1"
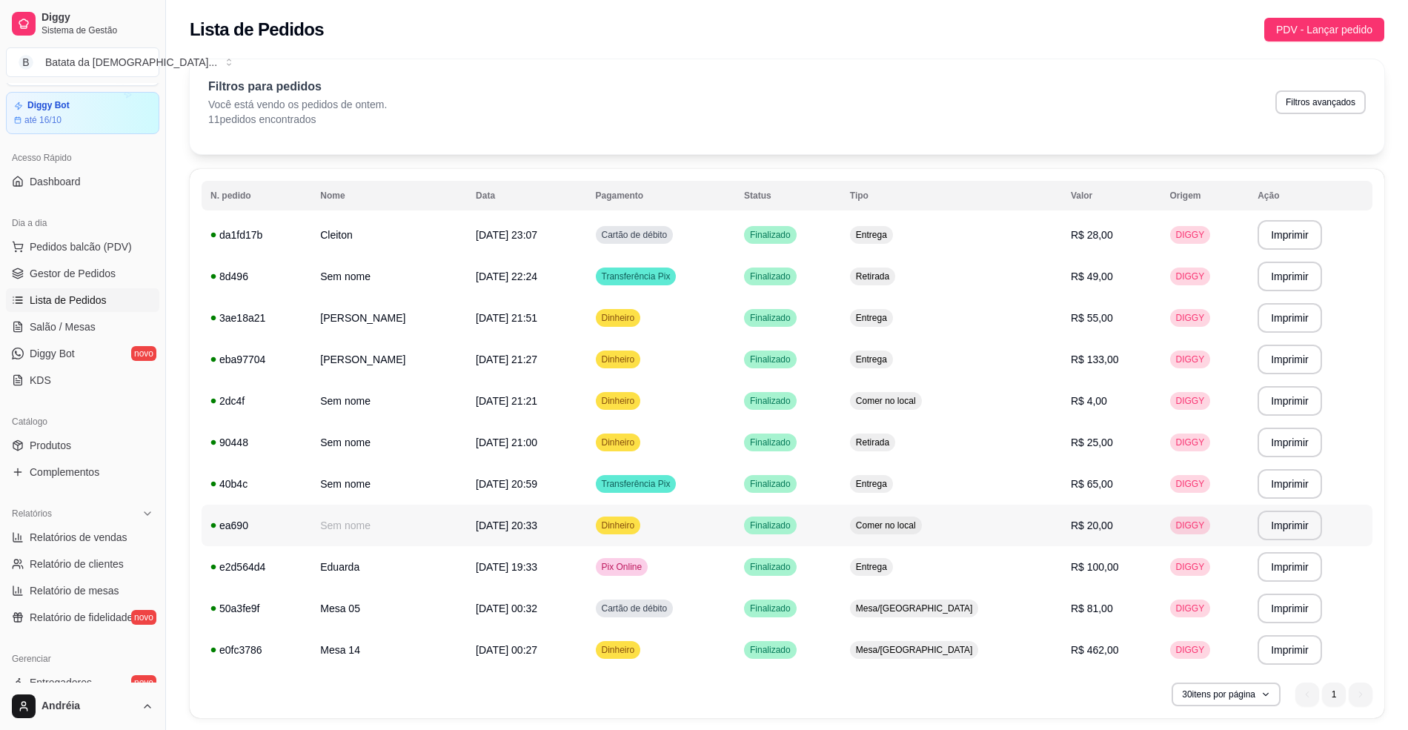
click at [695, 519] on td "Dinheiro" at bounding box center [661, 525] width 149 height 41
click at [736, 326] on td "Dinheiro" at bounding box center [661, 317] width 149 height 41
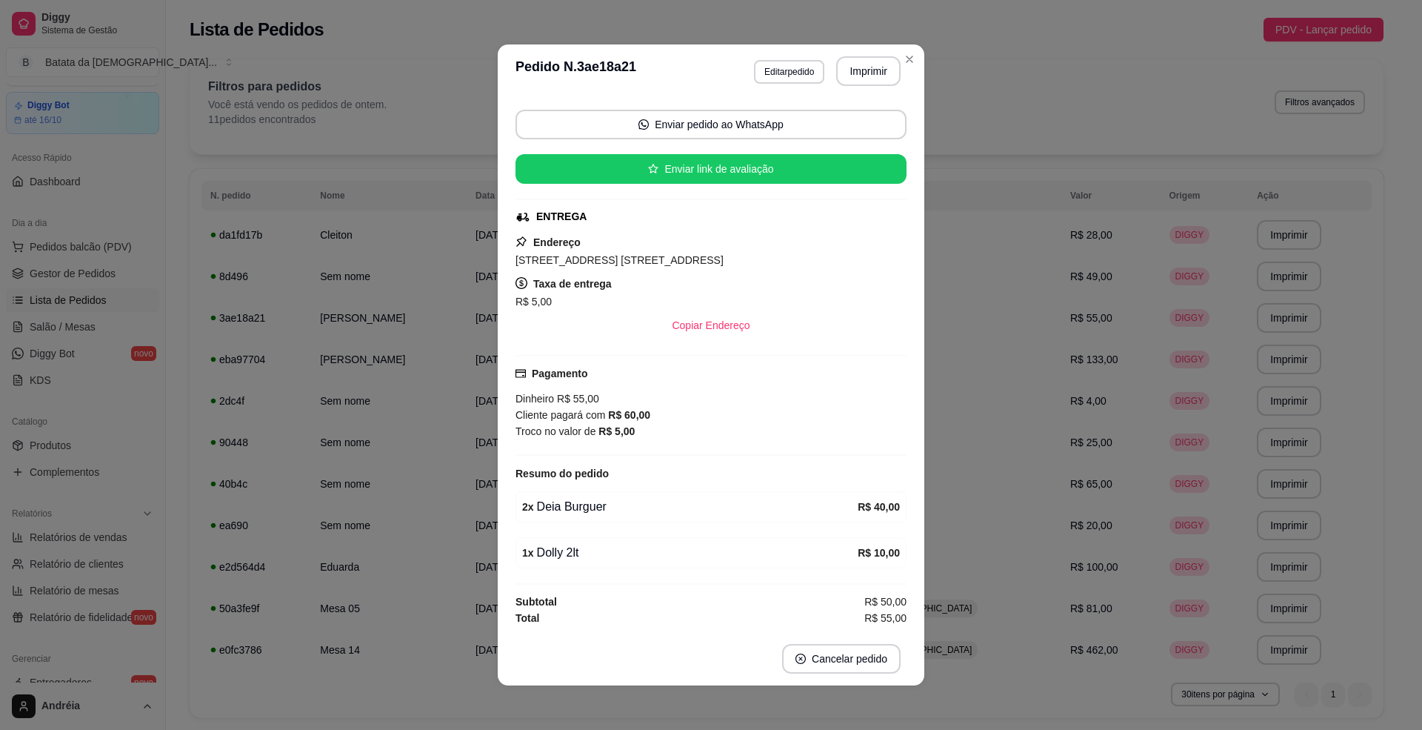
scroll to position [3, 0]
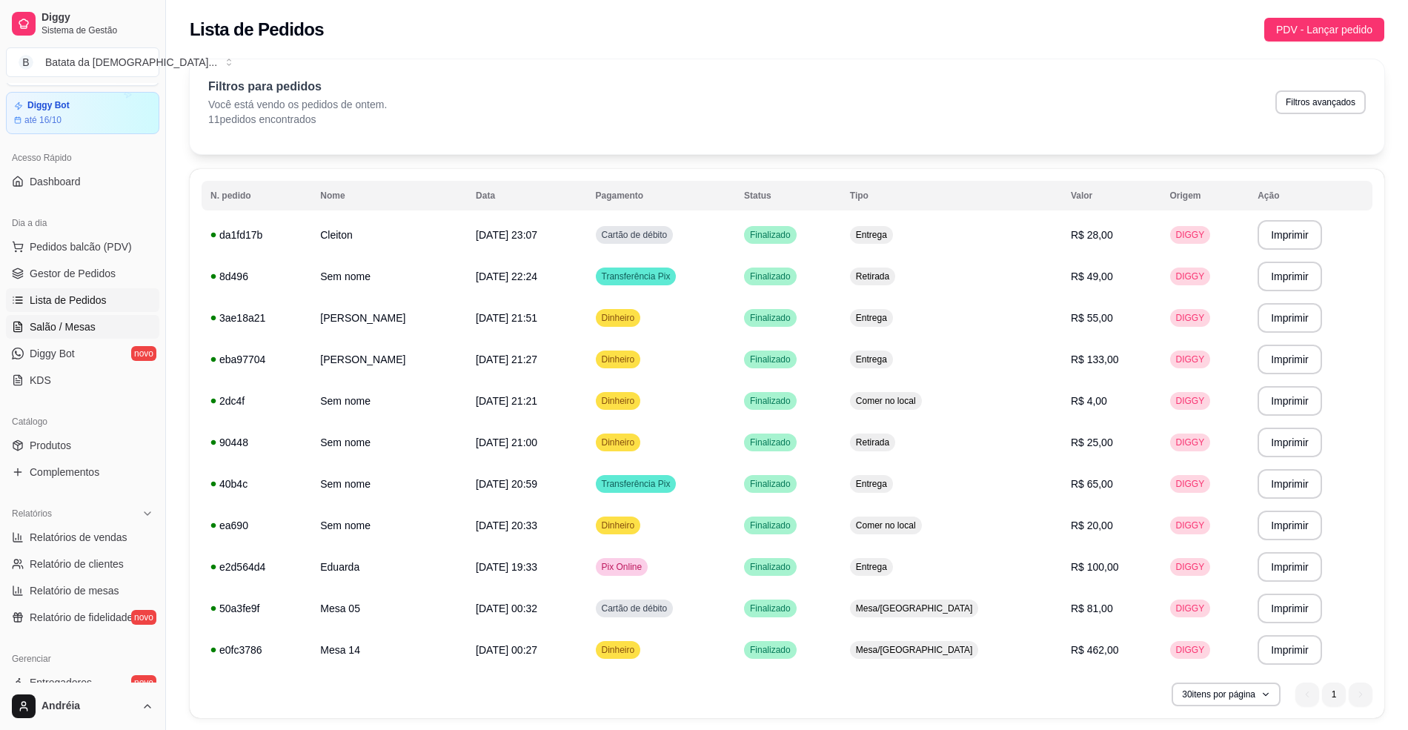
click at [116, 322] on link "Salão / Mesas" at bounding box center [82, 327] width 153 height 24
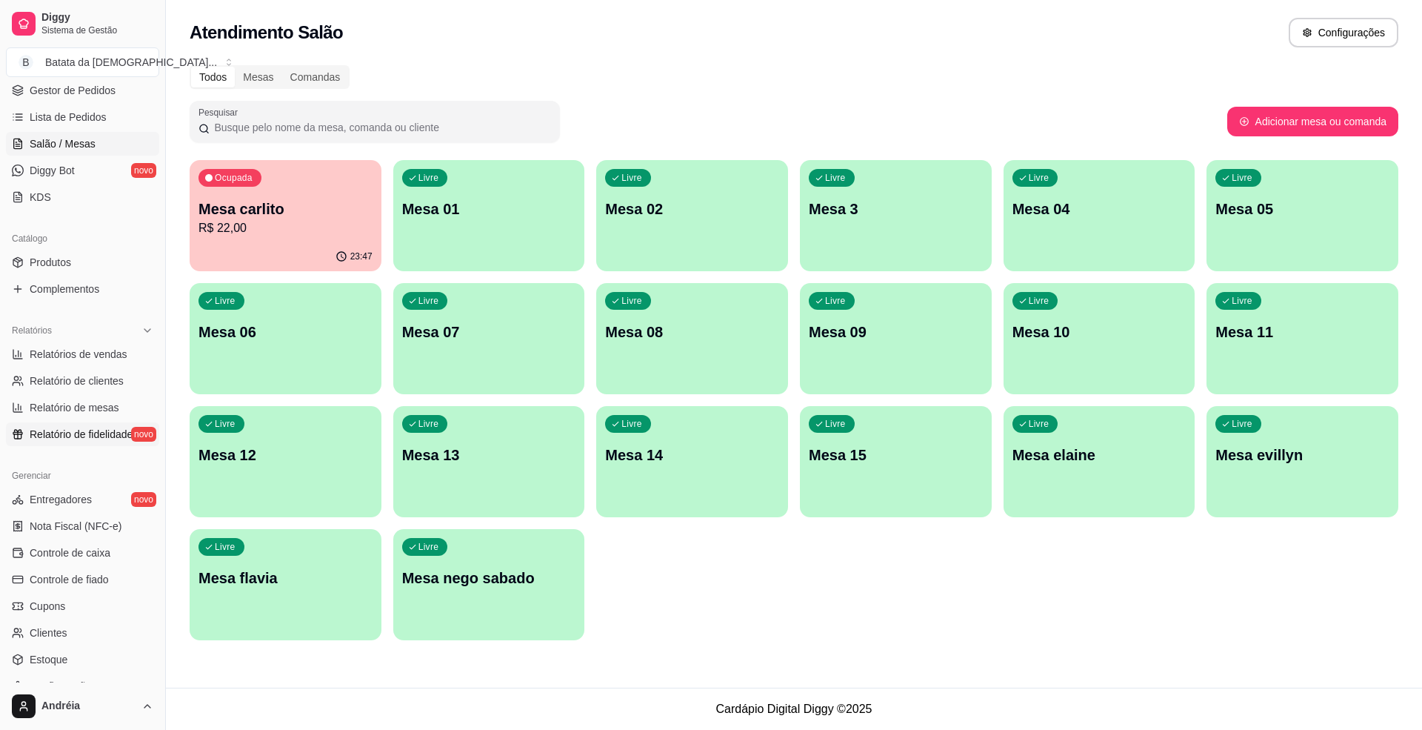
scroll to position [336, 0]
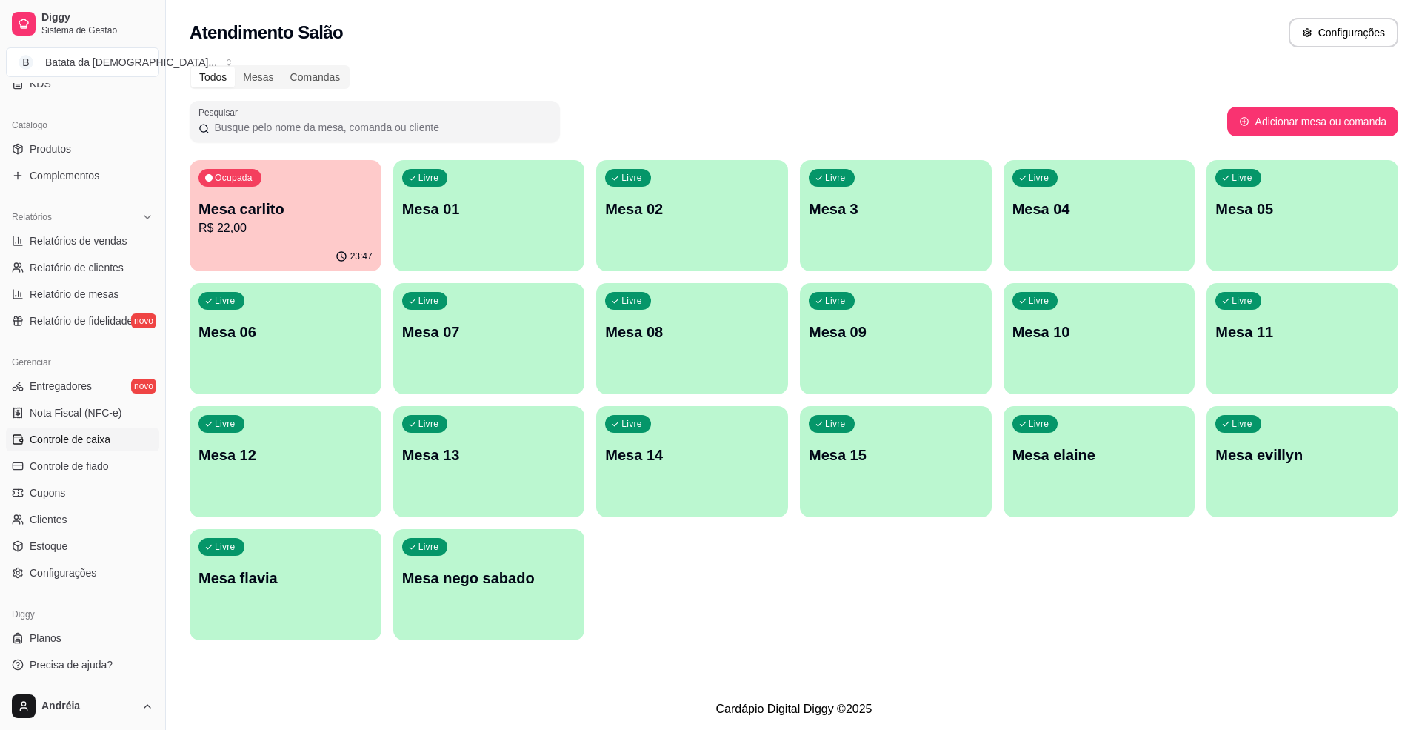
click at [104, 445] on span "Controle de caixa" at bounding box center [70, 439] width 81 height 15
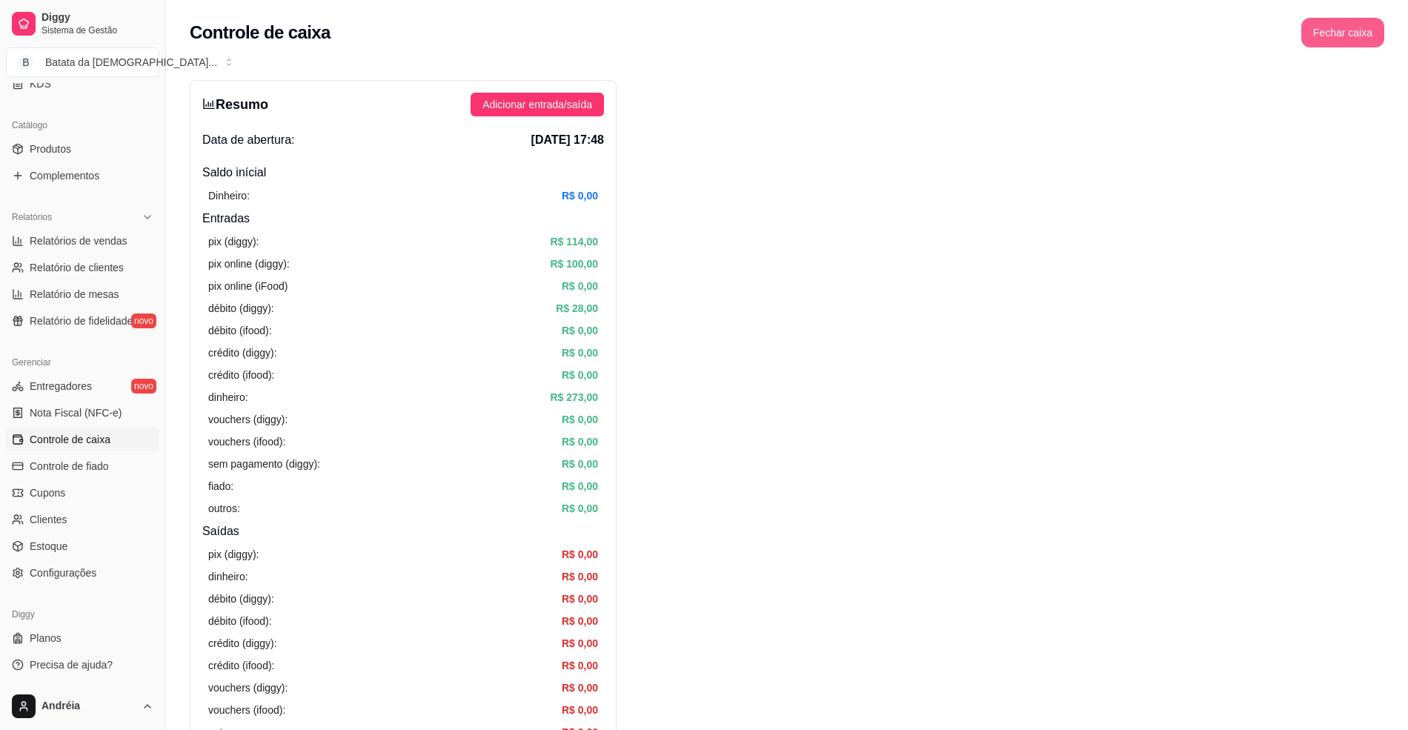
click at [1344, 42] on button "Fechar caixa" at bounding box center [1342, 33] width 83 height 30
click at [1391, 124] on span "Sim" at bounding box center [1384, 132] width 18 height 16
